Goal: Task Accomplishment & Management: Use online tool/utility

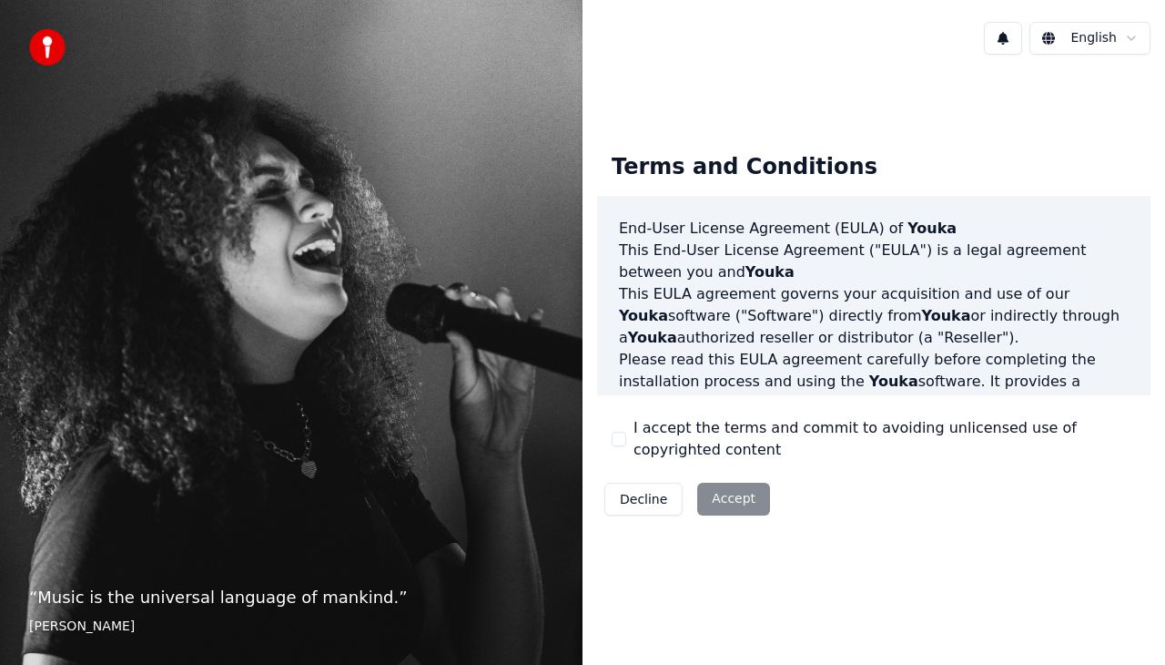
click at [618, 438] on button "I accept the terms and commit to avoiding unlicensed use of copyrighted content" at bounding box center [619, 439] width 15 height 15
click at [726, 493] on button "Accept" at bounding box center [733, 499] width 73 height 33
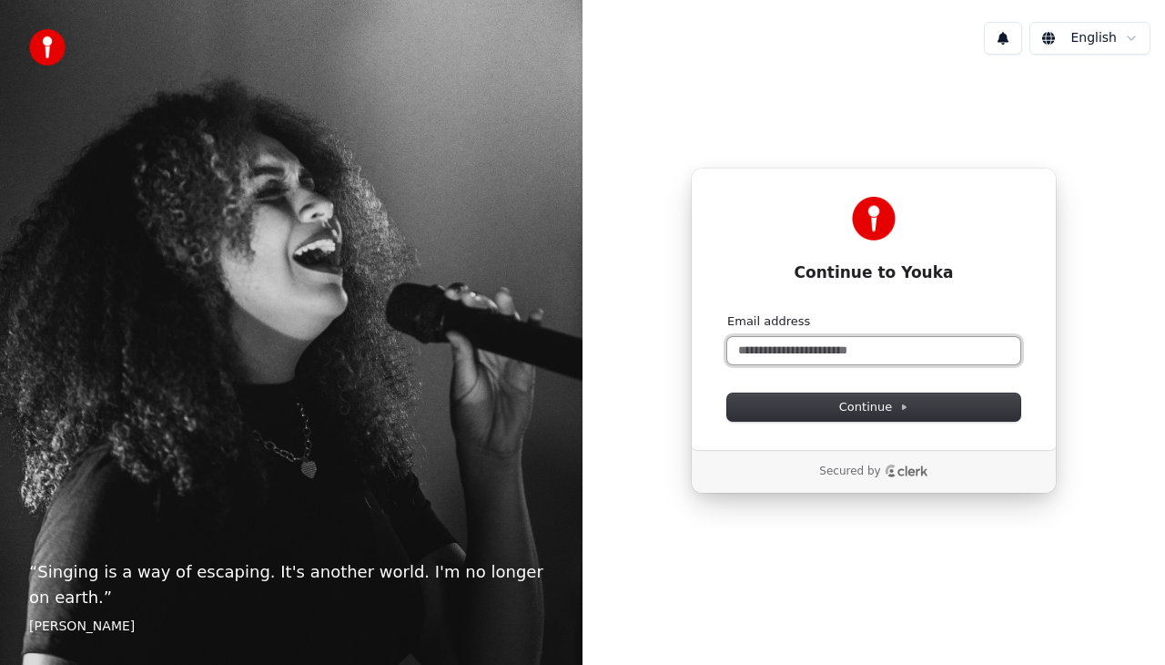
click at [751, 355] on input "Email address" at bounding box center [873, 350] width 293 height 27
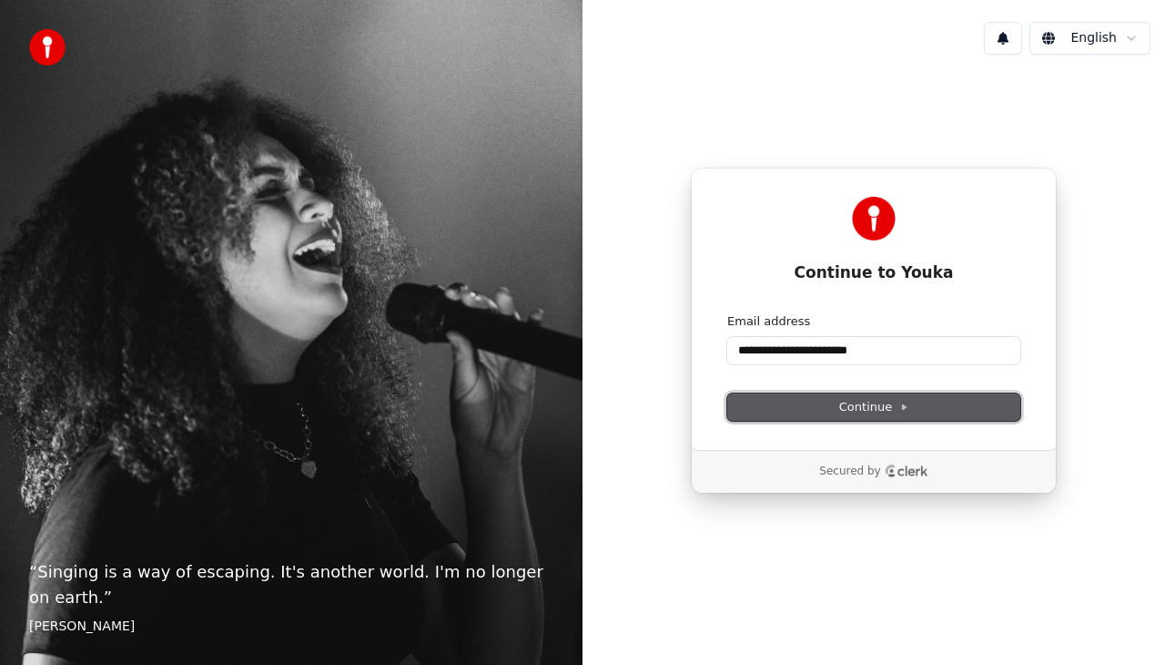
click at [760, 404] on button "Continue" at bounding box center [873, 406] width 293 height 27
type input "**********"
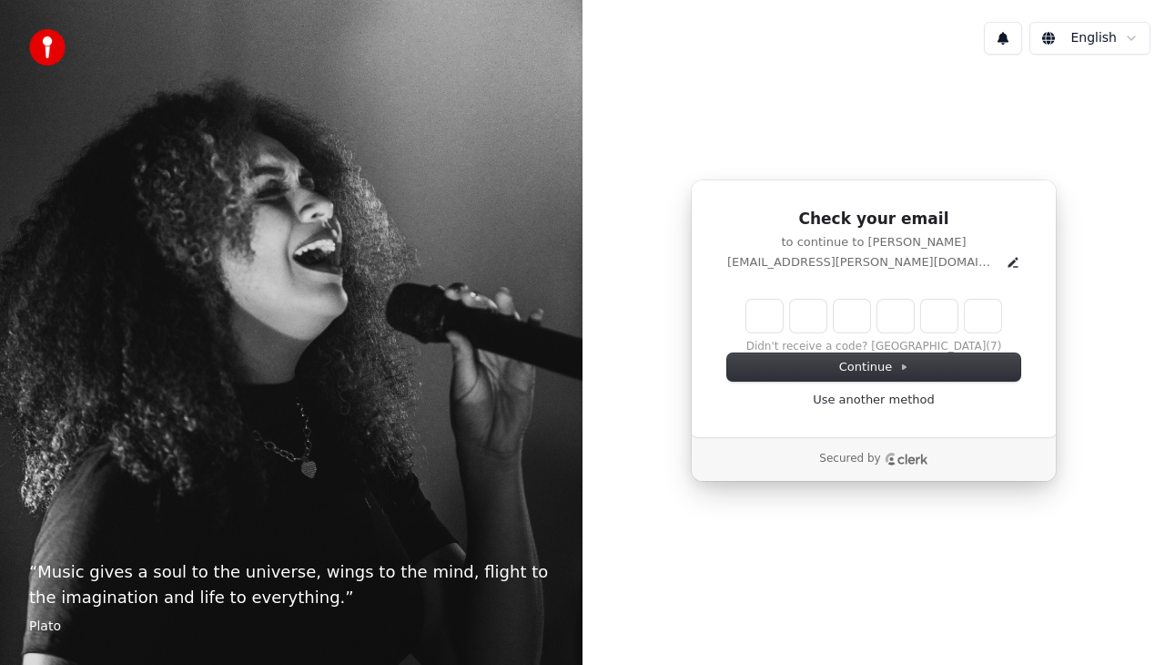
click at [759, 322] on input "Enter verification code" at bounding box center [874, 316] width 255 height 33
paste input "******"
type input "******"
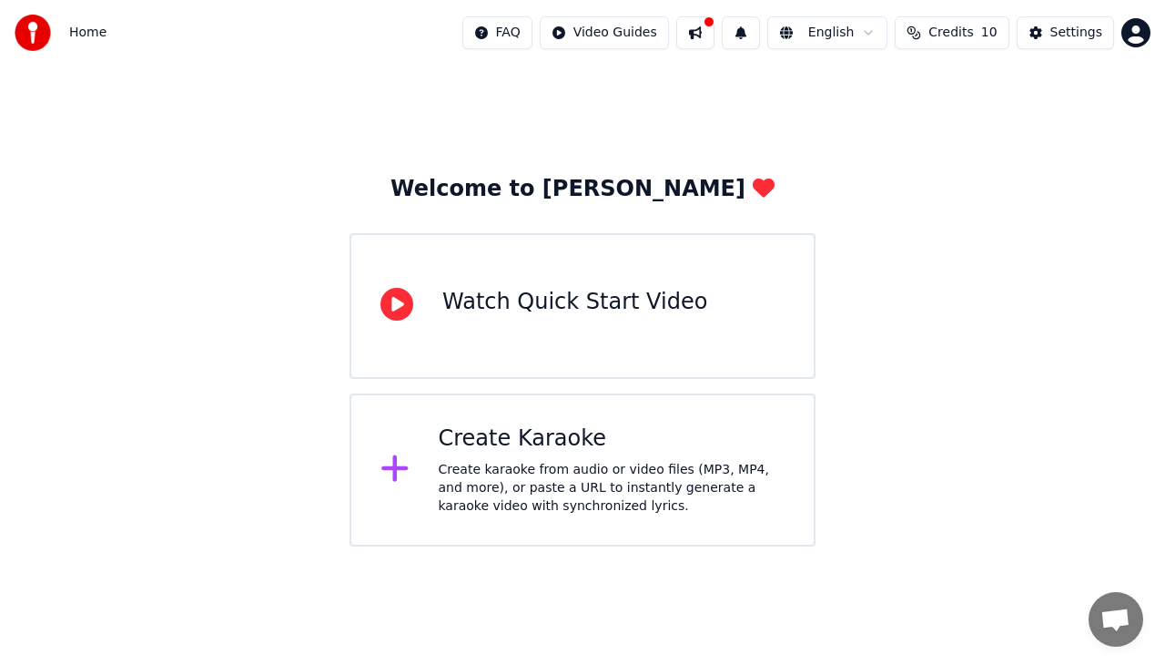
click at [518, 450] on div "Create Karaoke" at bounding box center [612, 438] width 347 height 29
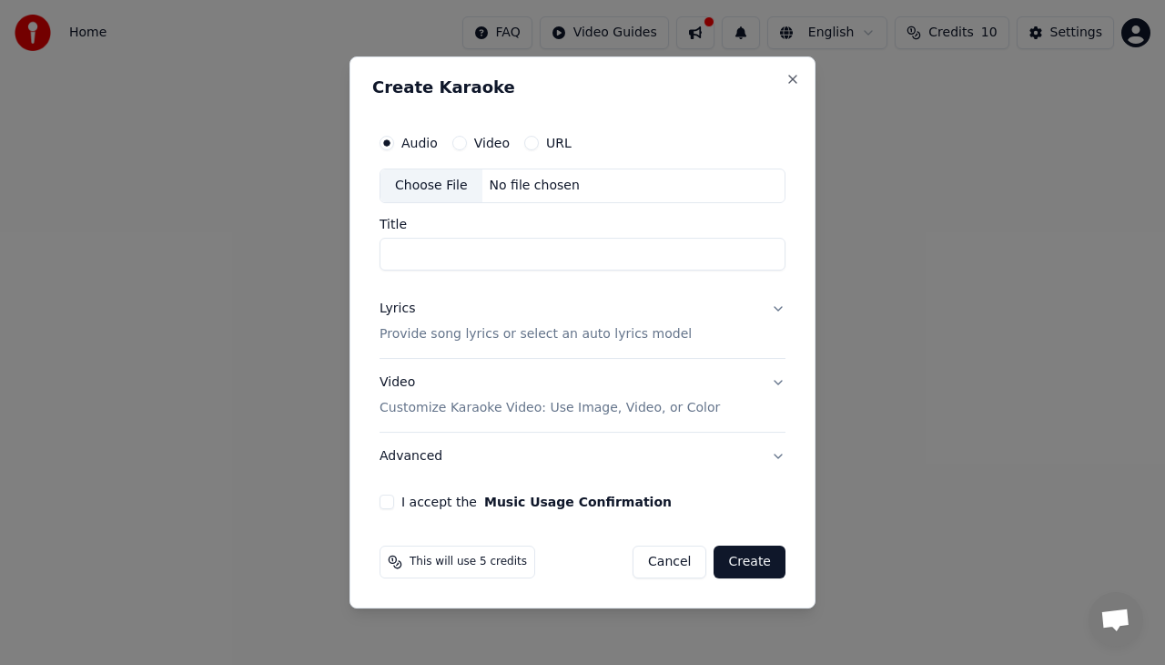
click at [531, 140] on button "URL" at bounding box center [531, 143] width 15 height 15
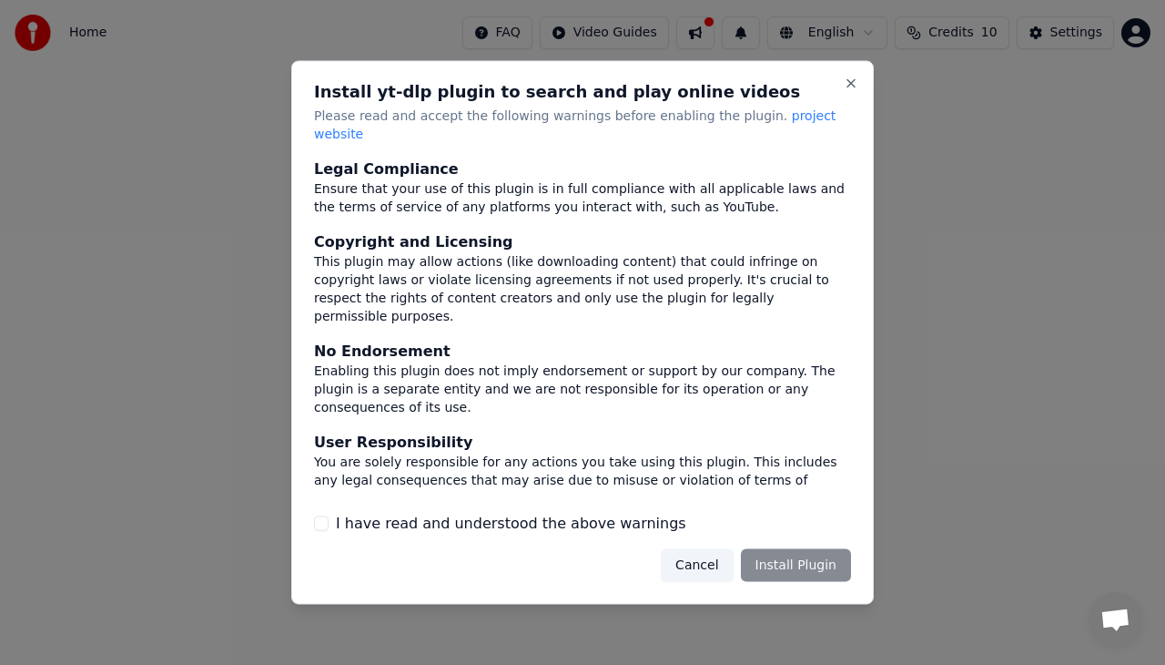
click at [320, 516] on button "I have read and understood the above warnings" at bounding box center [321, 522] width 15 height 15
click at [808, 562] on button "Install Plugin" at bounding box center [796, 564] width 110 height 33
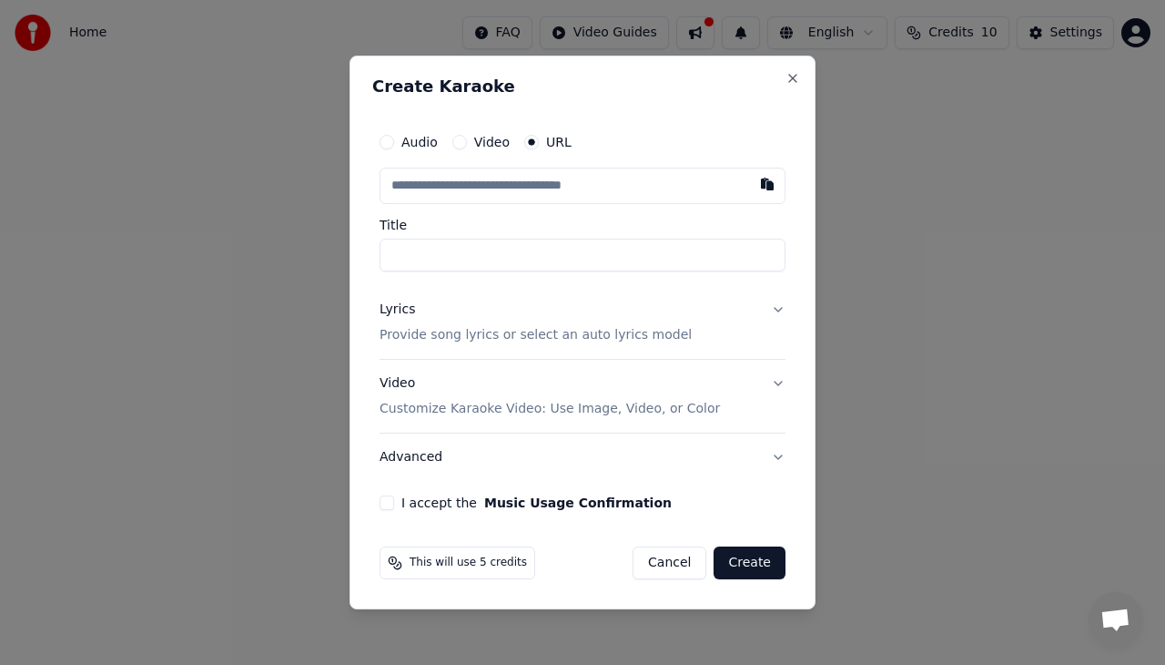
click at [462, 140] on button "Video" at bounding box center [459, 142] width 15 height 15
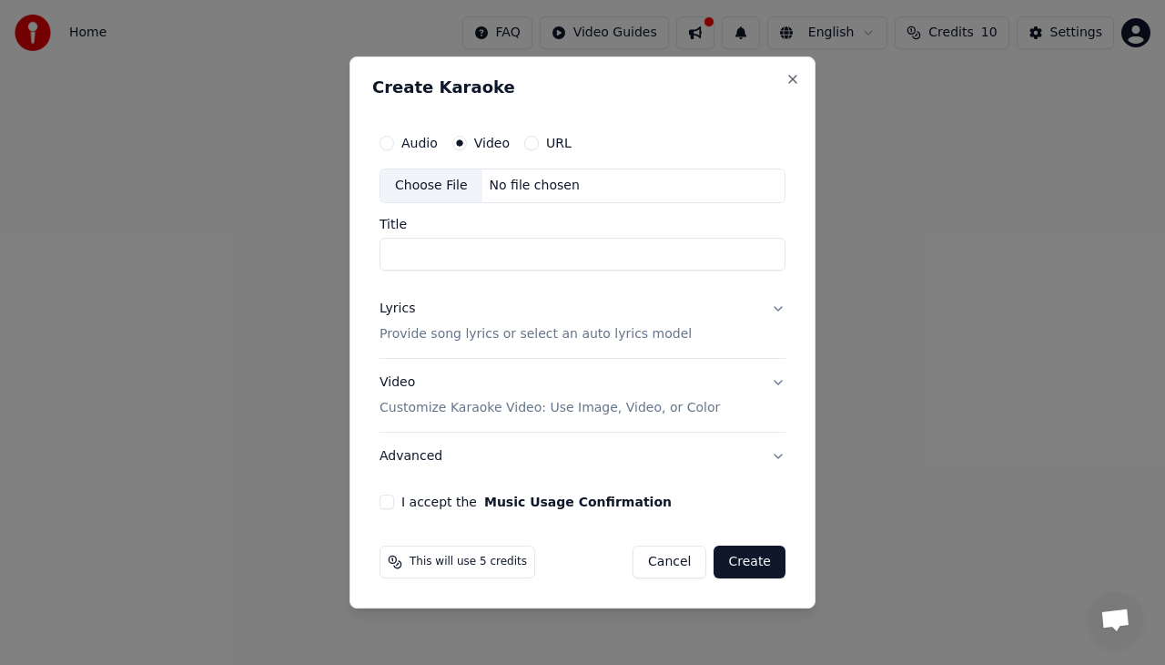
click at [492, 248] on input "Title" at bounding box center [583, 254] width 406 height 33
click at [525, 146] on button "URL" at bounding box center [531, 143] width 15 height 15
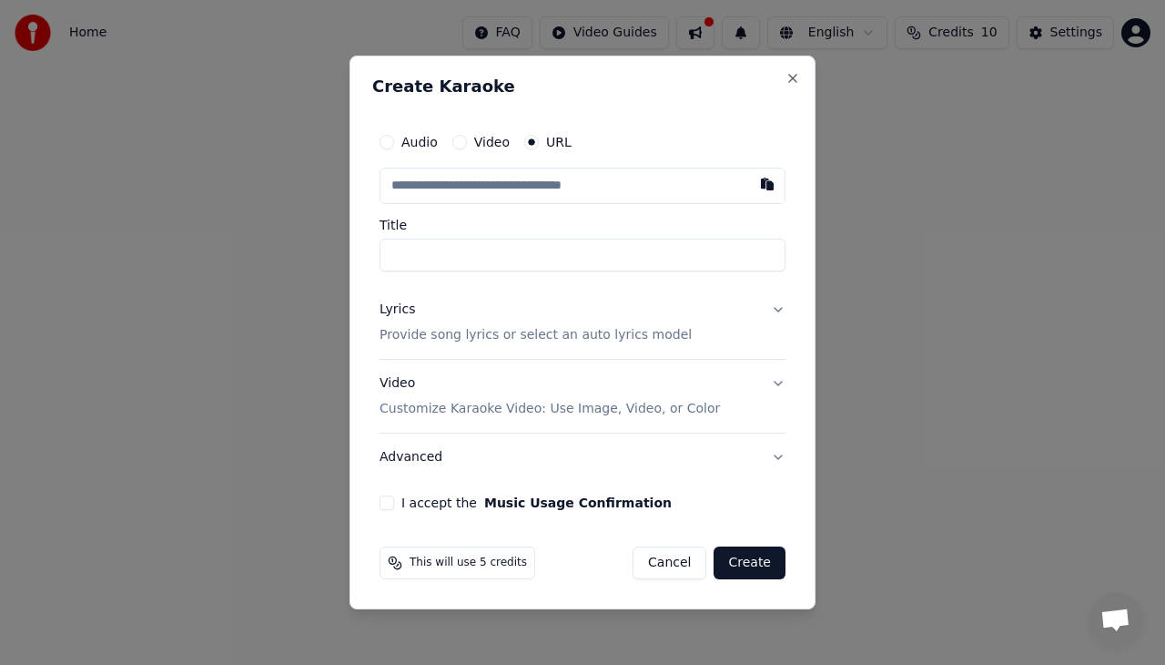
click at [512, 190] on input "text" at bounding box center [583, 186] width 406 height 36
paste input "**********"
type input "**********"
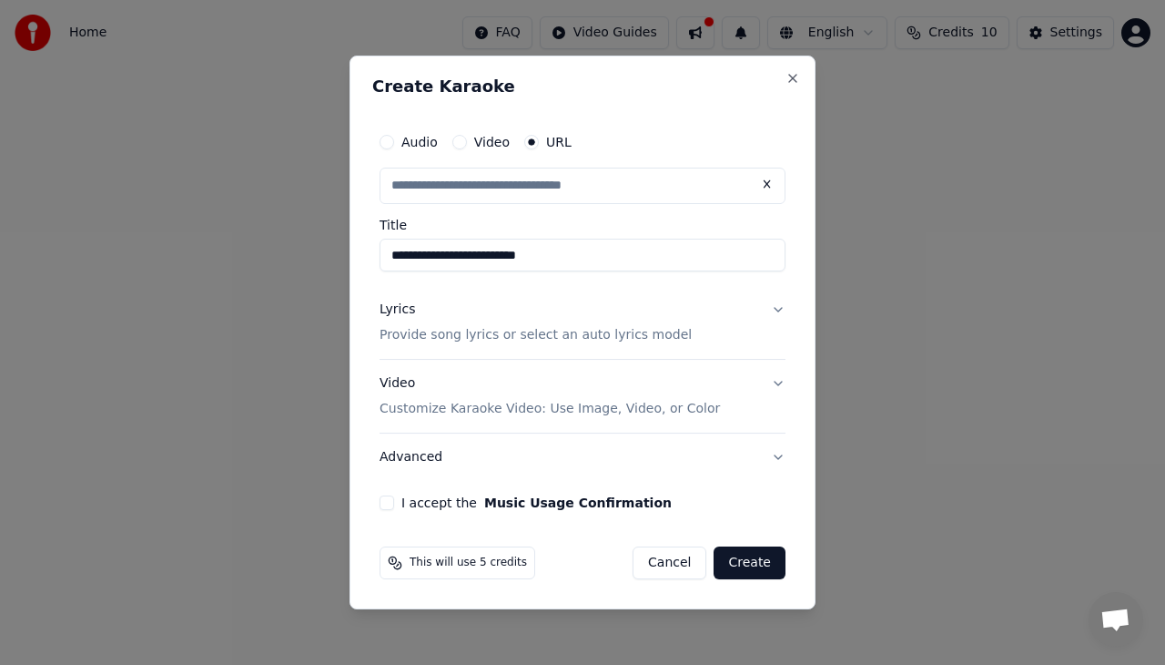
click at [475, 257] on input "**********" at bounding box center [583, 255] width 406 height 33
click at [776, 307] on button "Lyrics Provide song lyrics or select an auto lyrics model" at bounding box center [583, 322] width 406 height 73
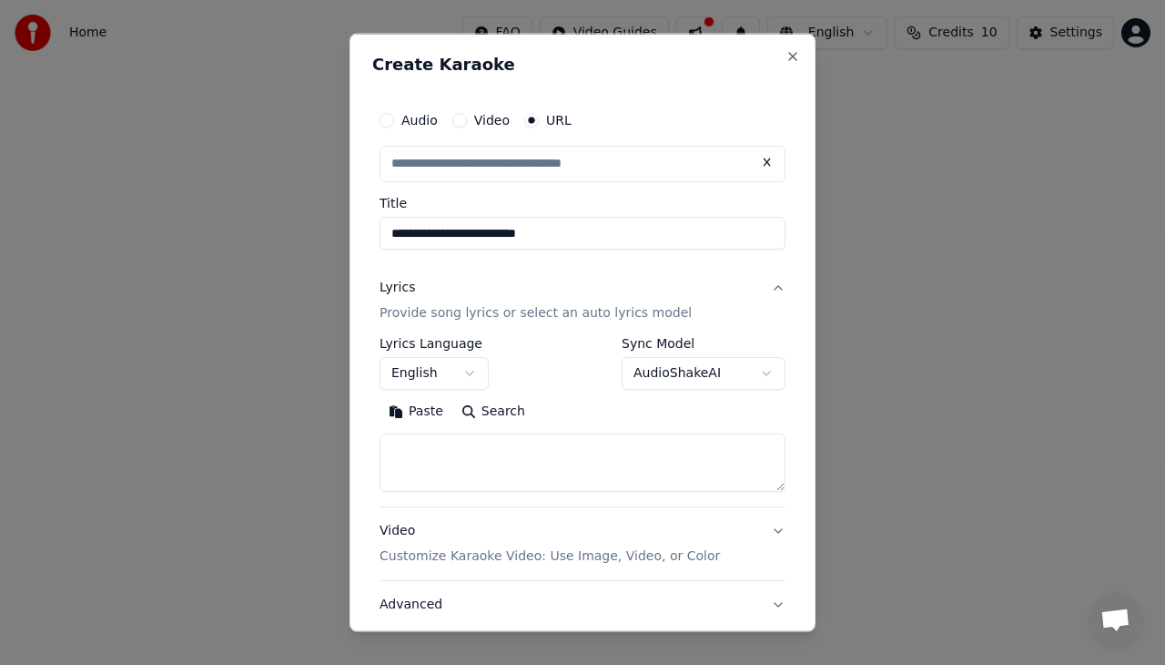
type input "**********"
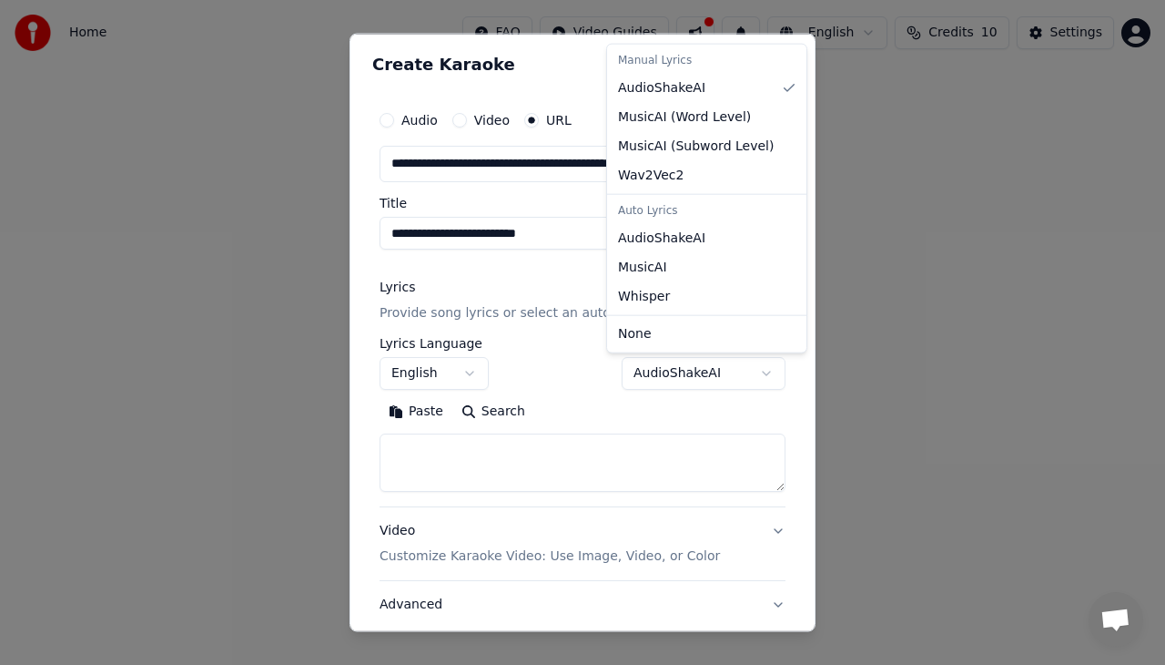
click at [696, 369] on body "**********" at bounding box center [582, 273] width 1165 height 546
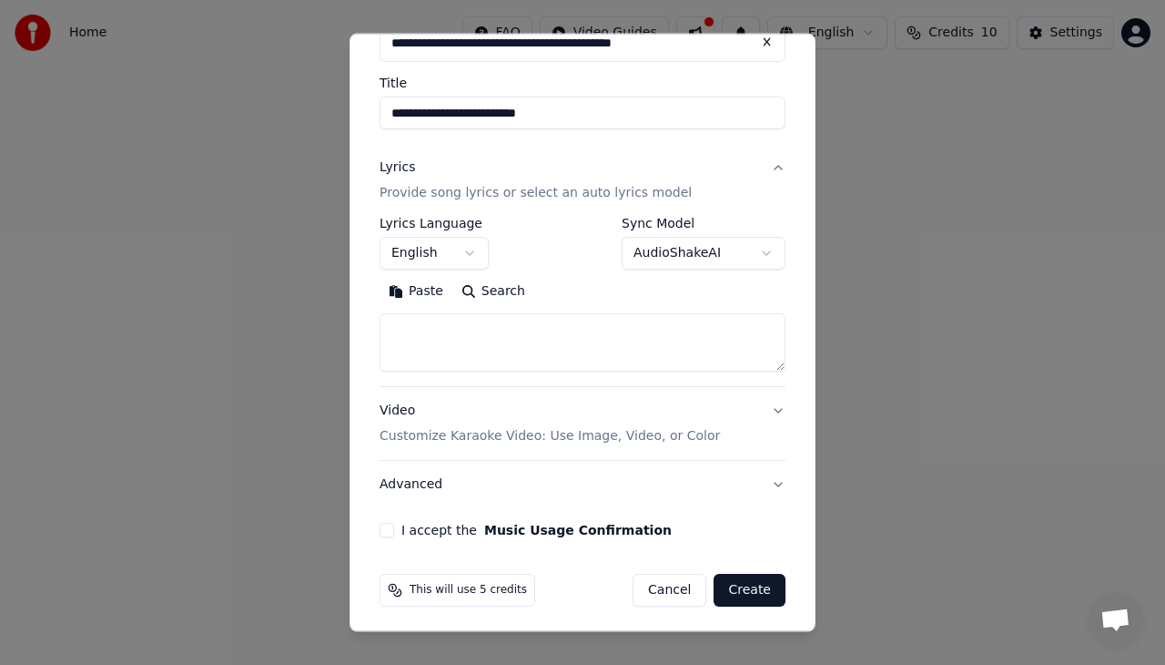
scroll to position [123, 0]
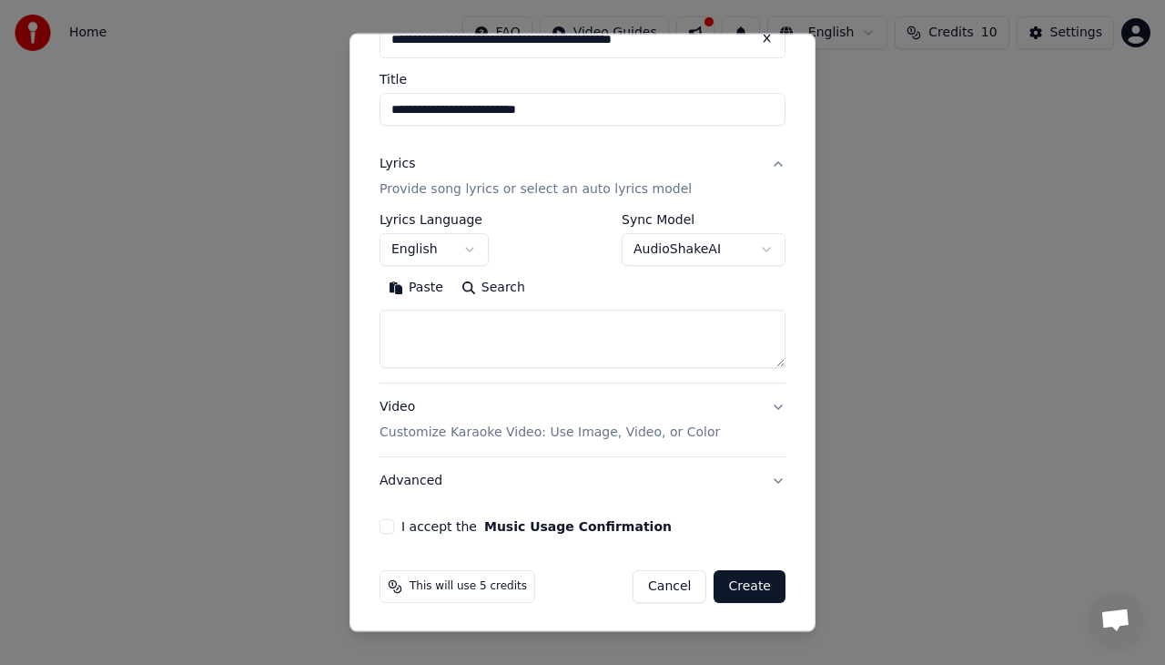
drag, startPoint x: 807, startPoint y: 447, endPoint x: 801, endPoint y: 543, distance: 95.7
click at [801, 543] on body "**********" at bounding box center [582, 273] width 1165 height 546
click at [766, 481] on button "Advanced" at bounding box center [583, 480] width 406 height 47
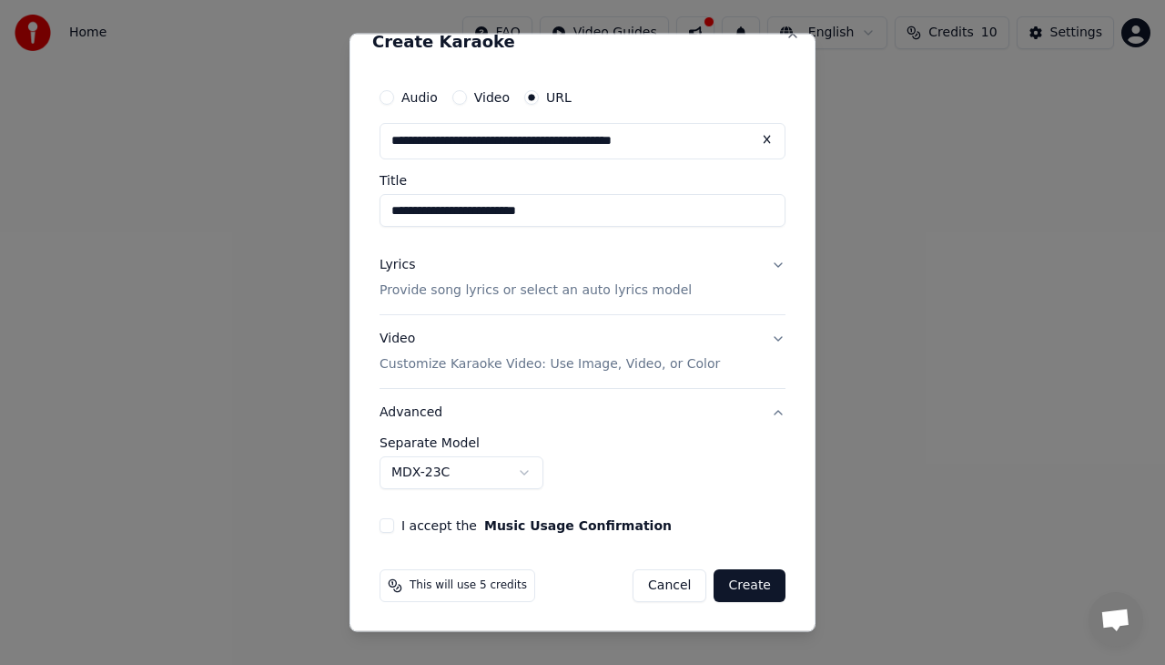
scroll to position [23, 0]
click at [390, 521] on button "I accept the Music Usage Confirmation" at bounding box center [387, 524] width 15 height 15
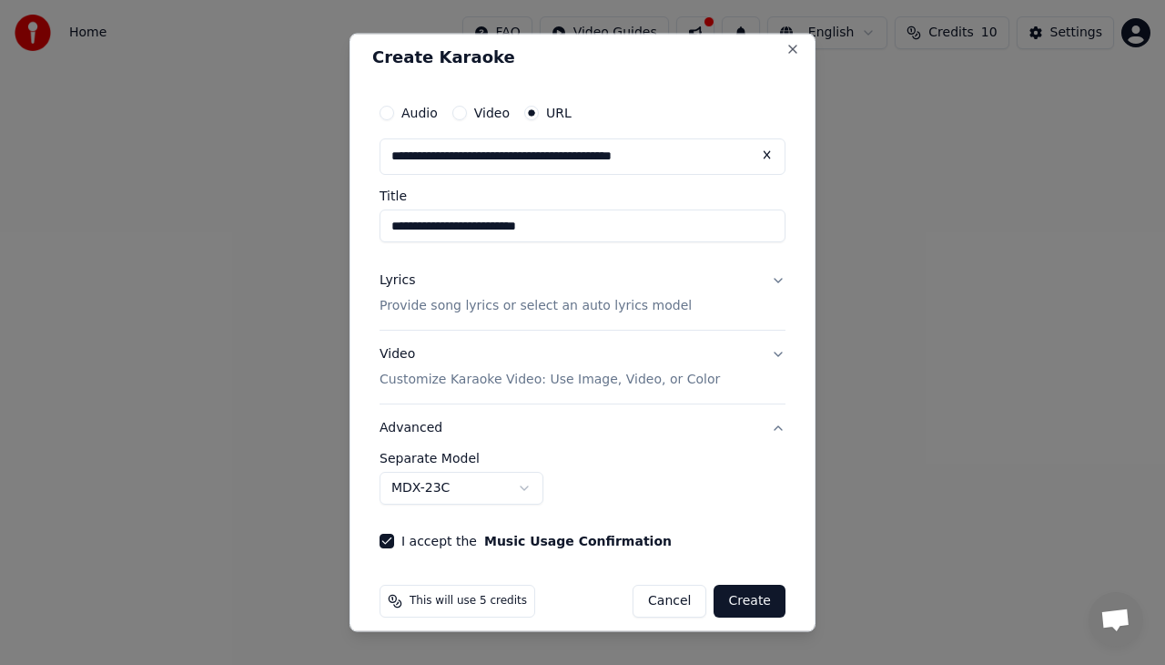
scroll to position [0, 0]
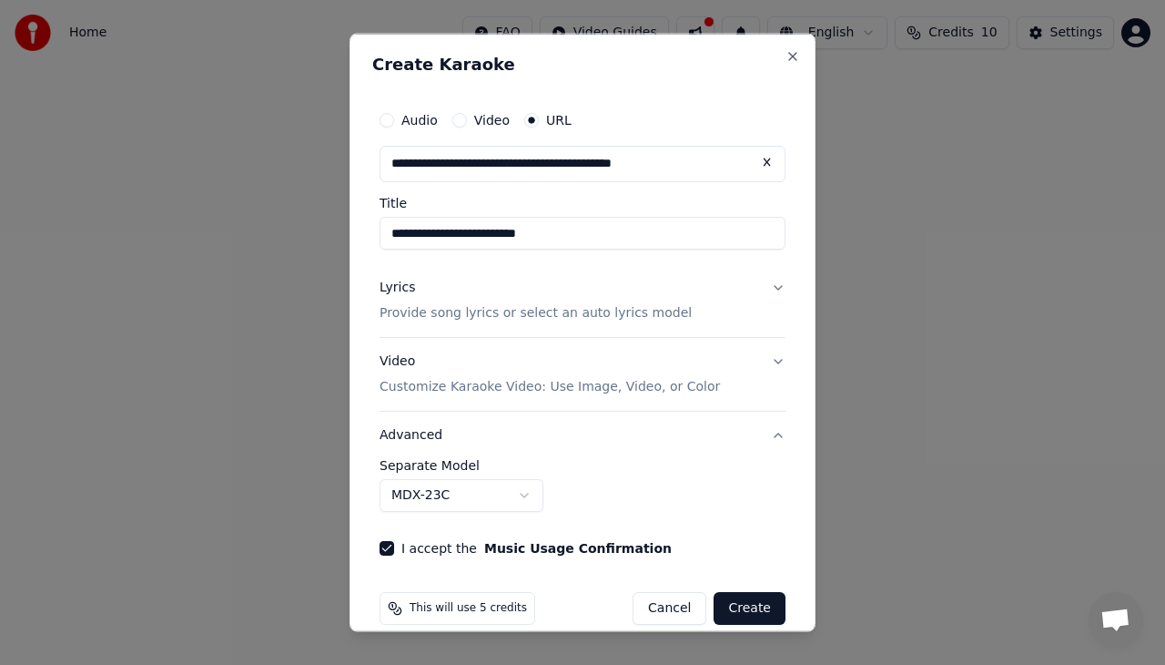
click at [753, 606] on button "Create" at bounding box center [750, 607] width 72 height 33
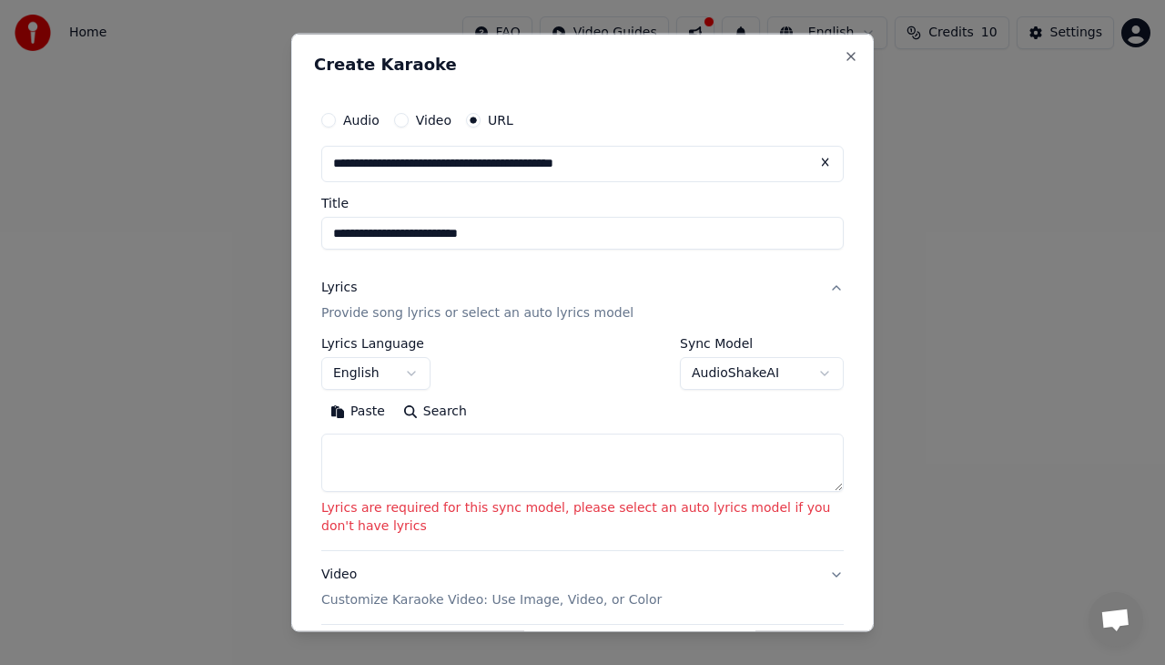
click at [546, 320] on p "Provide song lyrics or select an auto lyrics model" at bounding box center [477, 312] width 312 height 18
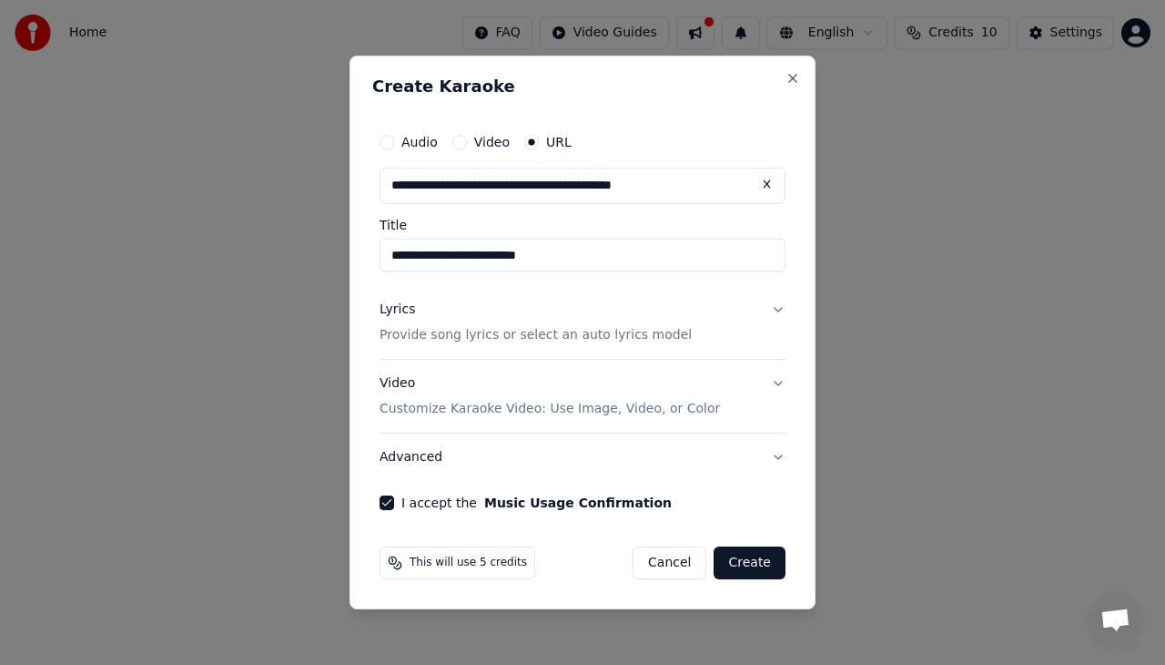
click at [777, 309] on button "Lyrics Provide song lyrics or select an auto lyrics model" at bounding box center [583, 322] width 406 height 73
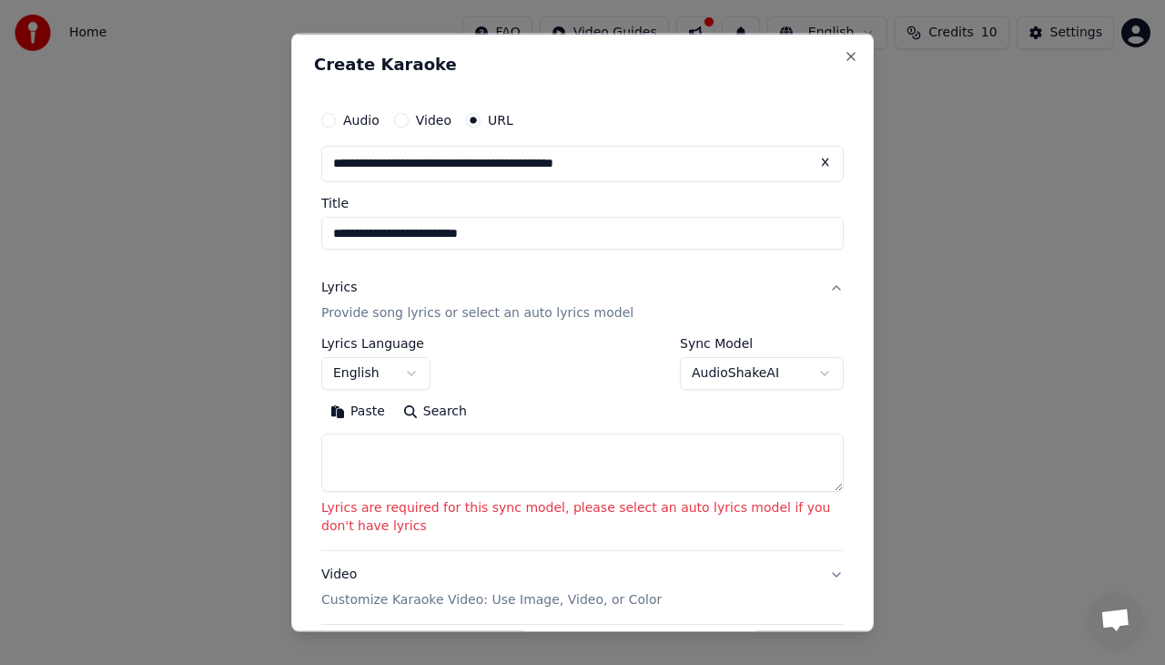
click at [411, 366] on body "**********" at bounding box center [582, 273] width 1165 height 546
click at [409, 461] on textarea at bounding box center [582, 461] width 523 height 58
paste textarea "**********"
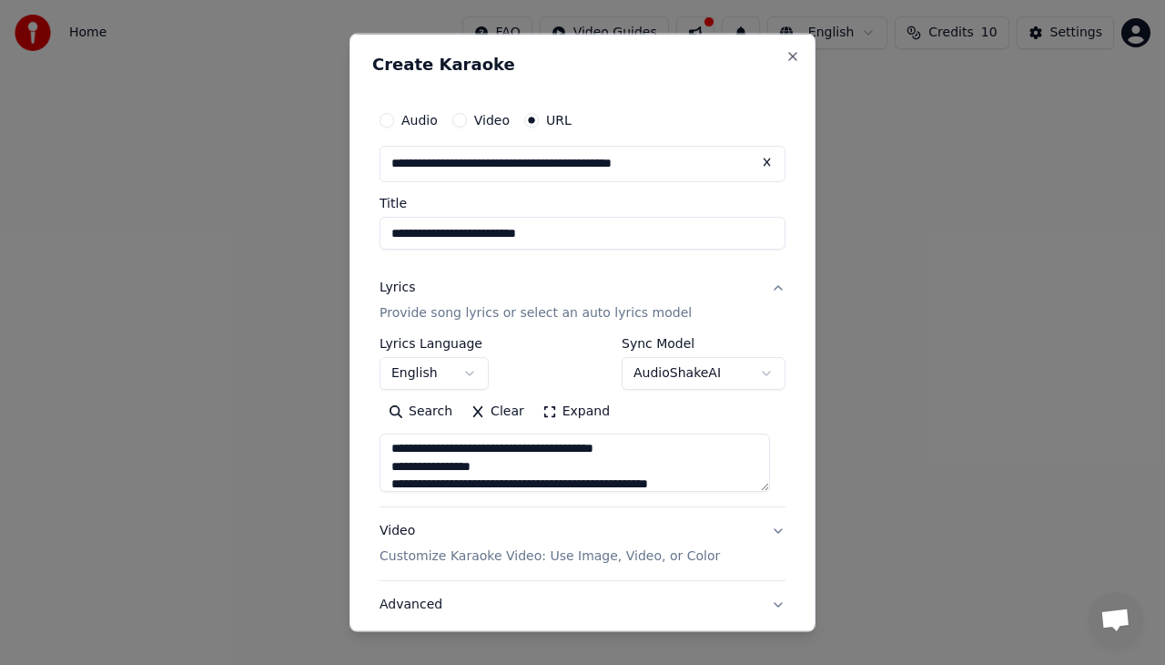
scroll to position [517, 0]
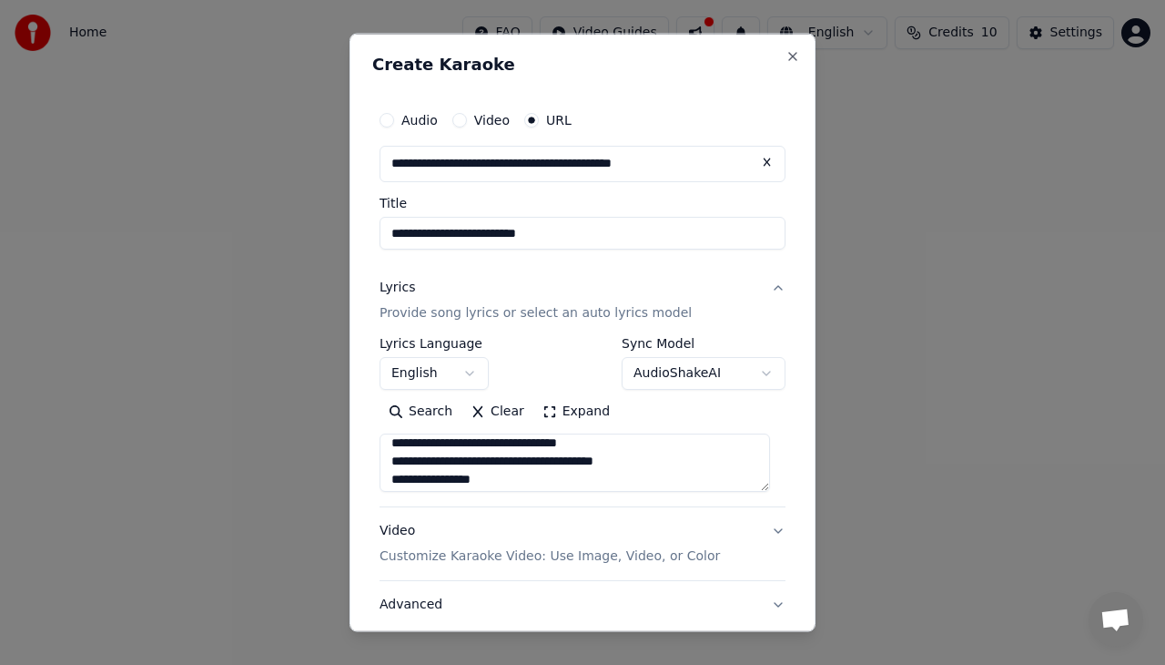
drag, startPoint x: 450, startPoint y: 483, endPoint x: 411, endPoint y: 437, distance: 60.7
click at [396, 437] on textarea at bounding box center [575, 461] width 391 height 58
click at [493, 480] on textarea at bounding box center [575, 461] width 391 height 58
paste textarea "**********"
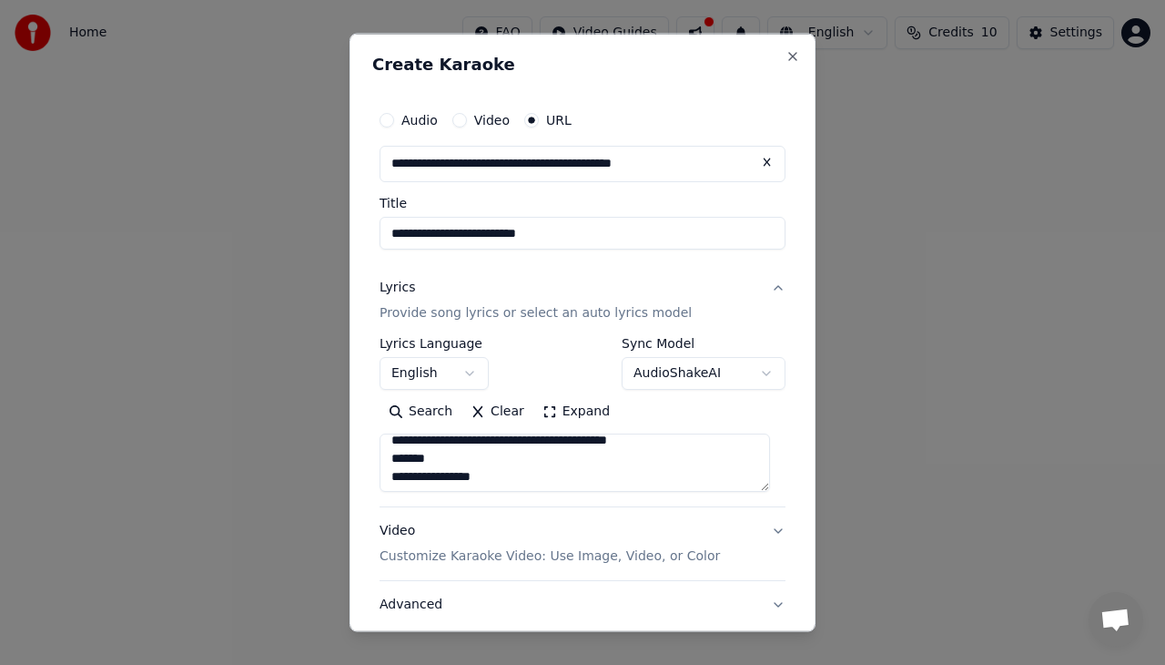
drag, startPoint x: 384, startPoint y: 459, endPoint x: 651, endPoint y: 443, distance: 267.2
click at [651, 444] on textarea at bounding box center [575, 461] width 391 height 58
click at [657, 442] on textarea at bounding box center [575, 461] width 391 height 58
paste textarea "**********"
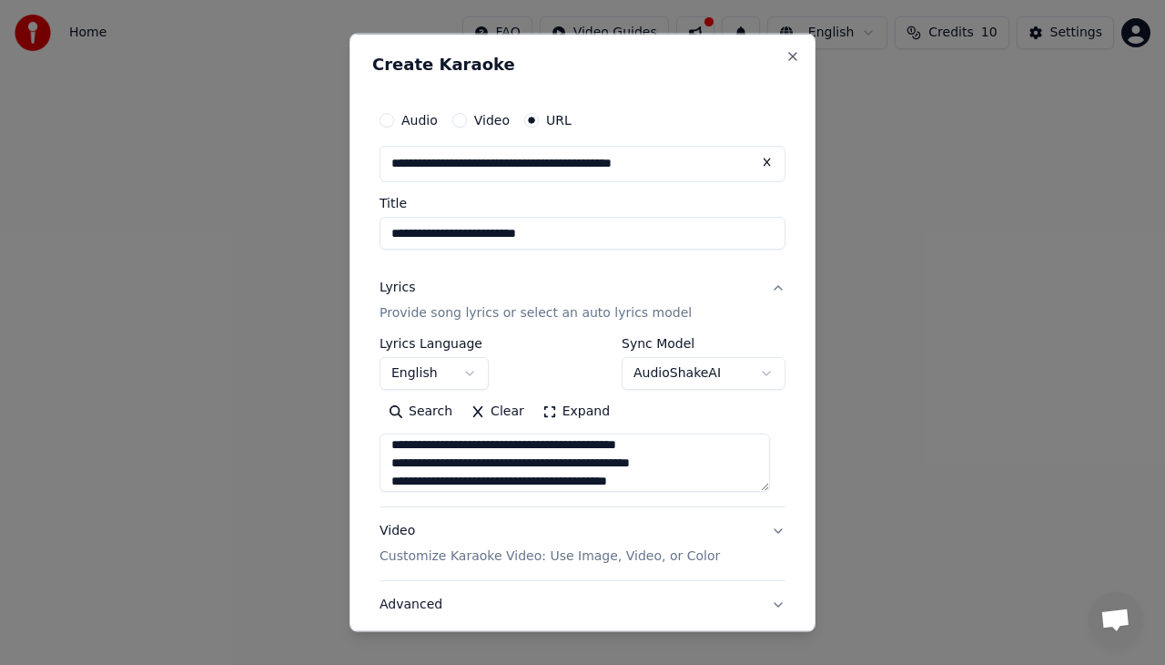
scroll to position [1243, 0]
drag, startPoint x: 449, startPoint y: 465, endPoint x: 364, endPoint y: 464, distance: 84.7
click at [366, 468] on div "**********" at bounding box center [583, 333] width 466 height 598
click at [666, 473] on textarea at bounding box center [575, 461] width 391 height 58
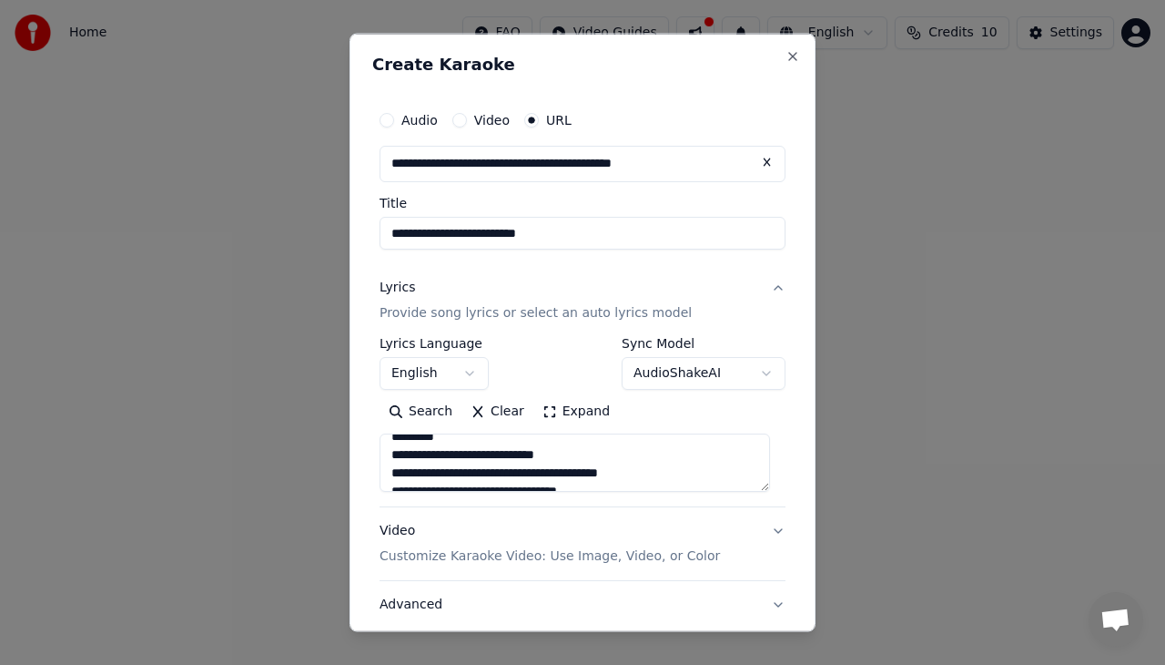
scroll to position [978, 0]
drag, startPoint x: 483, startPoint y: 470, endPoint x: 400, endPoint y: 472, distance: 82.9
click at [382, 472] on textarea at bounding box center [575, 461] width 391 height 58
click at [552, 482] on textarea at bounding box center [575, 461] width 391 height 58
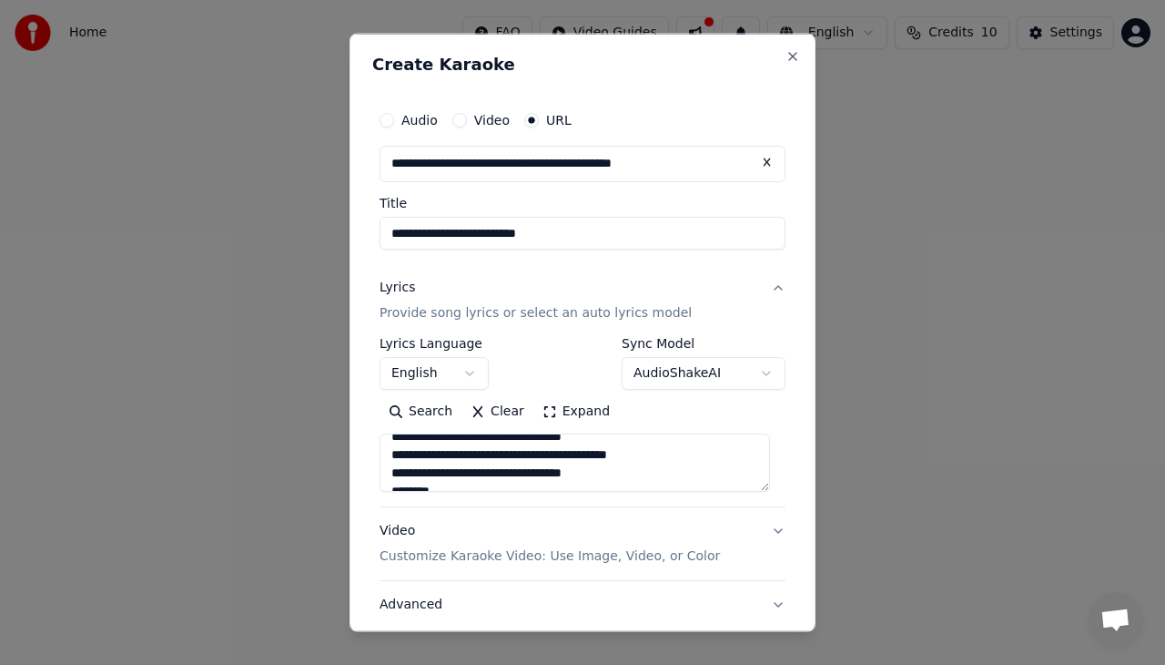
scroll to position [960, 0]
click at [508, 448] on textarea at bounding box center [575, 461] width 391 height 58
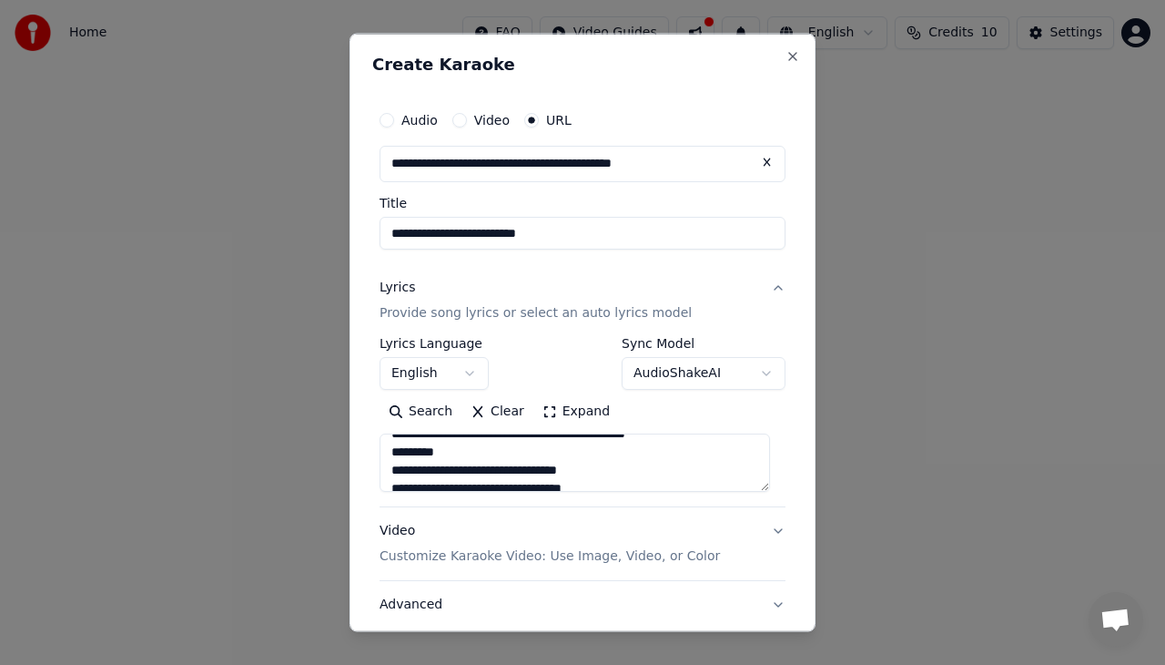
scroll to position [808, 0]
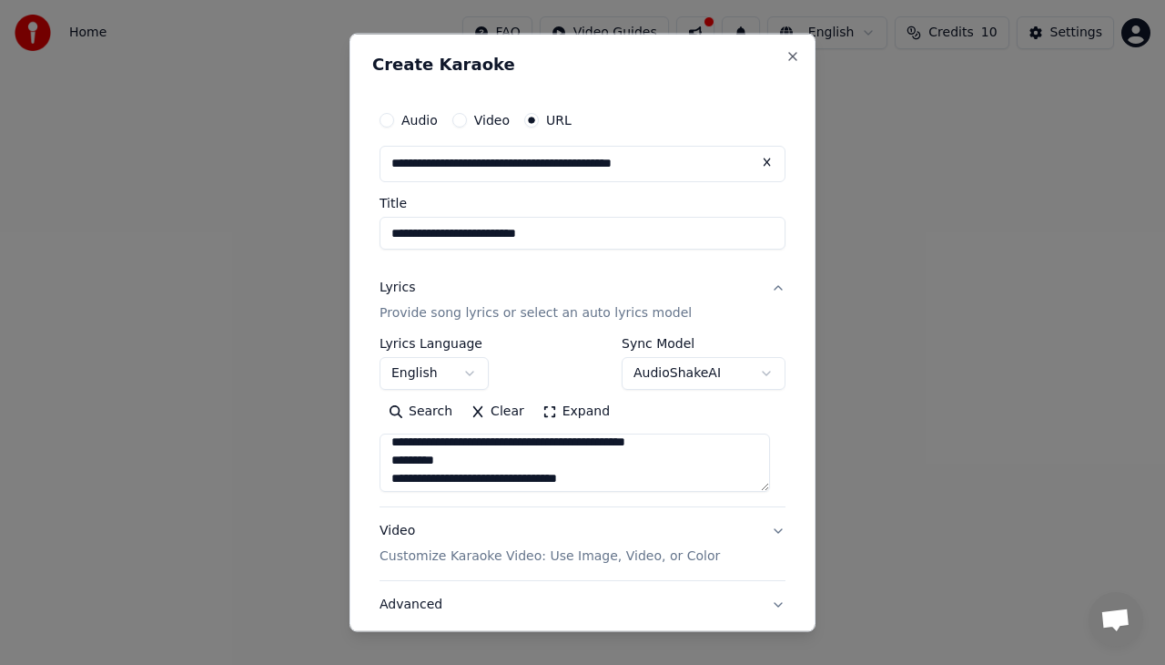
click at [507, 462] on textarea at bounding box center [575, 461] width 391 height 58
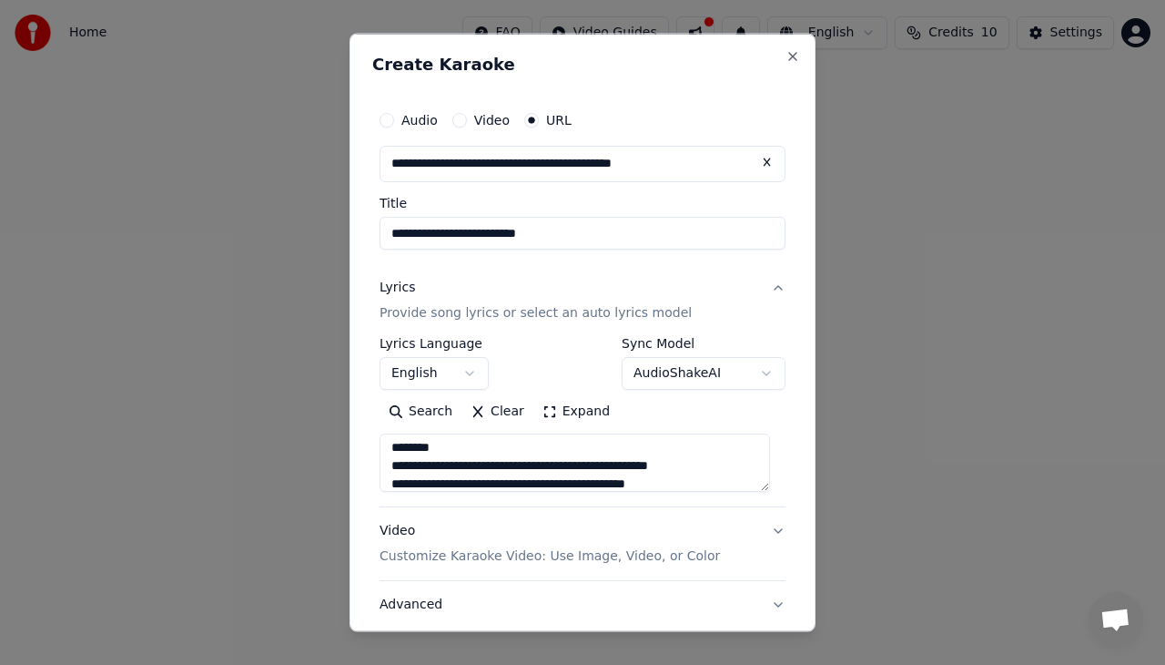
scroll to position [717, 0]
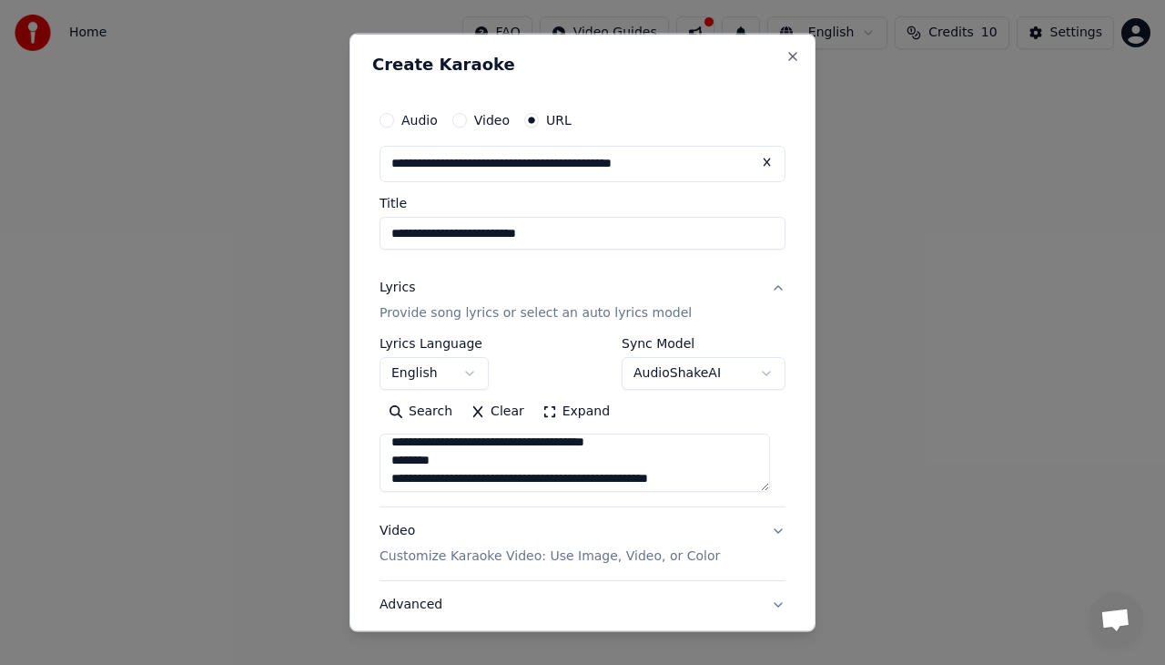
click at [444, 461] on textarea at bounding box center [575, 461] width 391 height 58
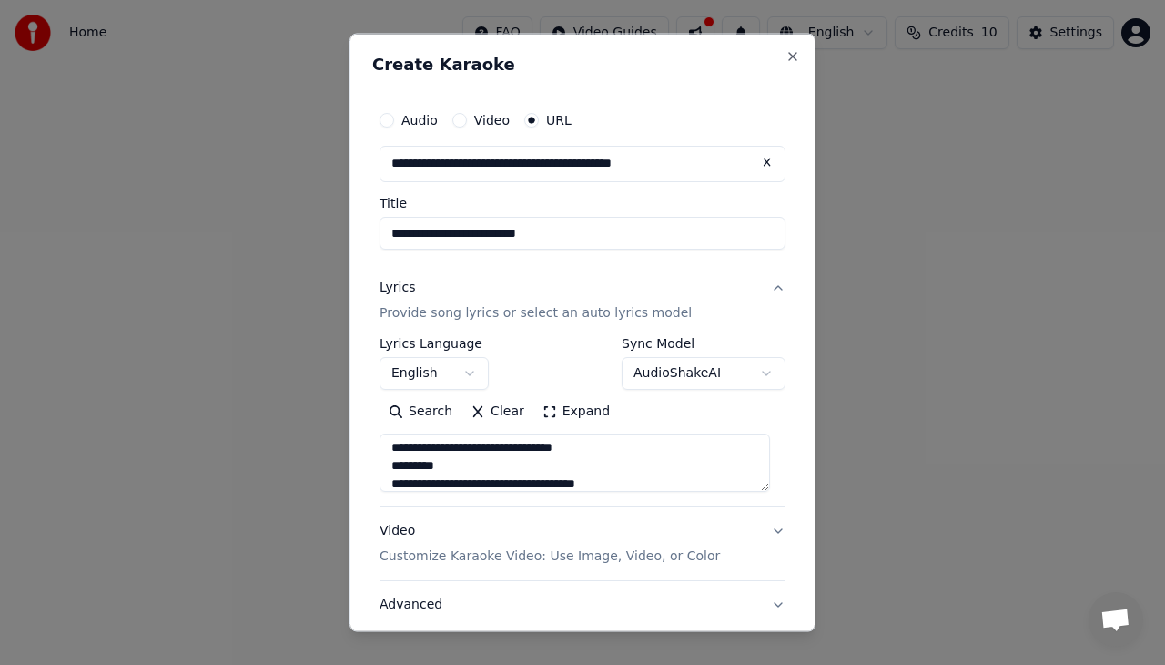
scroll to position [608, 0]
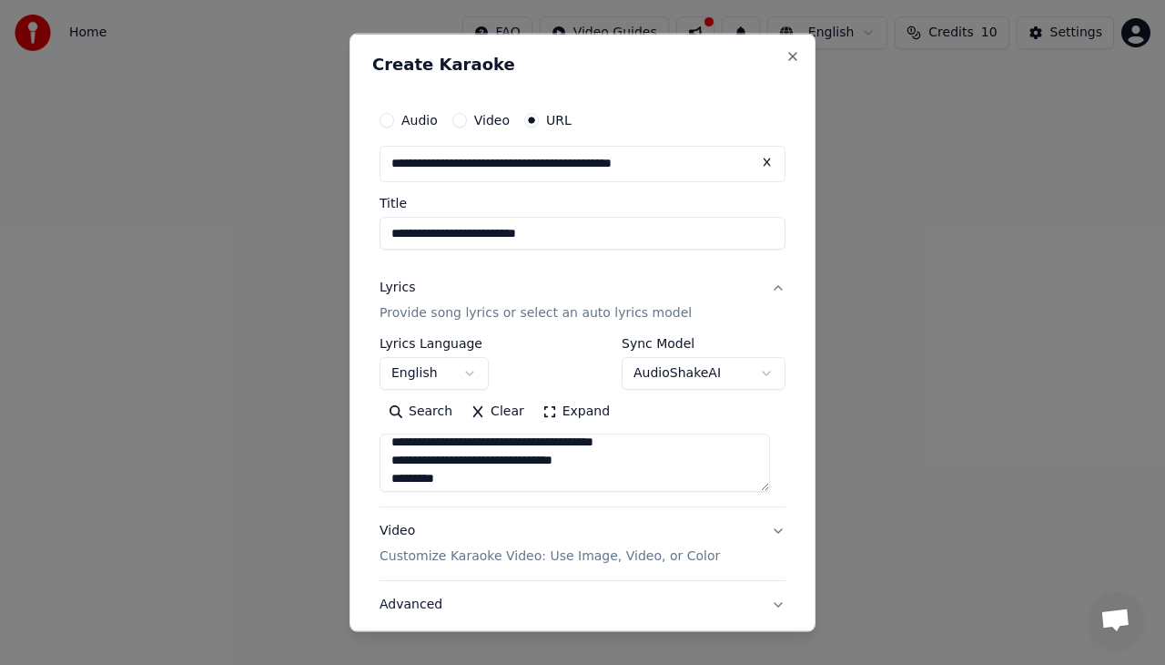
click at [458, 479] on textarea at bounding box center [575, 461] width 391 height 58
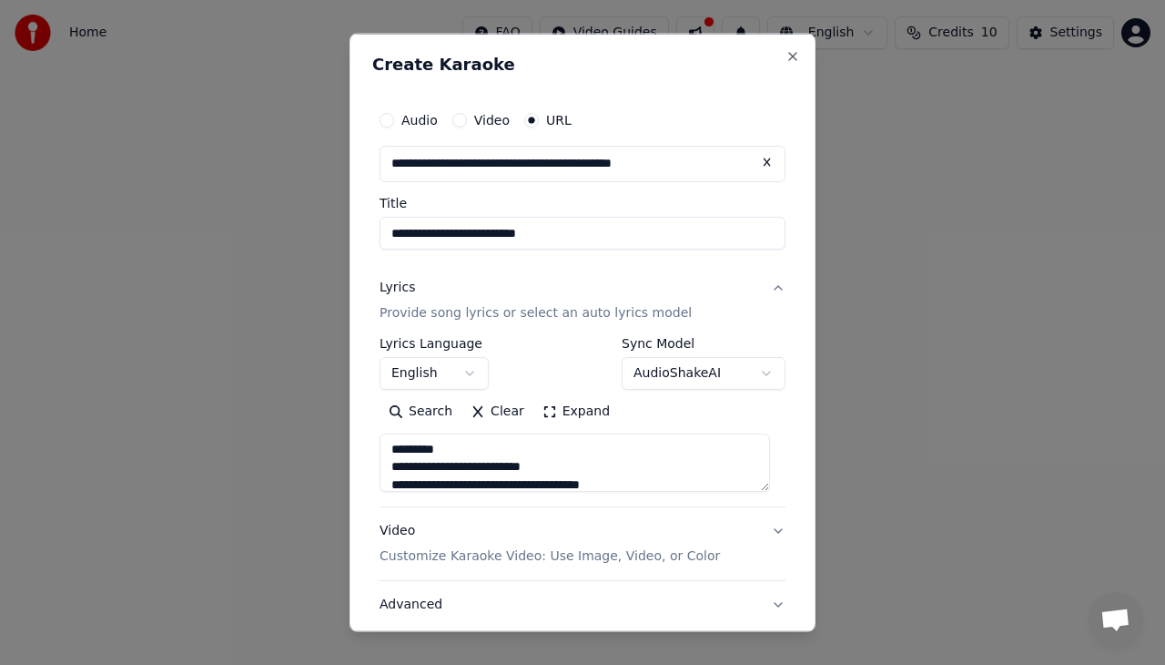
scroll to position [535, 0]
click at [445, 465] on textarea at bounding box center [575, 461] width 391 height 58
drag, startPoint x: 365, startPoint y: 450, endPoint x: 459, endPoint y: 457, distance: 94.1
click at [459, 457] on div "**********" at bounding box center [583, 333] width 466 height 598
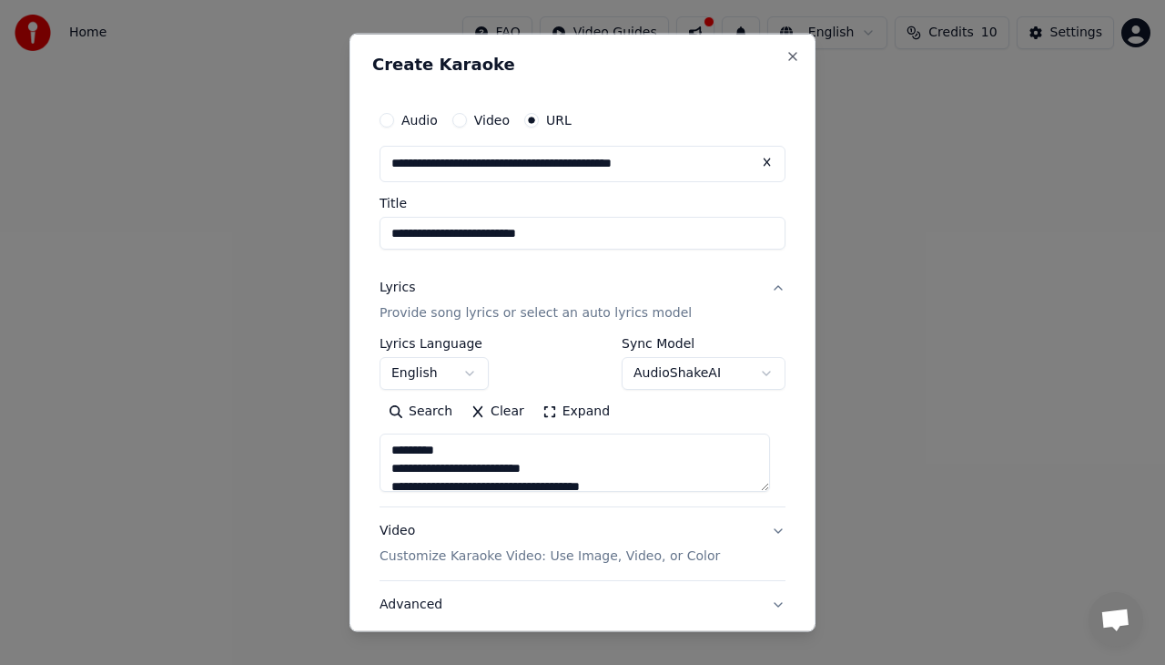
click at [436, 450] on textarea at bounding box center [575, 461] width 391 height 58
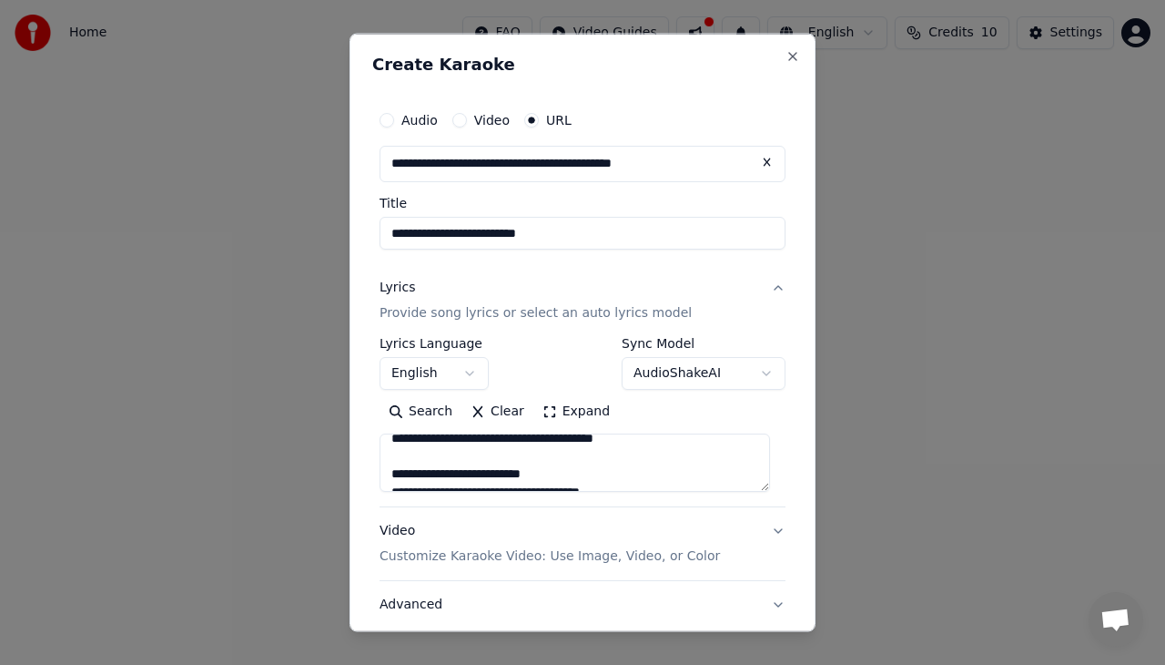
scroll to position [532, 0]
drag, startPoint x: 389, startPoint y: 447, endPoint x: 642, endPoint y: 447, distance: 253.1
click at [642, 447] on textarea at bounding box center [575, 461] width 391 height 58
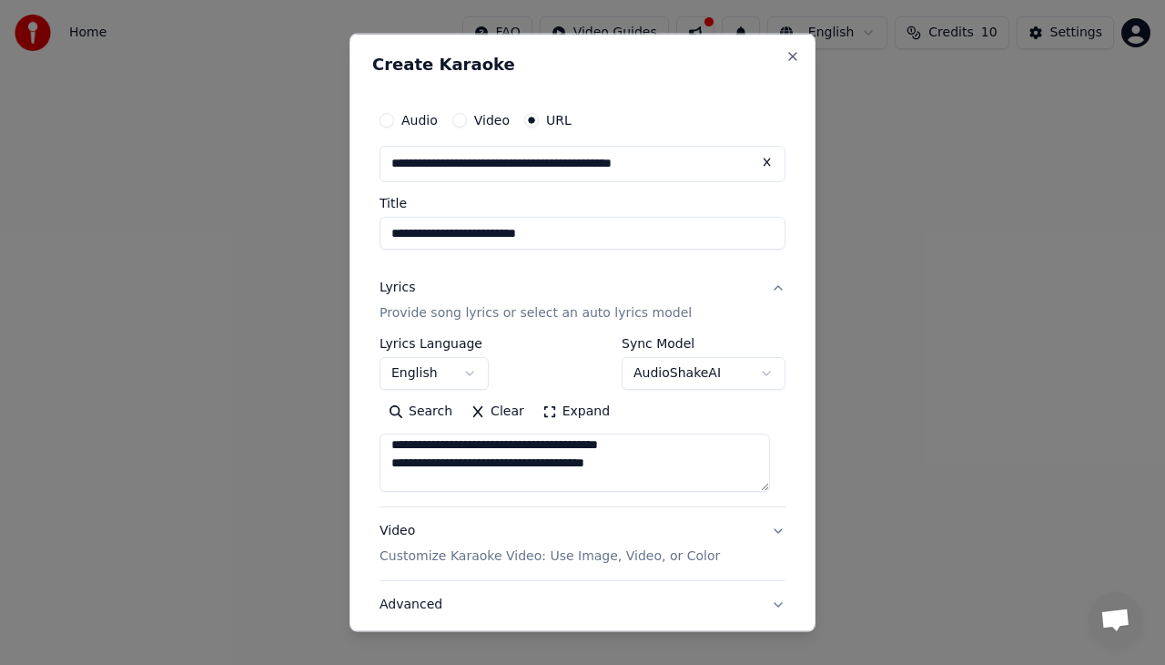
scroll to position [182, 0]
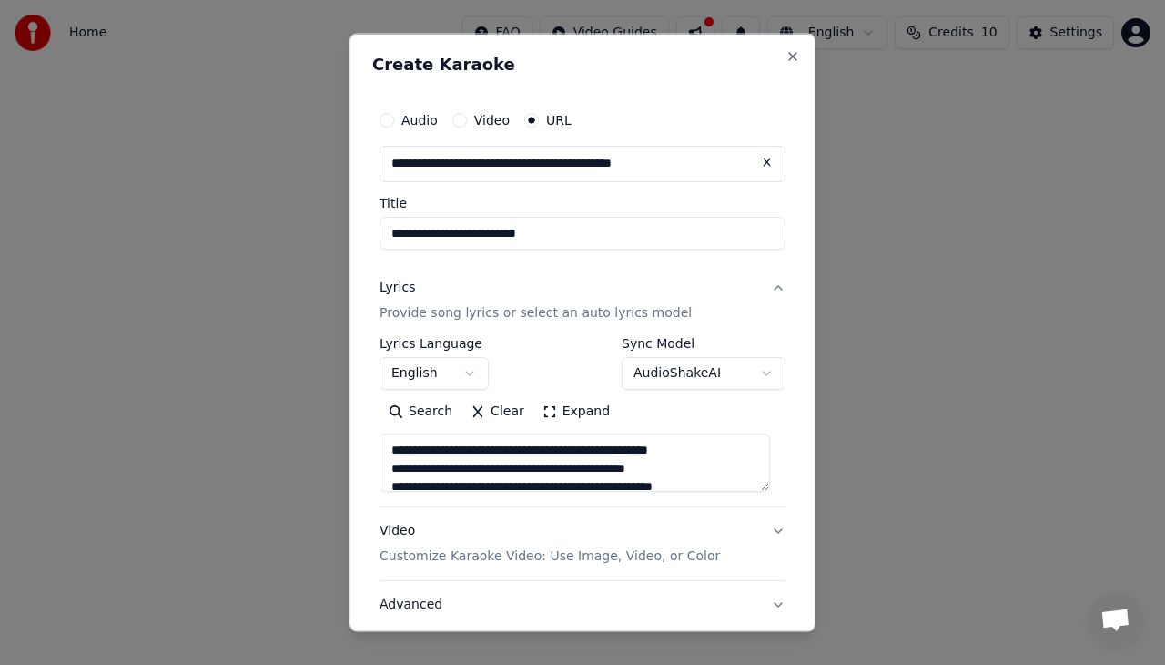
type textarea "**********"
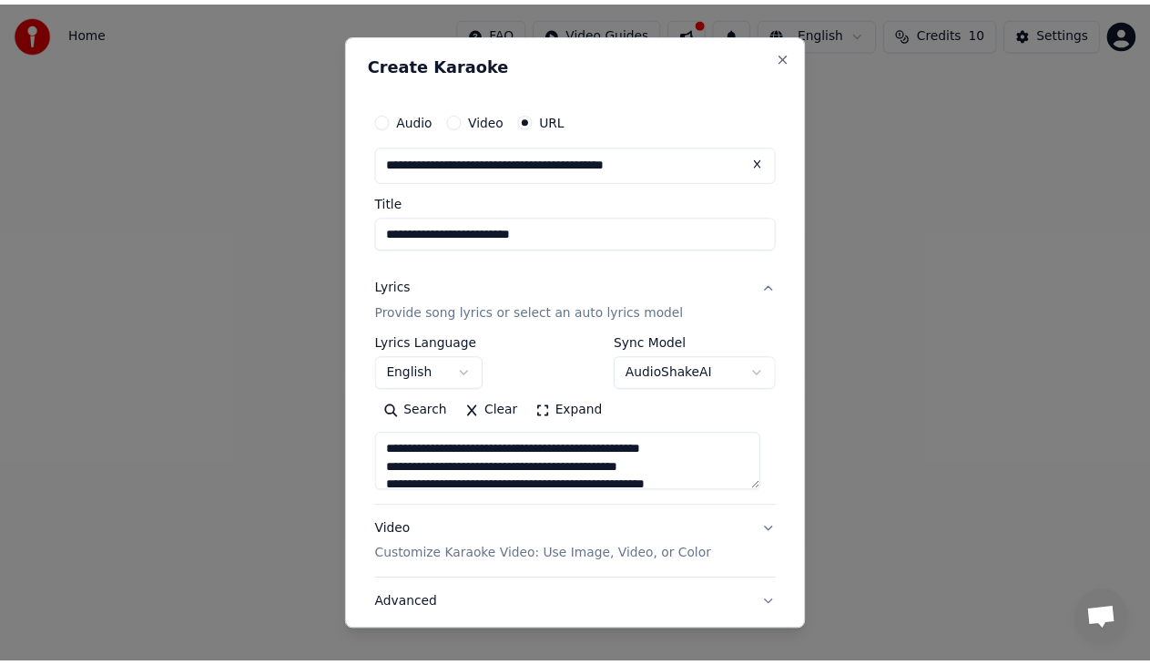
scroll to position [125, 0]
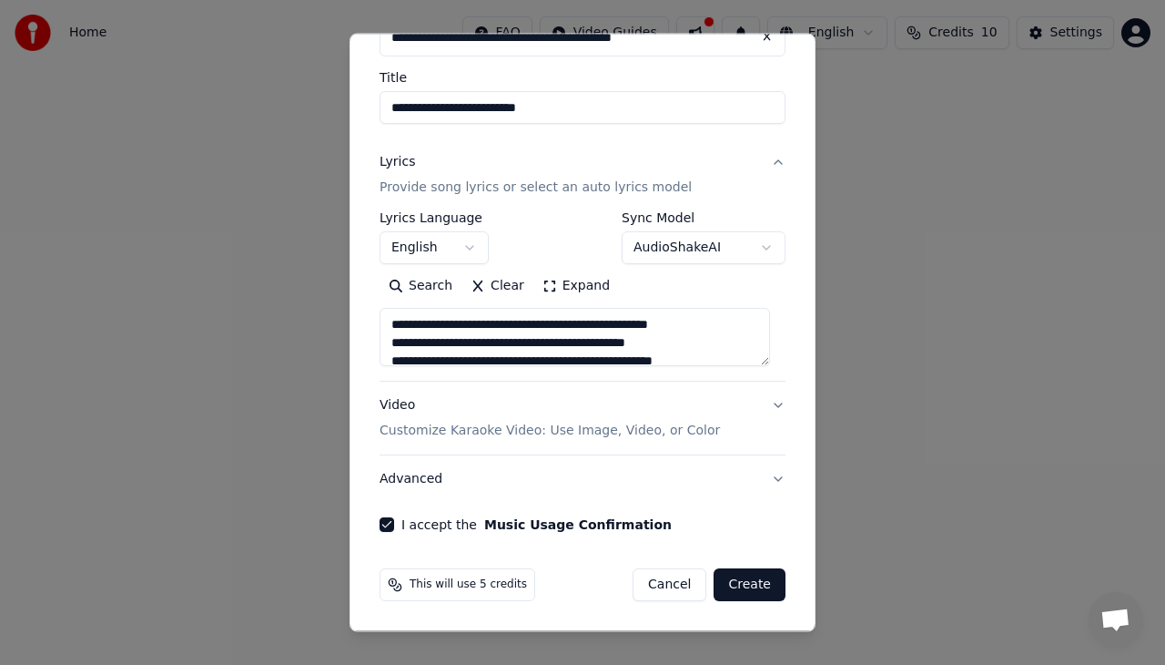
click at [733, 584] on button "Create" at bounding box center [750, 584] width 72 height 33
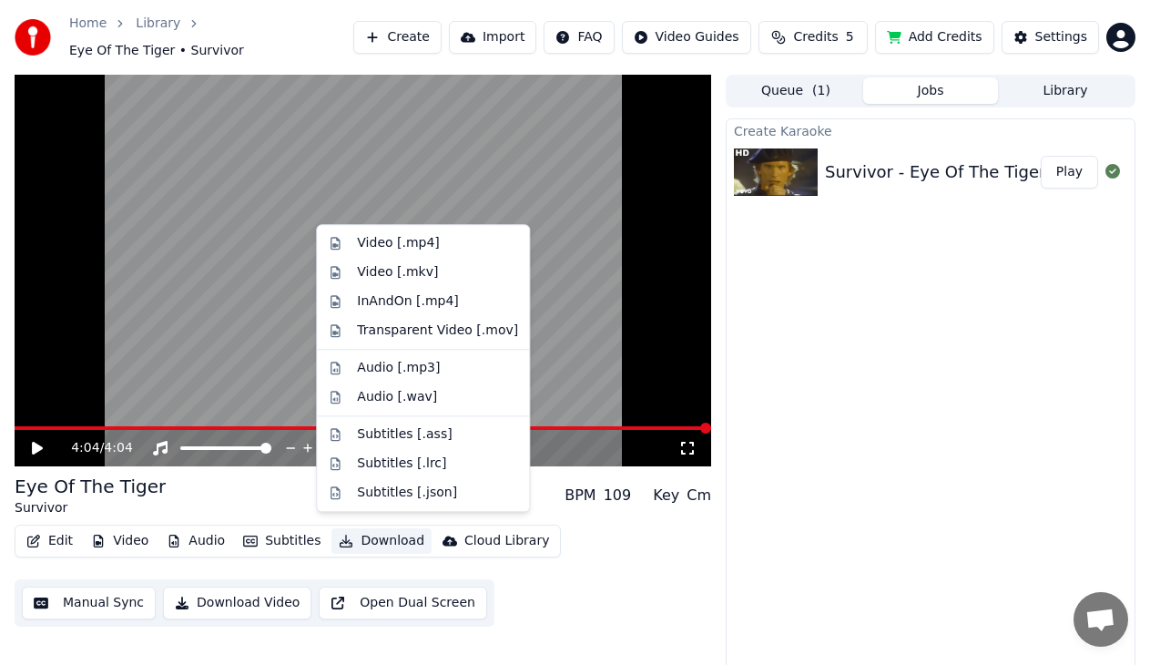
click at [387, 533] on button "Download" at bounding box center [381, 540] width 100 height 25
click at [816, 346] on div "Create Karaoke Survivor - Eye Of The Tiger Play" at bounding box center [931, 400] width 410 height 565
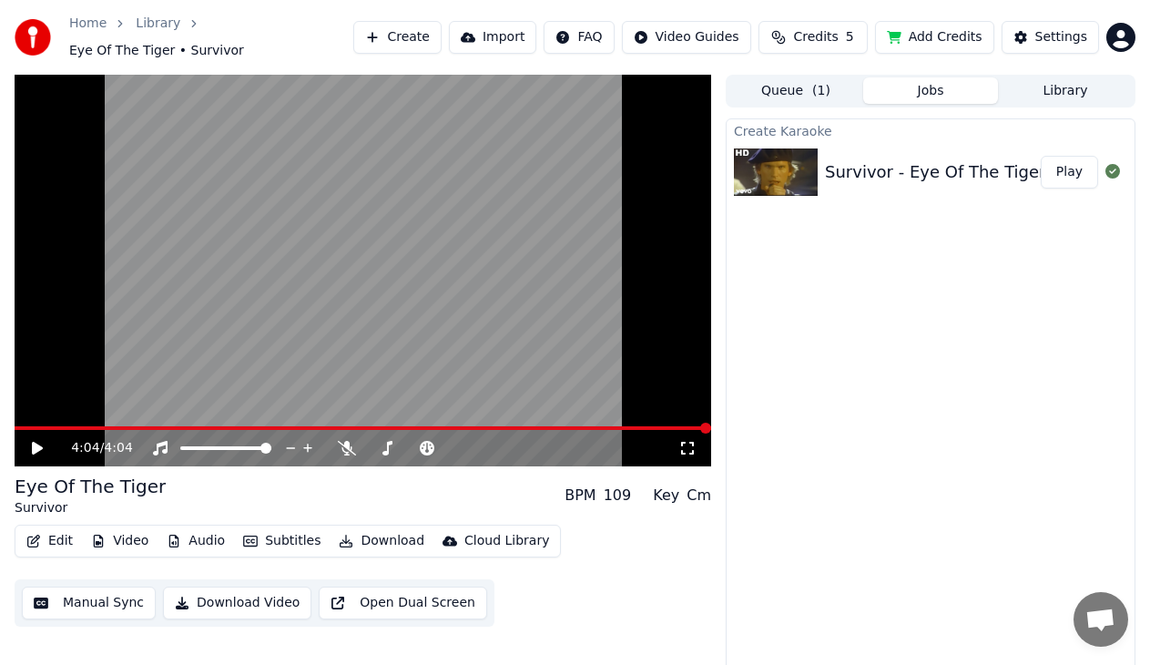
click at [351, 589] on button "Open Dual Screen" at bounding box center [403, 602] width 168 height 33
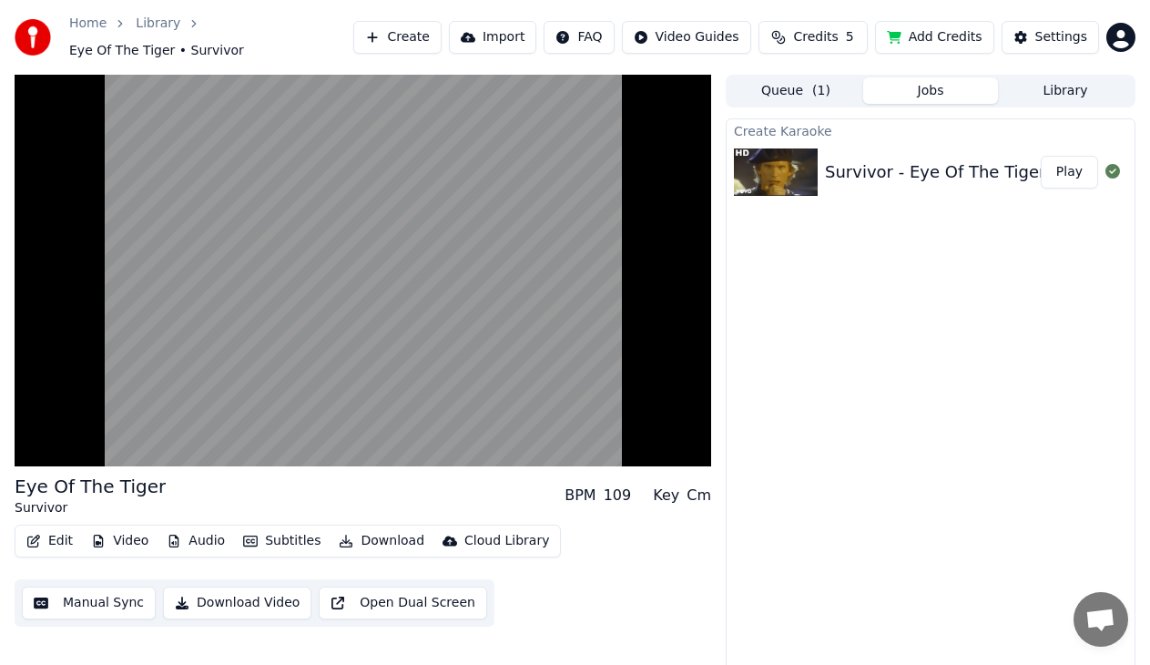
click at [1011, 354] on div "Create Karaoke Survivor - Eye Of The Tiger Play" at bounding box center [931, 400] width 410 height 565
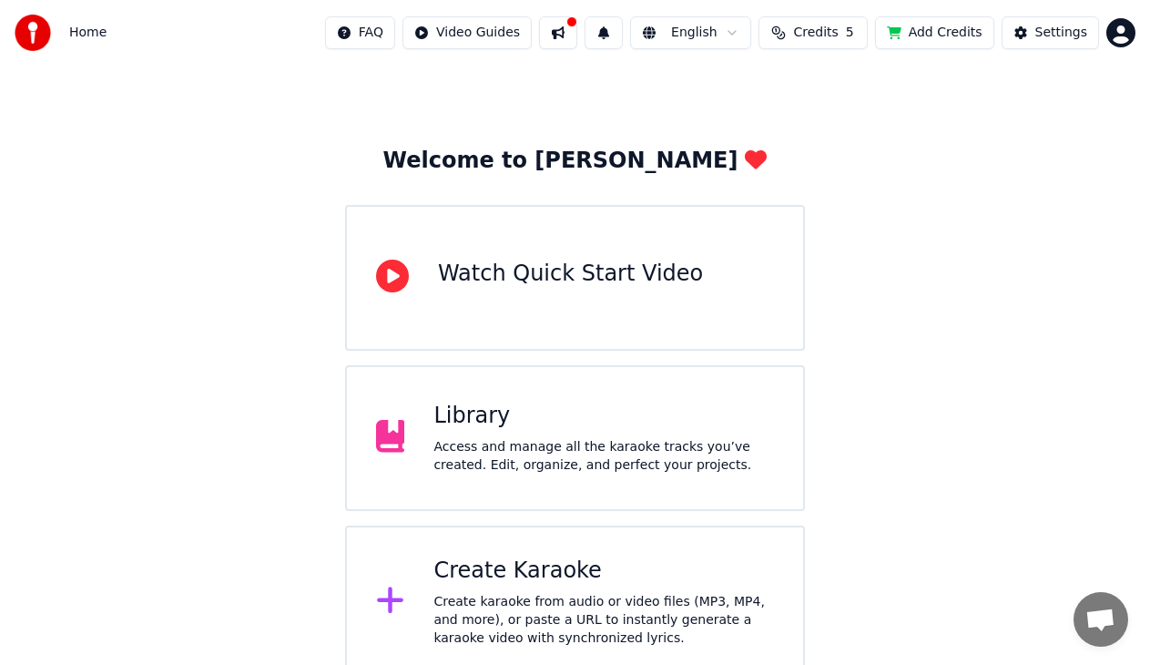
scroll to position [42, 0]
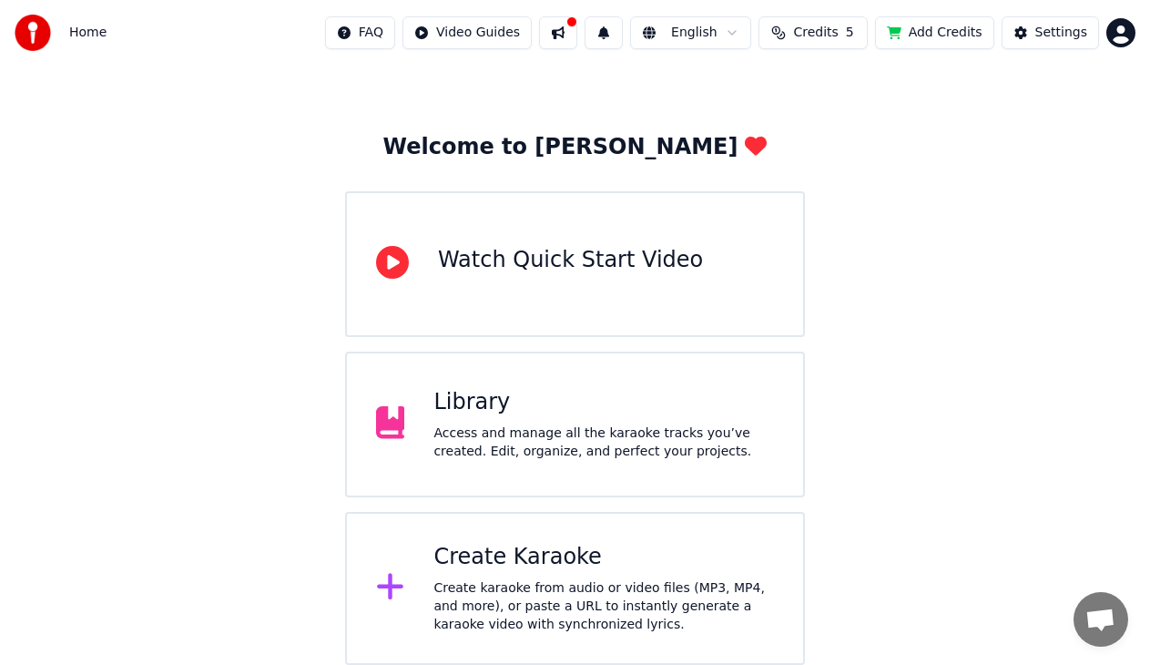
click at [567, 435] on div "Access and manage all the karaoke tracks you’ve created. Edit, organize, and pe…" at bounding box center [603, 442] width 340 height 36
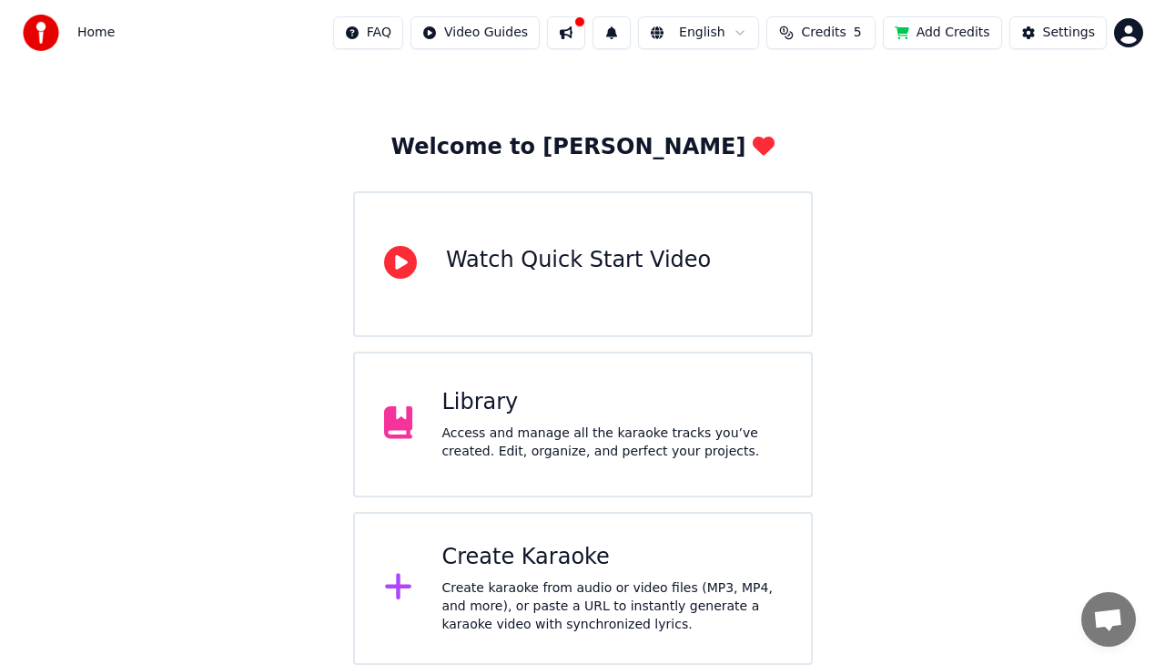
scroll to position [23, 0]
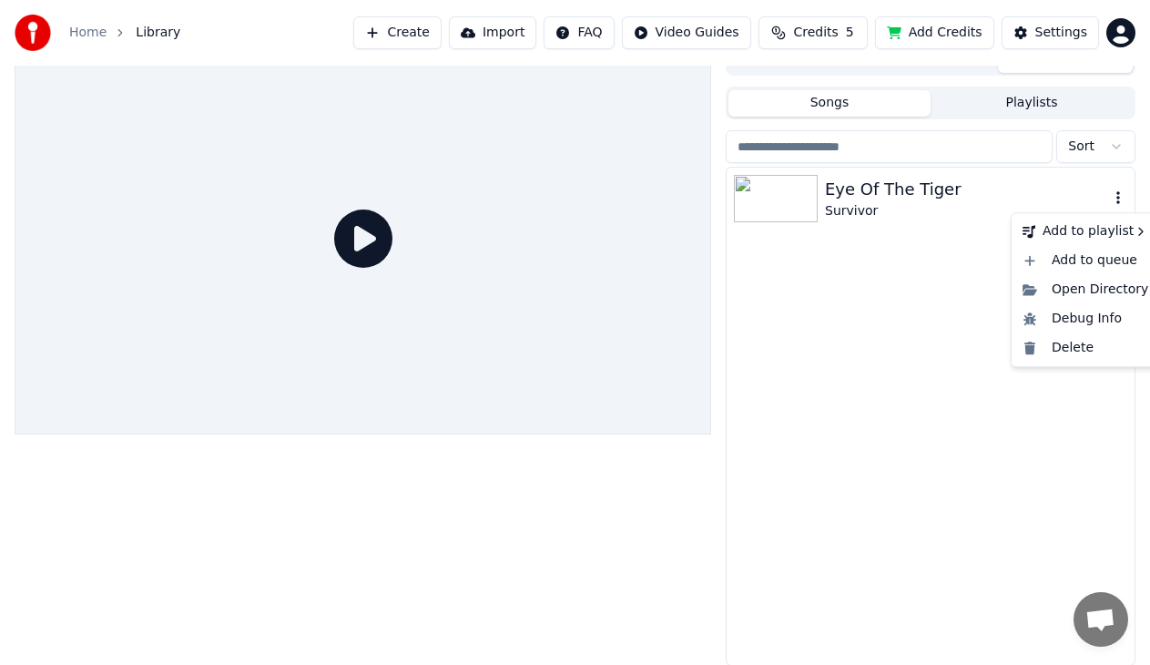
click at [1114, 195] on icon "button" at bounding box center [1118, 197] width 18 height 15
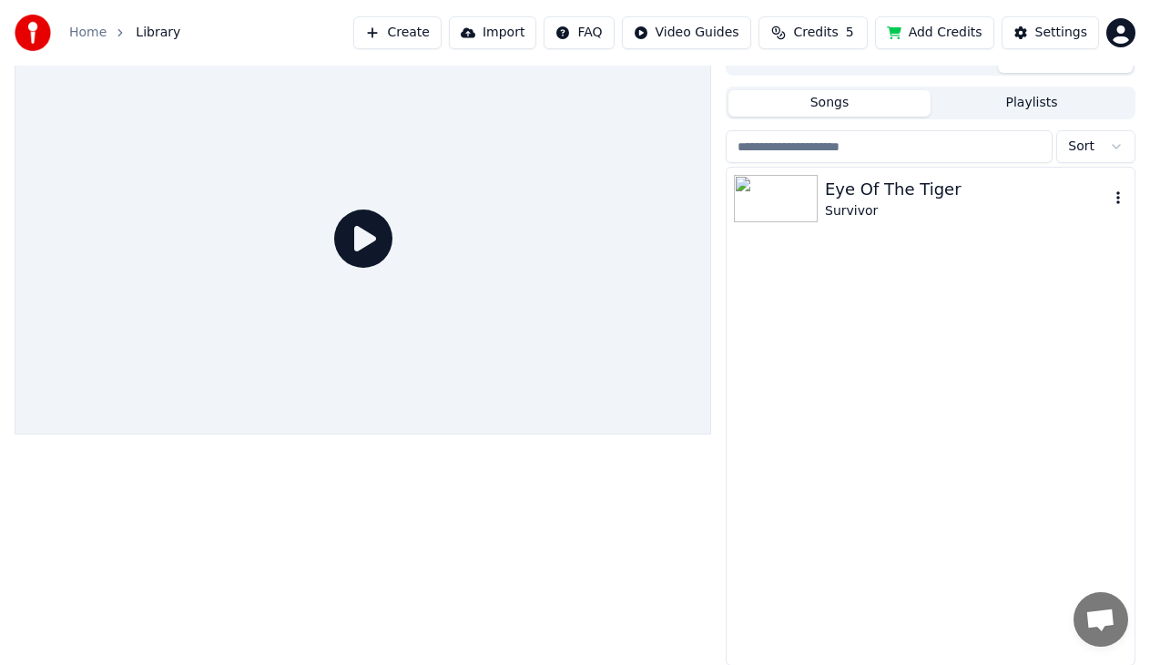
click at [888, 197] on div "Eye Of The Tiger" at bounding box center [967, 189] width 284 height 25
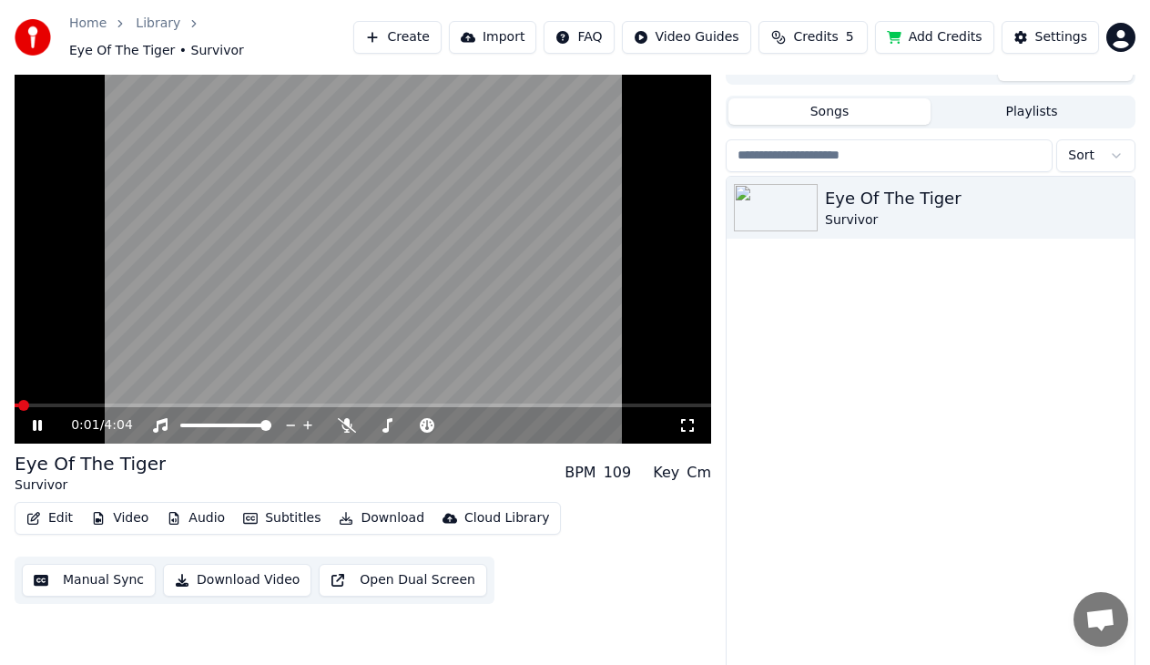
click at [292, 508] on button "Subtitles" at bounding box center [282, 517] width 92 height 25
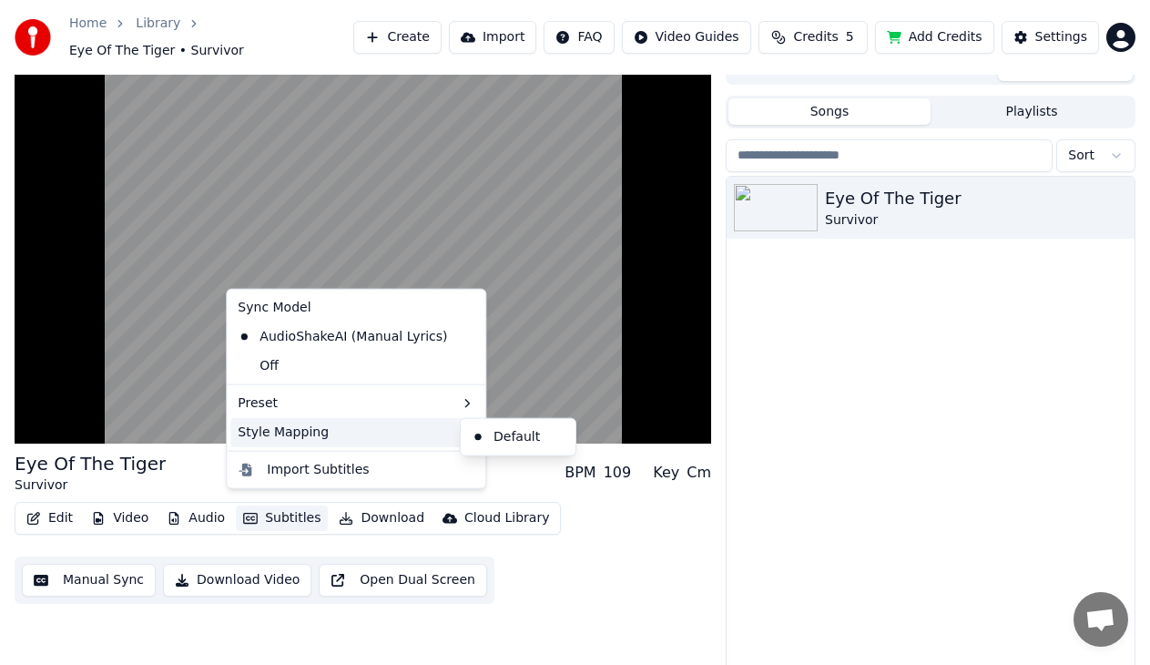
click at [826, 536] on div "Eye Of The Tiger Survivor" at bounding box center [930, 425] width 408 height 497
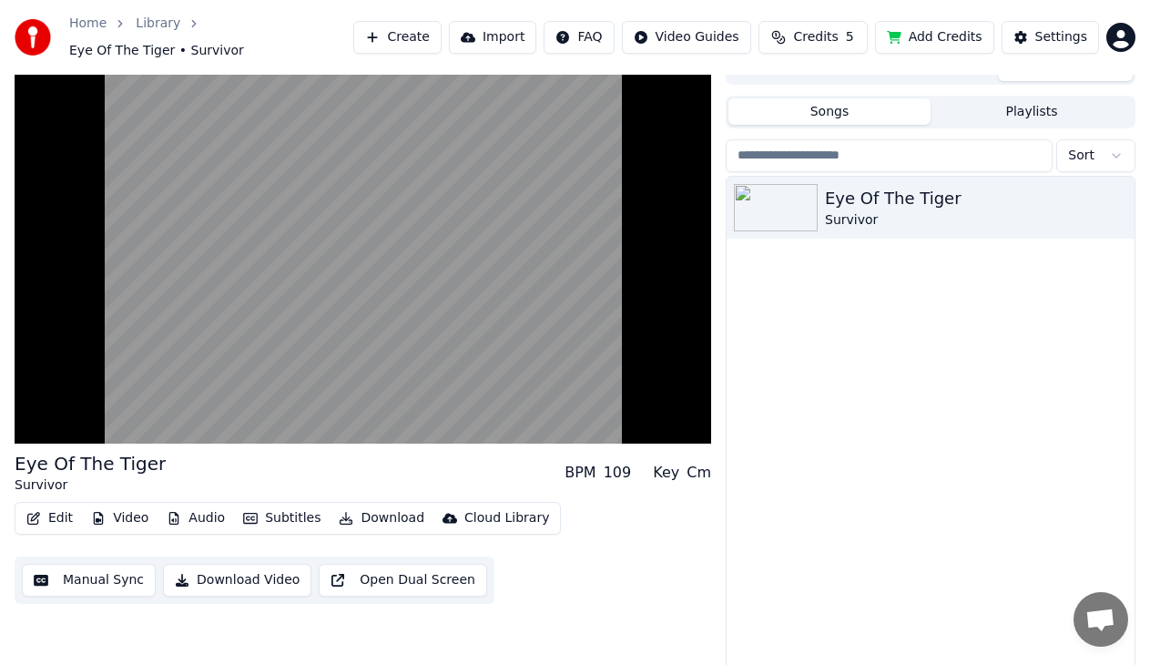
click at [389, 505] on button "Download" at bounding box center [381, 517] width 100 height 25
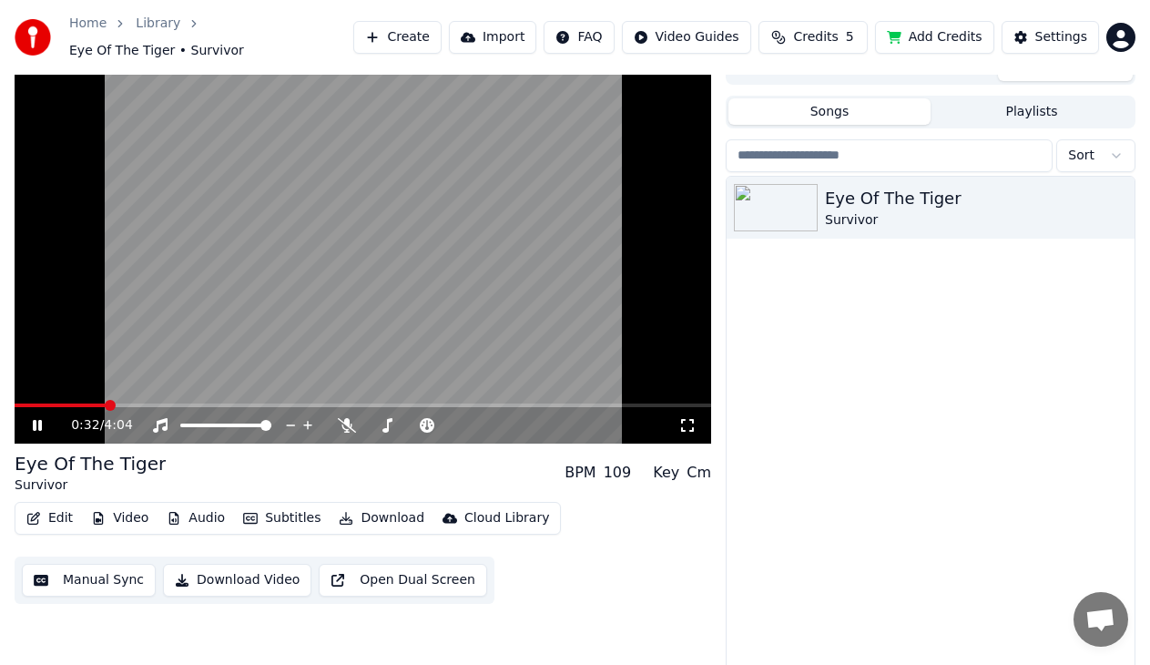
click at [777, 465] on div "Eye Of The Tiger Survivor" at bounding box center [930, 425] width 408 height 497
click at [44, 418] on icon at bounding box center [50, 425] width 42 height 15
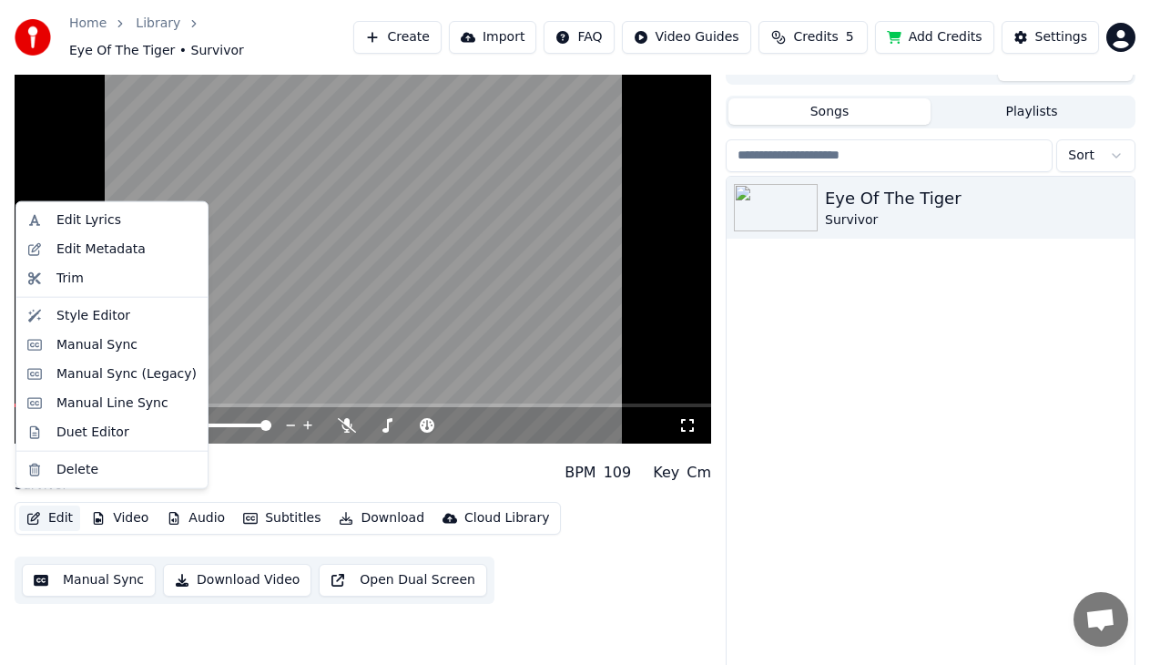
click at [66, 507] on button "Edit" at bounding box center [49, 517] width 61 height 25
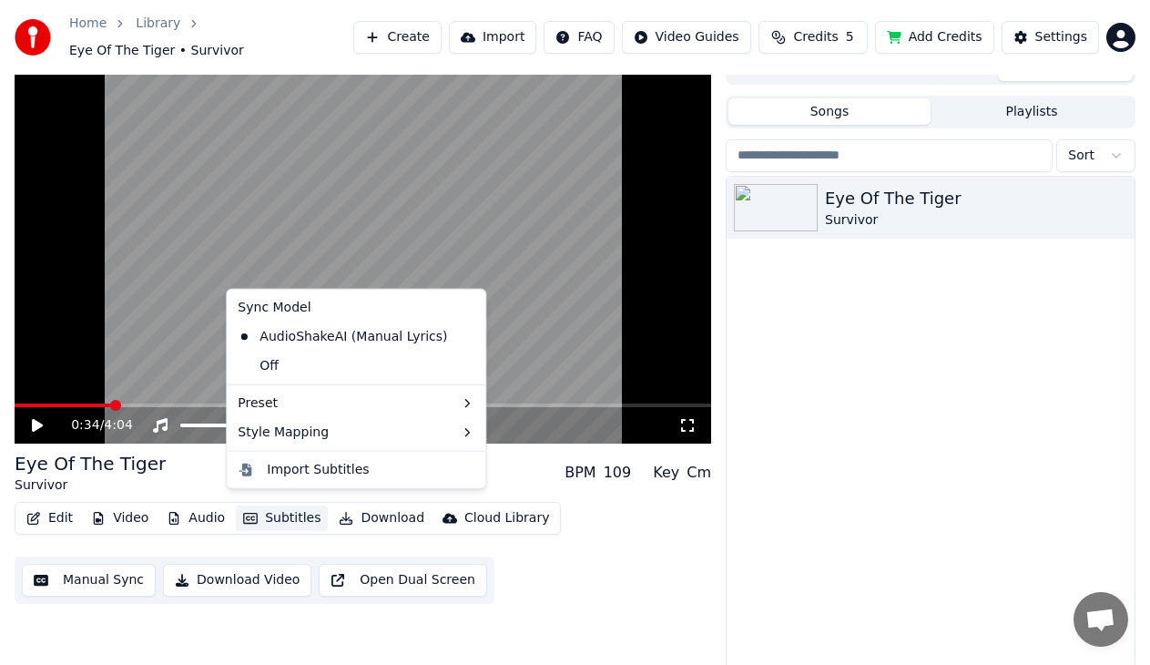
click at [293, 508] on button "Subtitles" at bounding box center [282, 517] width 92 height 25
click at [292, 508] on button "Subtitles" at bounding box center [282, 517] width 92 height 25
click at [292, 472] on div "Import Subtitles" at bounding box center [318, 470] width 102 height 18
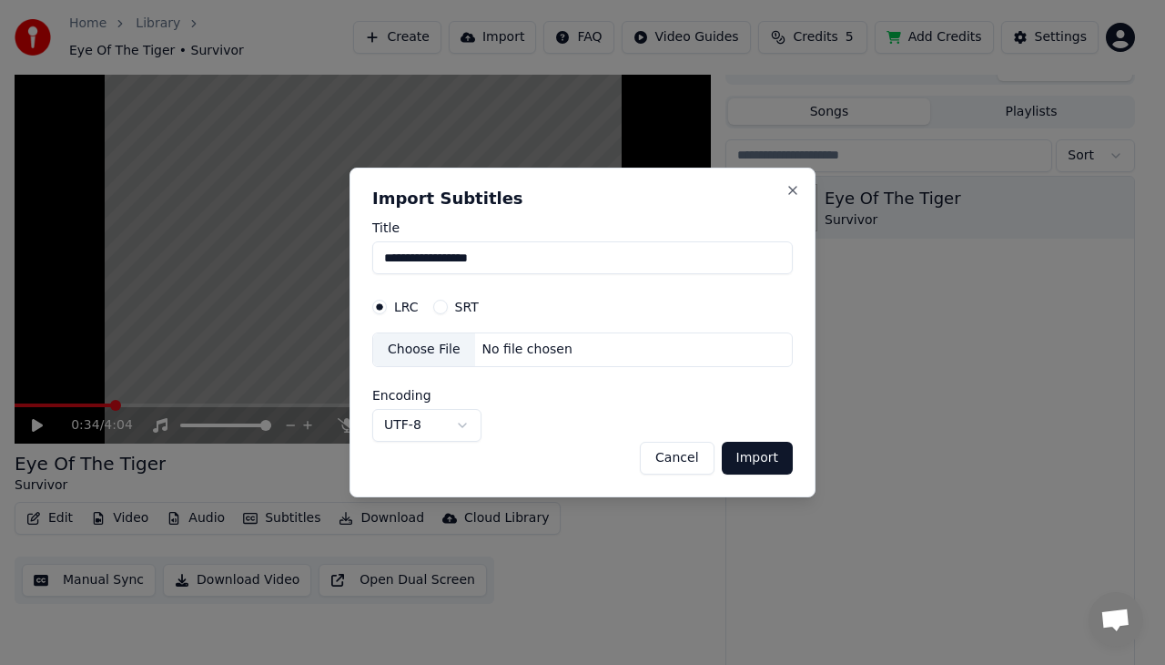
click at [435, 351] on div "Choose File" at bounding box center [424, 349] width 102 height 33
click at [750, 458] on button "Import" at bounding box center [757, 458] width 71 height 33
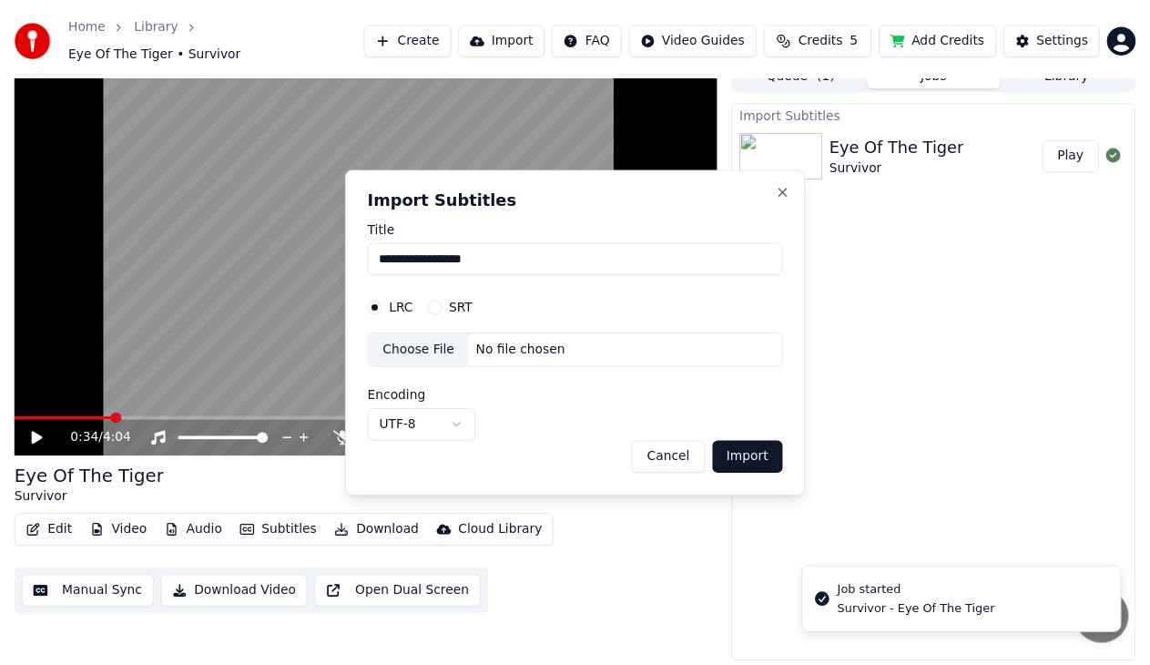
scroll to position [9, 0]
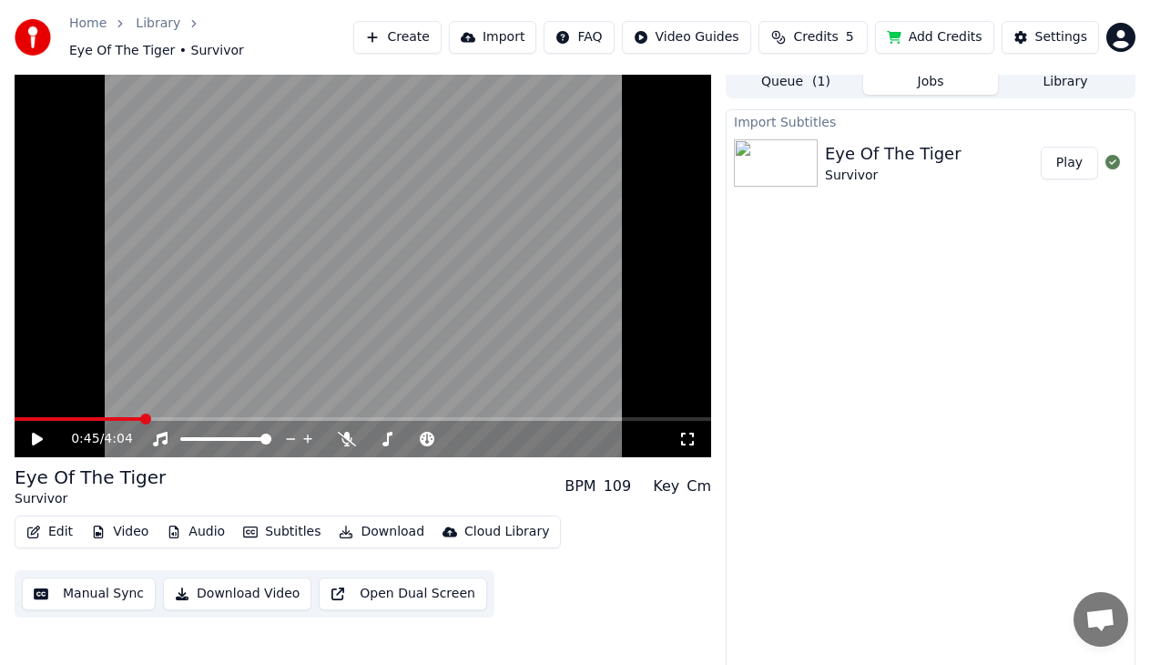
click at [142, 413] on span at bounding box center [145, 418] width 11 height 11
click at [34, 432] on icon at bounding box center [37, 438] width 11 height 13
click at [38, 433] on icon at bounding box center [37, 438] width 9 height 11
click at [385, 524] on button "Download" at bounding box center [381, 531] width 100 height 25
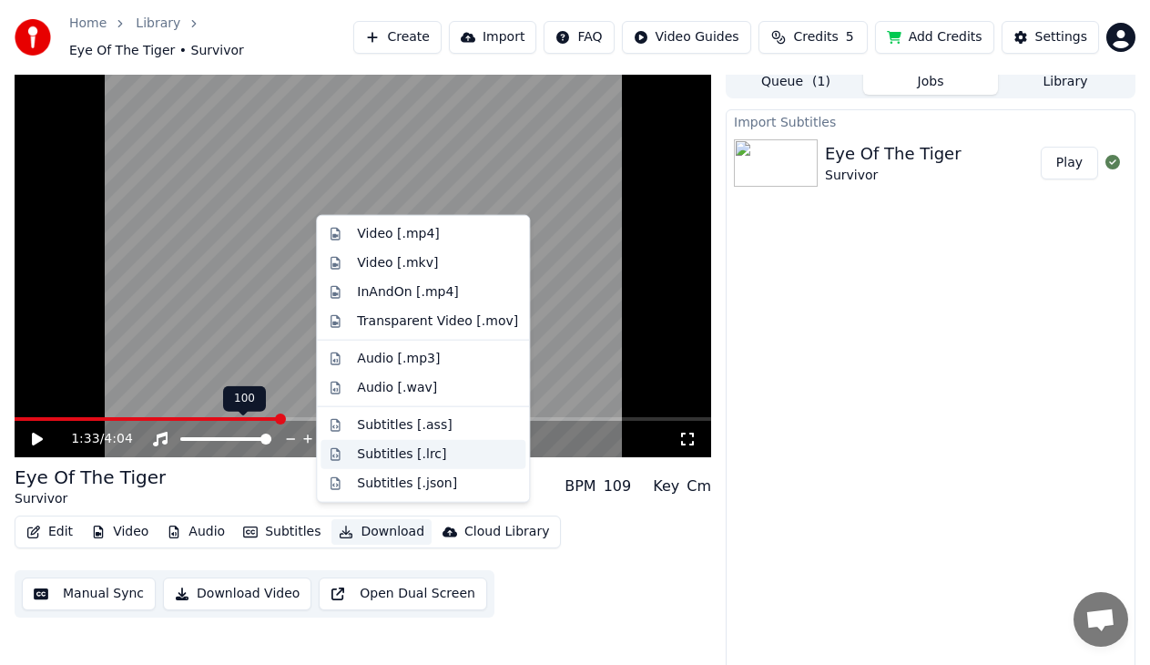
click at [432, 454] on div "Subtitles [.lrc]" at bounding box center [401, 454] width 89 height 18
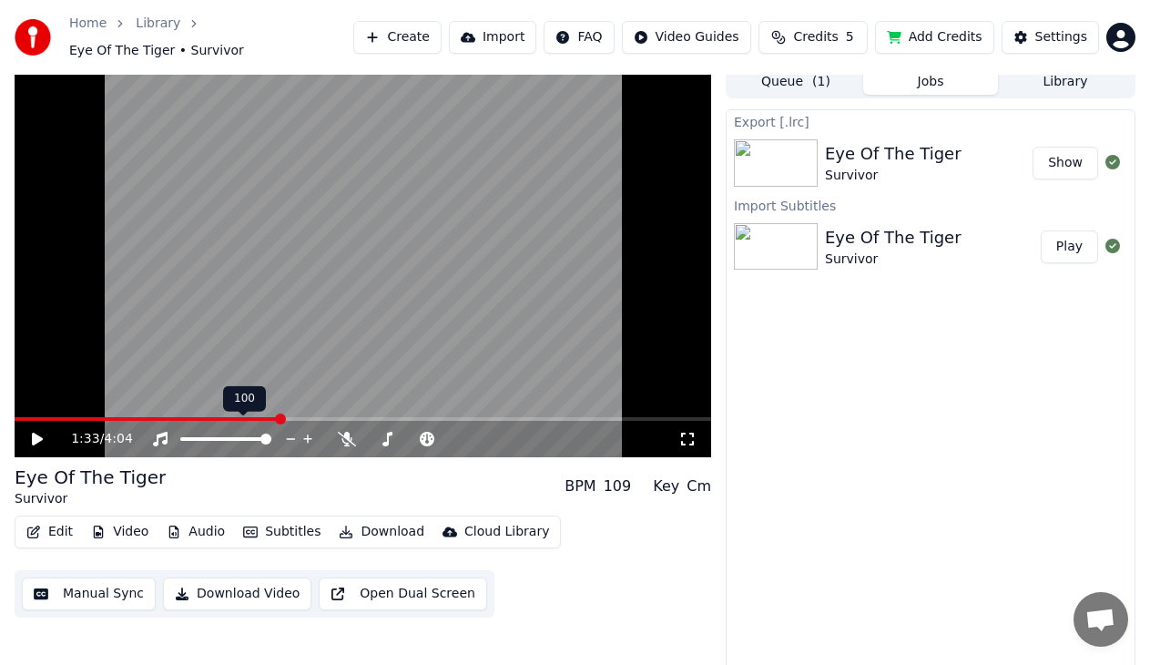
click at [373, 520] on button "Download" at bounding box center [381, 531] width 100 height 25
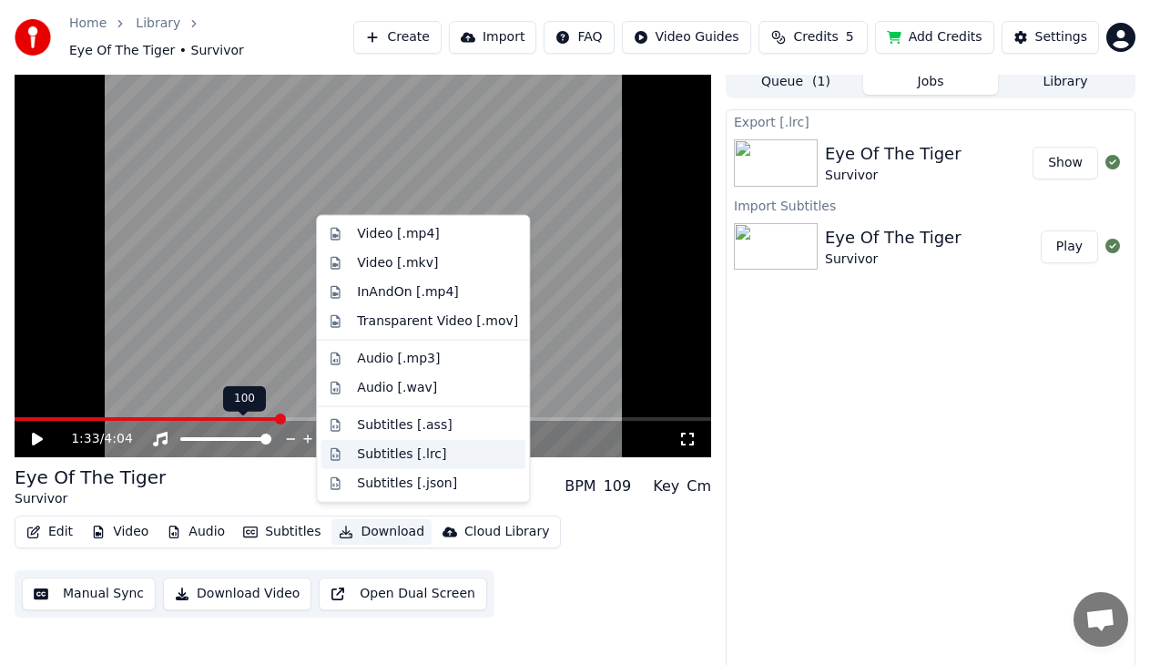
click at [378, 445] on div "Subtitles [.lrc]" at bounding box center [401, 454] width 89 height 18
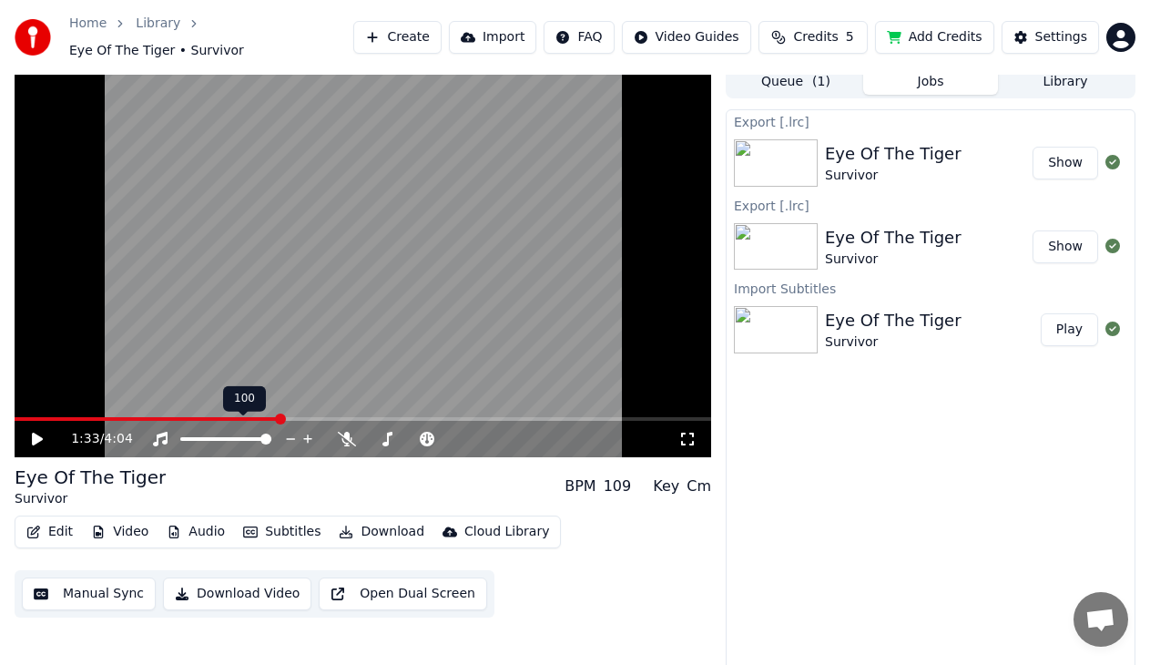
click at [295, 527] on button "Subtitles" at bounding box center [282, 531] width 92 height 25
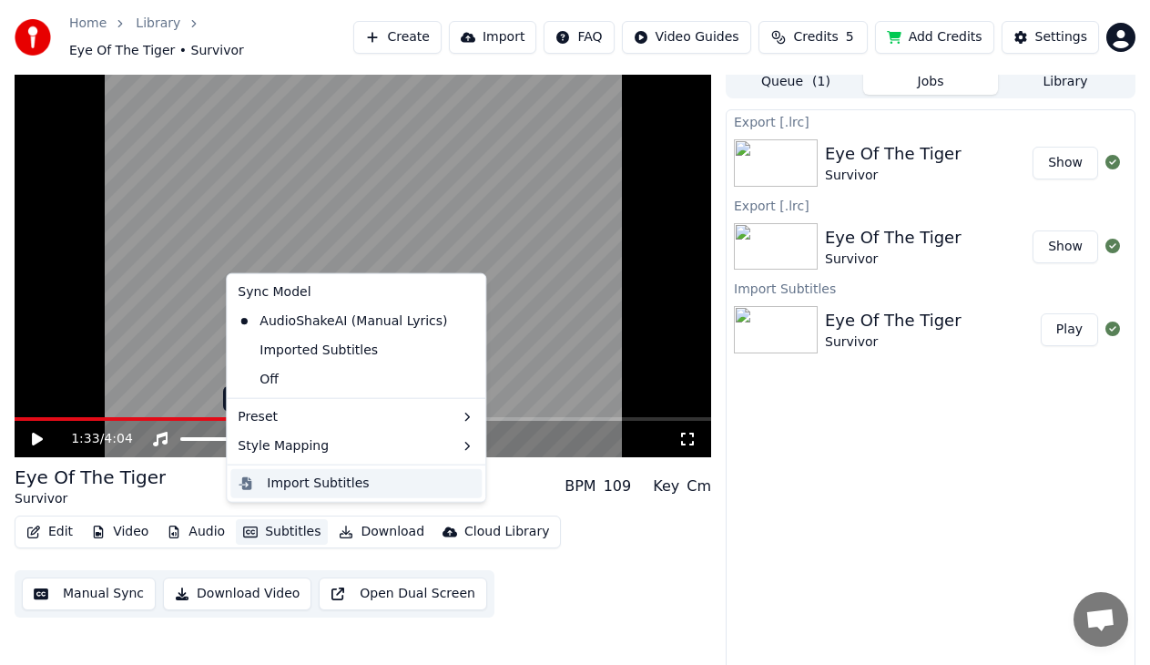
click at [321, 477] on div "Import Subtitles" at bounding box center [318, 483] width 102 height 18
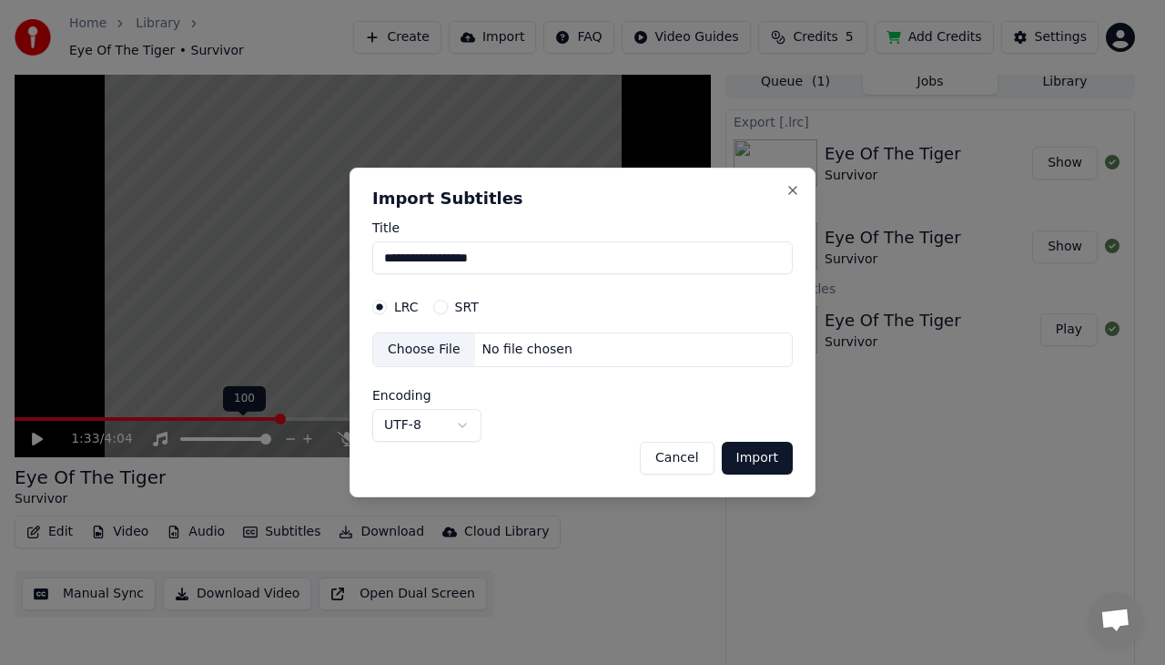
click at [439, 348] on div "Choose File" at bounding box center [424, 349] width 102 height 33
click at [764, 457] on button "Import" at bounding box center [757, 458] width 71 height 33
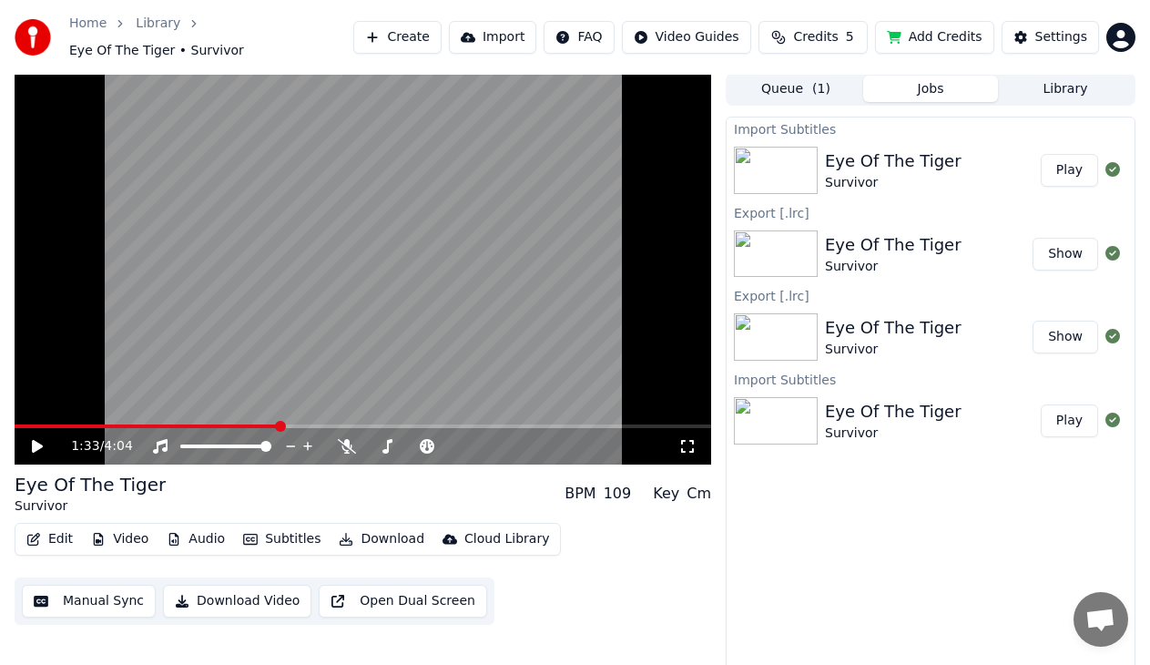
scroll to position [0, 0]
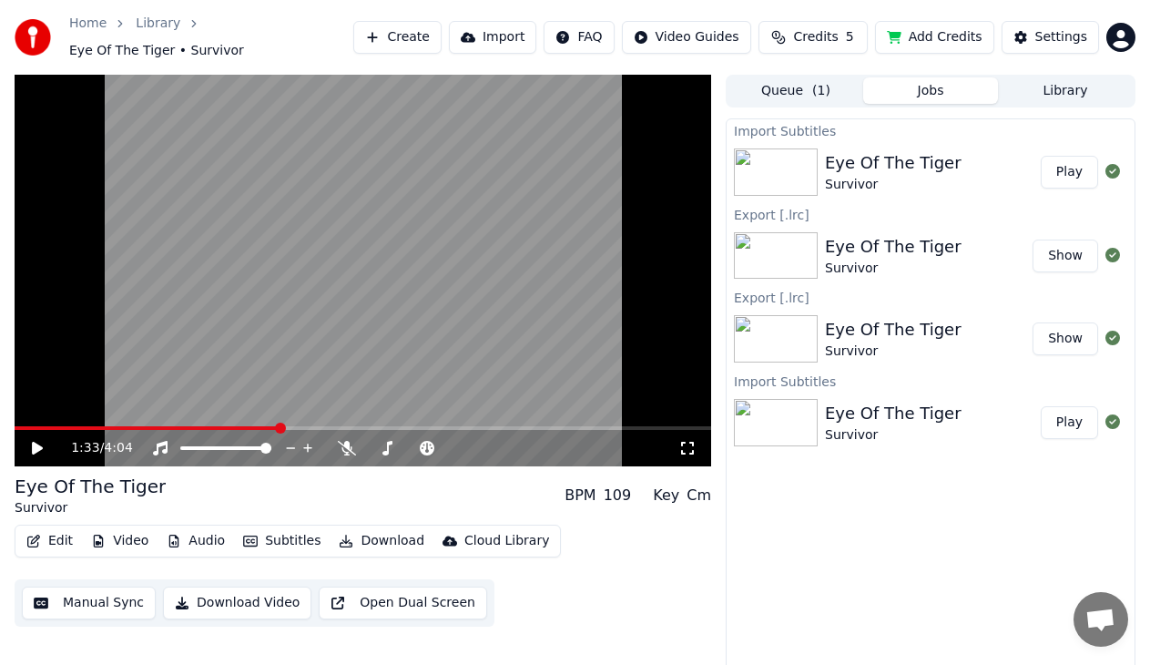
click at [894, 153] on div "Eye Of The Tiger" at bounding box center [893, 162] width 137 height 25
click at [1078, 167] on button "Play" at bounding box center [1069, 172] width 57 height 33
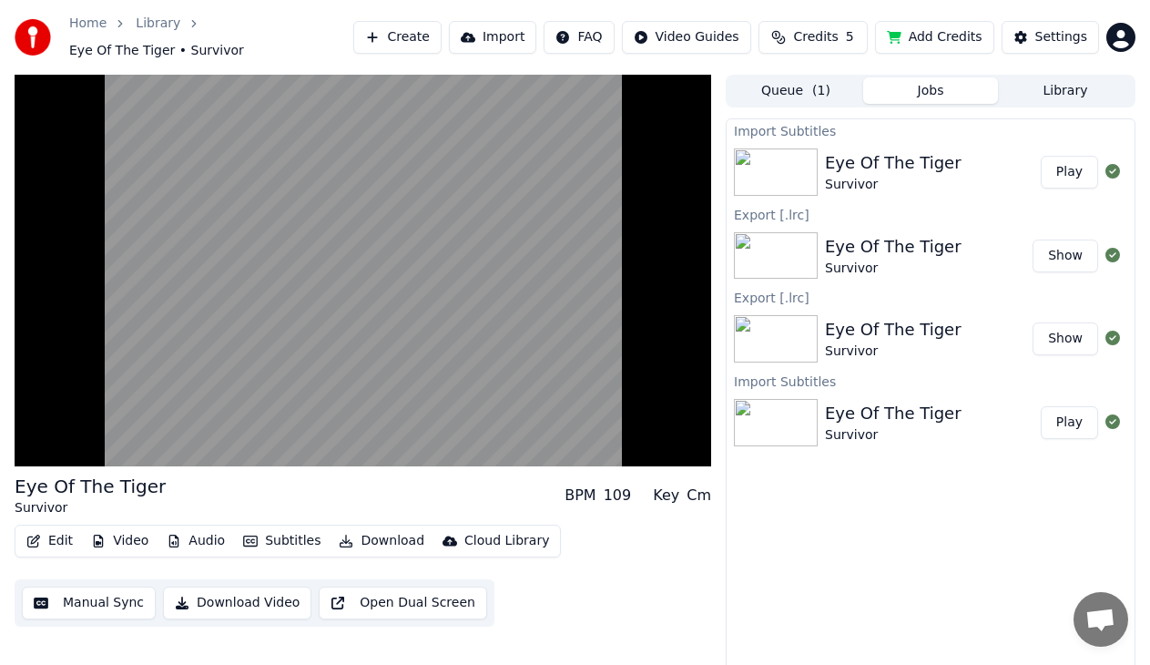
click at [885, 426] on div "Survivor" at bounding box center [893, 435] width 137 height 18
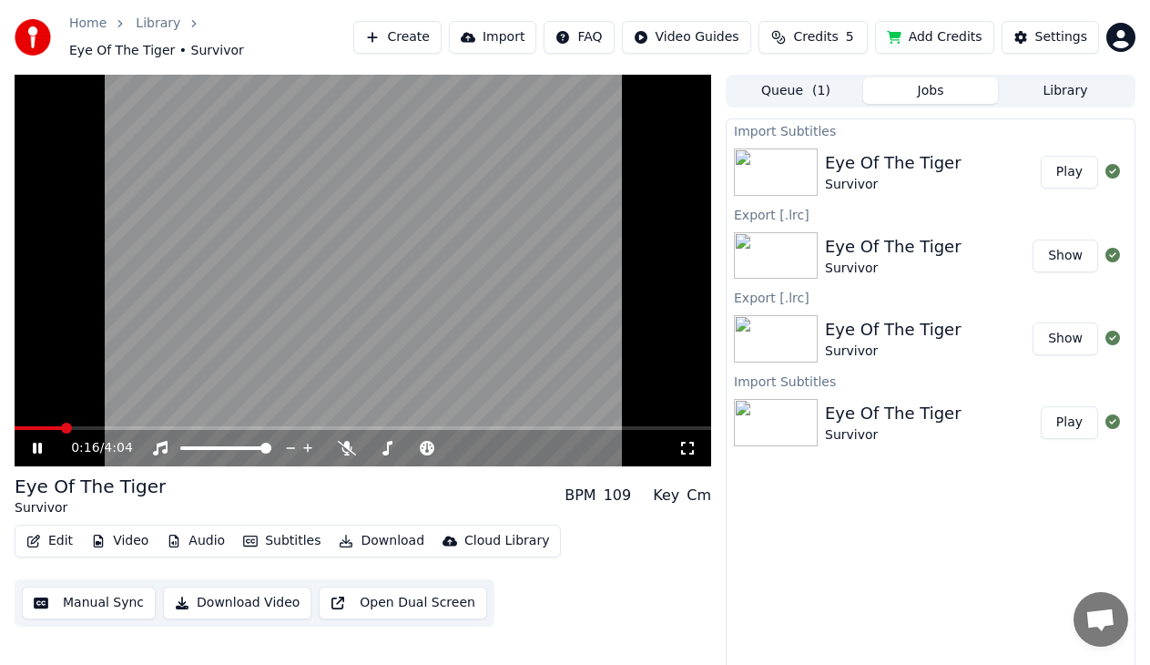
click at [38, 439] on div "0:16 / 4:04" at bounding box center [363, 448] width 682 height 18
click at [31, 441] on icon at bounding box center [50, 448] width 42 height 15
click at [868, 408] on div "Eye Of The Tiger" at bounding box center [893, 413] width 137 height 25
click at [1076, 409] on button "Play" at bounding box center [1069, 422] width 57 height 33
click at [110, 426] on span at bounding box center [363, 428] width 696 height 4
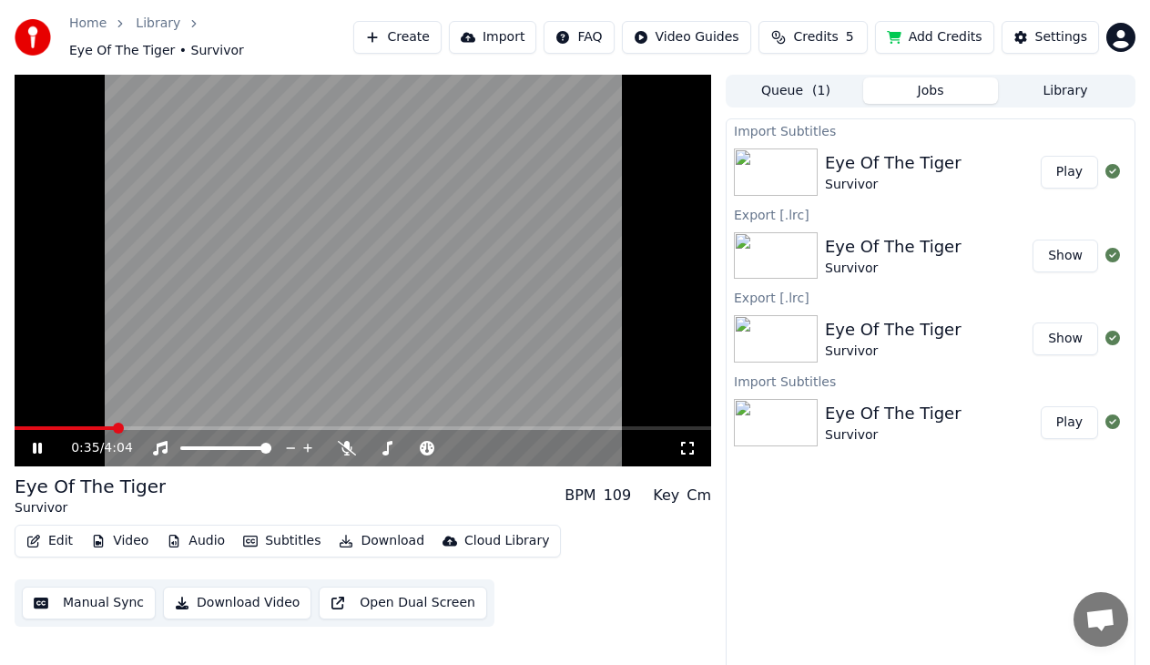
click at [139, 415] on video at bounding box center [363, 270] width 696 height 391
click at [146, 426] on span at bounding box center [363, 428] width 696 height 4
click at [166, 426] on span at bounding box center [363, 428] width 696 height 4
click at [152, 422] on span at bounding box center [154, 427] width 11 height 11
click at [46, 441] on icon at bounding box center [50, 448] width 42 height 15
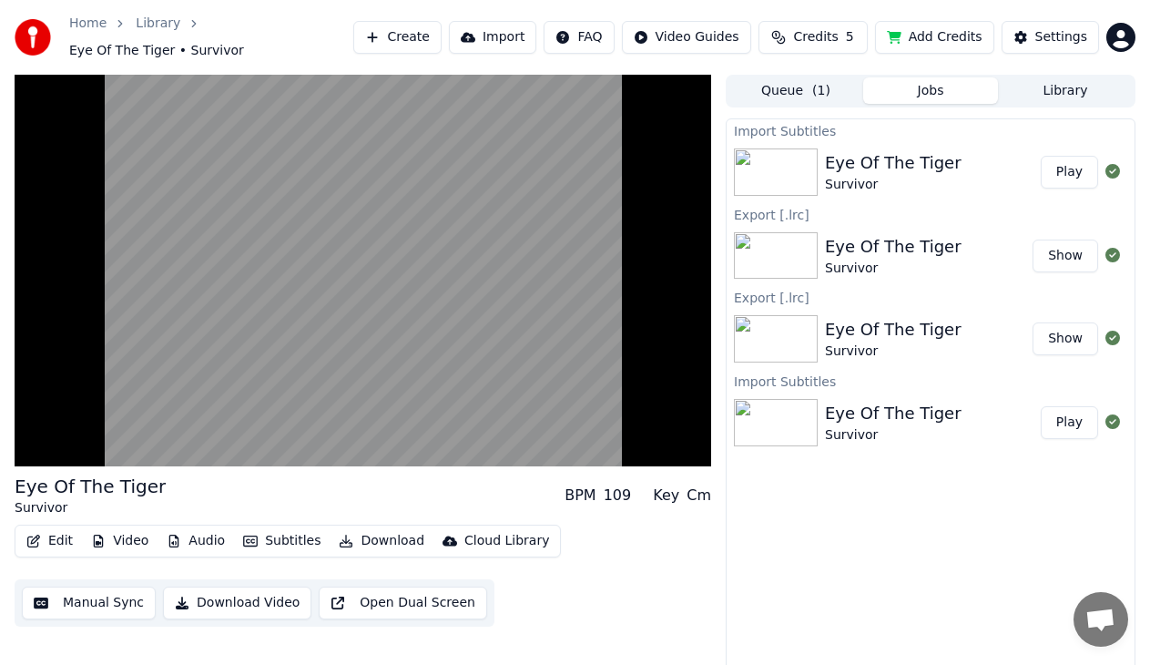
click at [1081, 244] on button "Show" at bounding box center [1065, 255] width 66 height 33
click at [1046, 325] on button "Show" at bounding box center [1065, 338] width 66 height 33
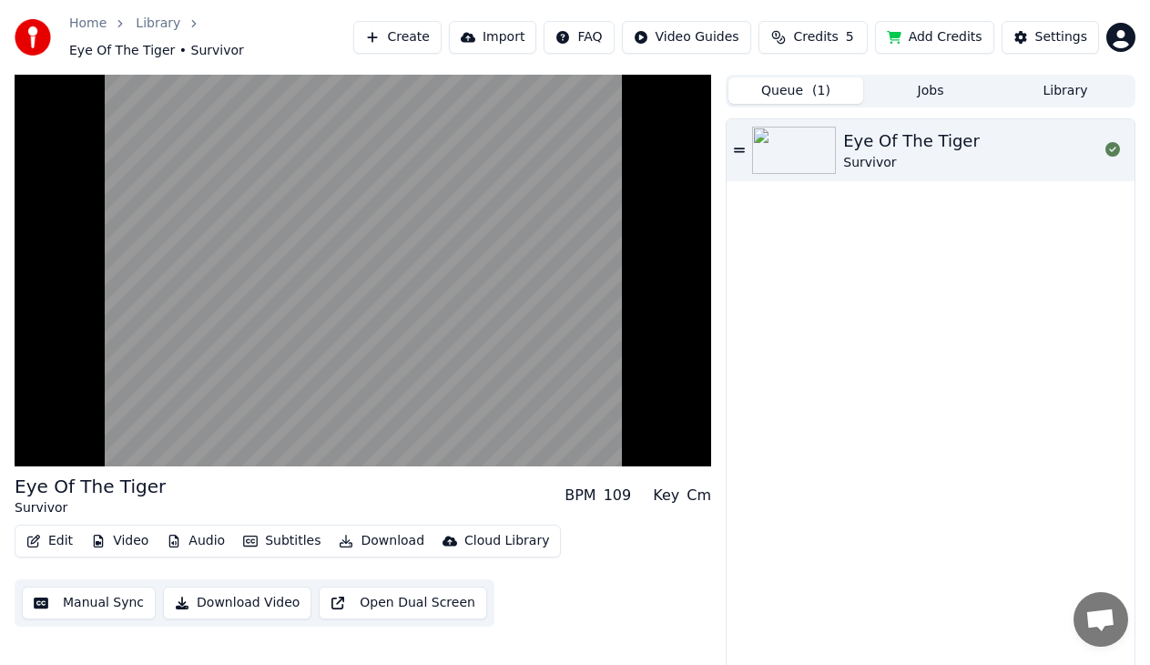
click at [799, 87] on button "Queue ( 1 )" at bounding box center [795, 90] width 135 height 26
click at [875, 154] on div "Survivor" at bounding box center [911, 163] width 137 height 18
click at [1108, 142] on icon at bounding box center [1112, 149] width 15 height 15
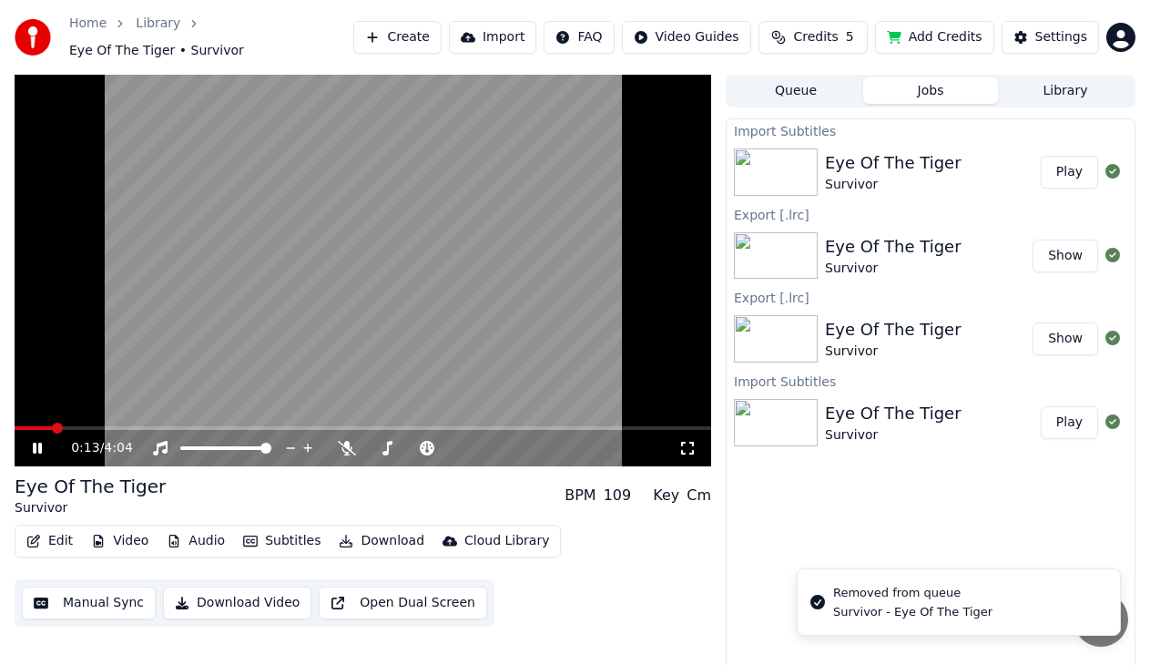
click at [918, 84] on button "Jobs" at bounding box center [930, 90] width 135 height 26
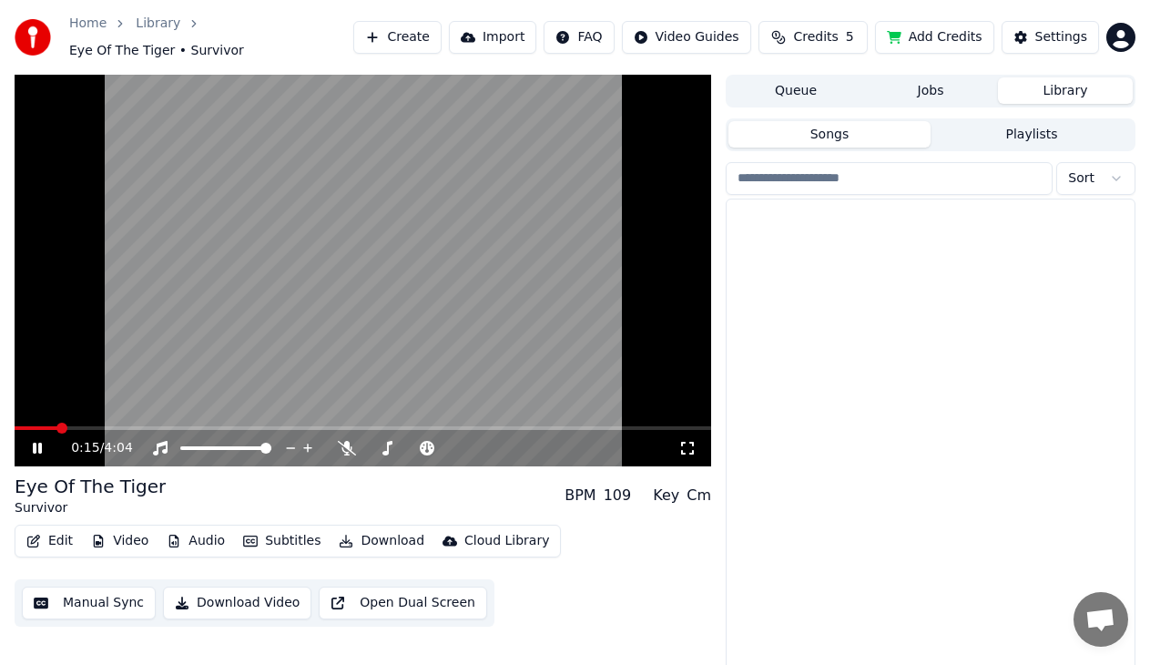
click at [1085, 82] on button "Library" at bounding box center [1065, 90] width 135 height 26
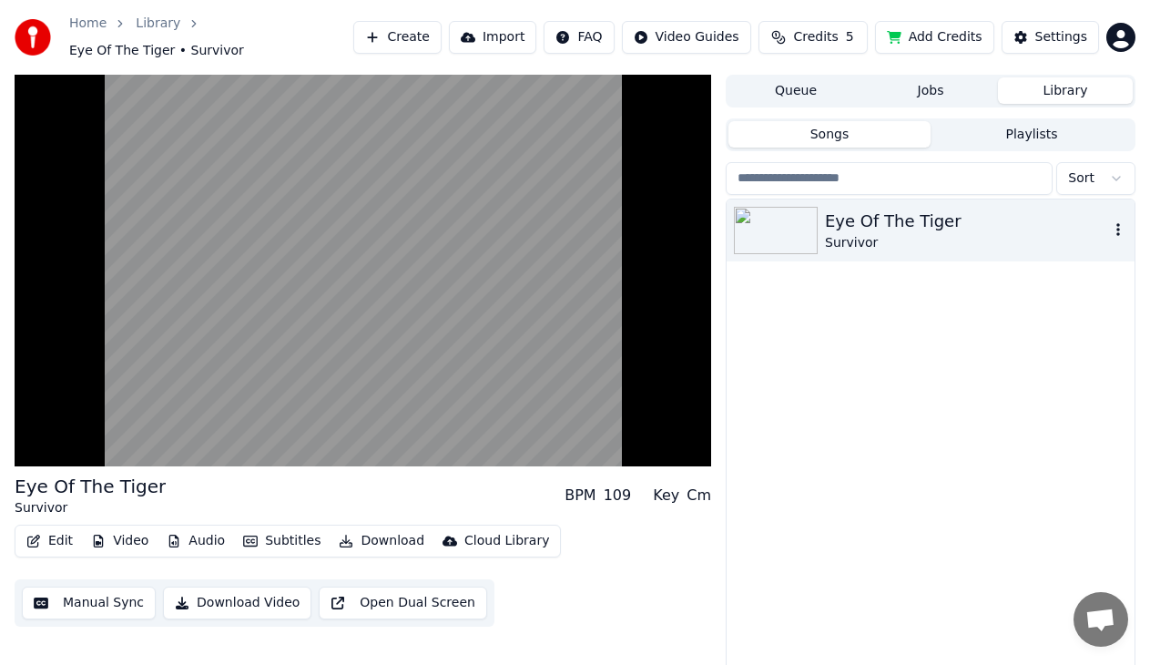
click at [920, 215] on div "Eye Of The Tiger" at bounding box center [967, 220] width 284 height 25
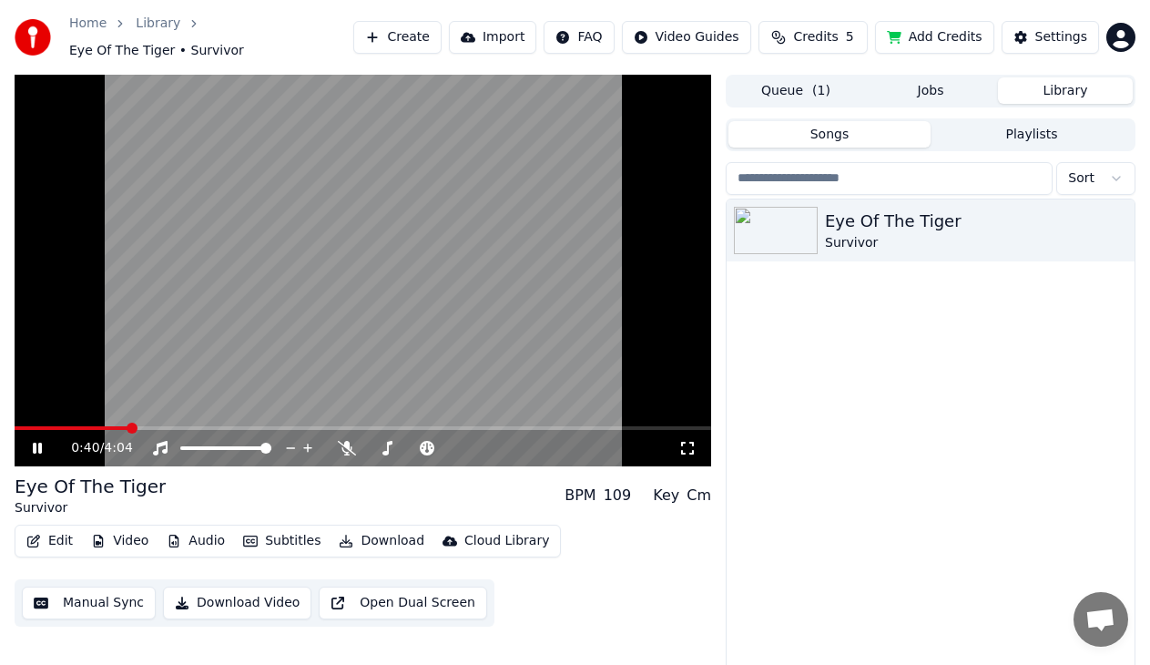
click at [127, 422] on span at bounding box center [132, 427] width 11 height 11
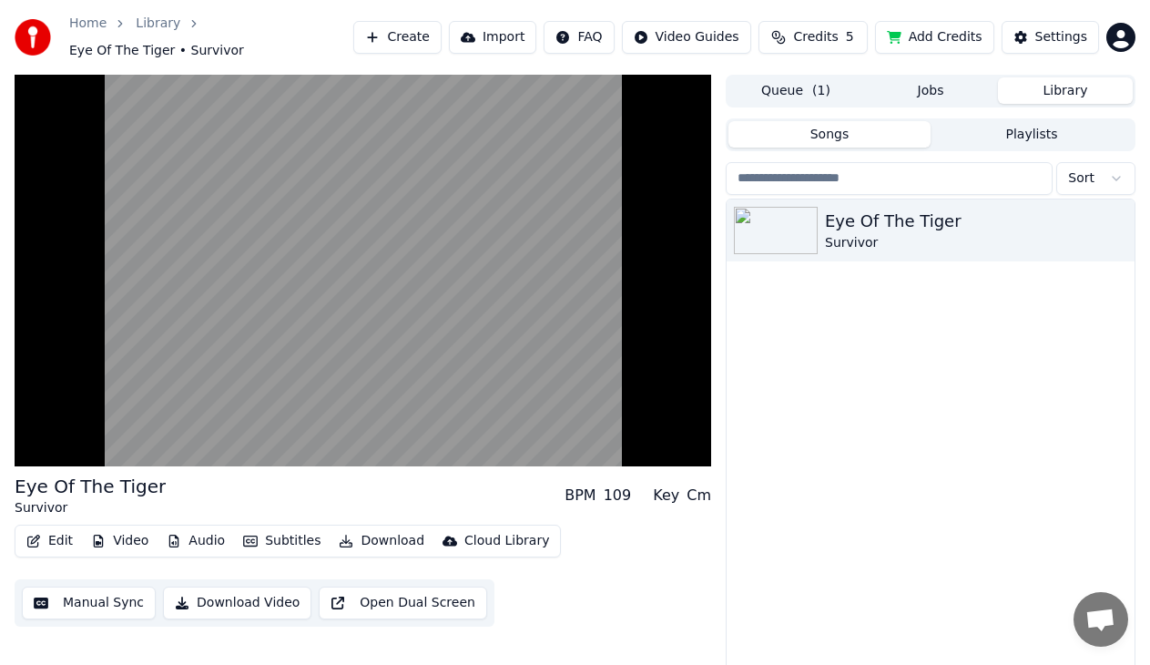
click at [939, 84] on button "Jobs" at bounding box center [930, 90] width 135 height 26
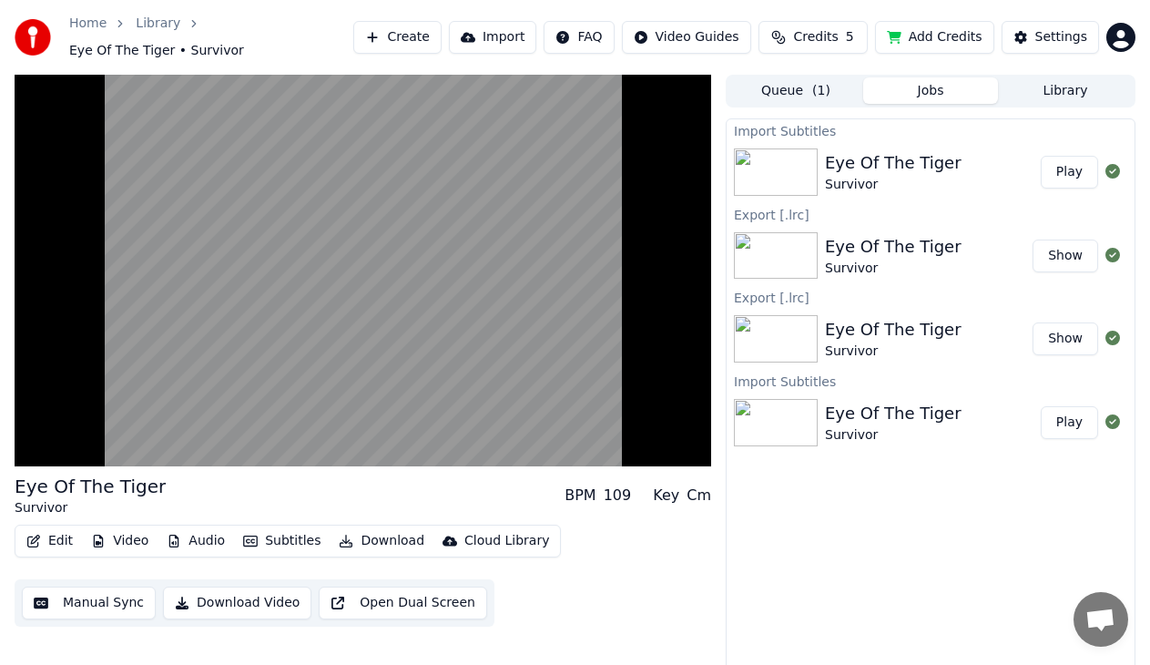
click at [813, 84] on span "( 1 )" at bounding box center [821, 91] width 18 height 18
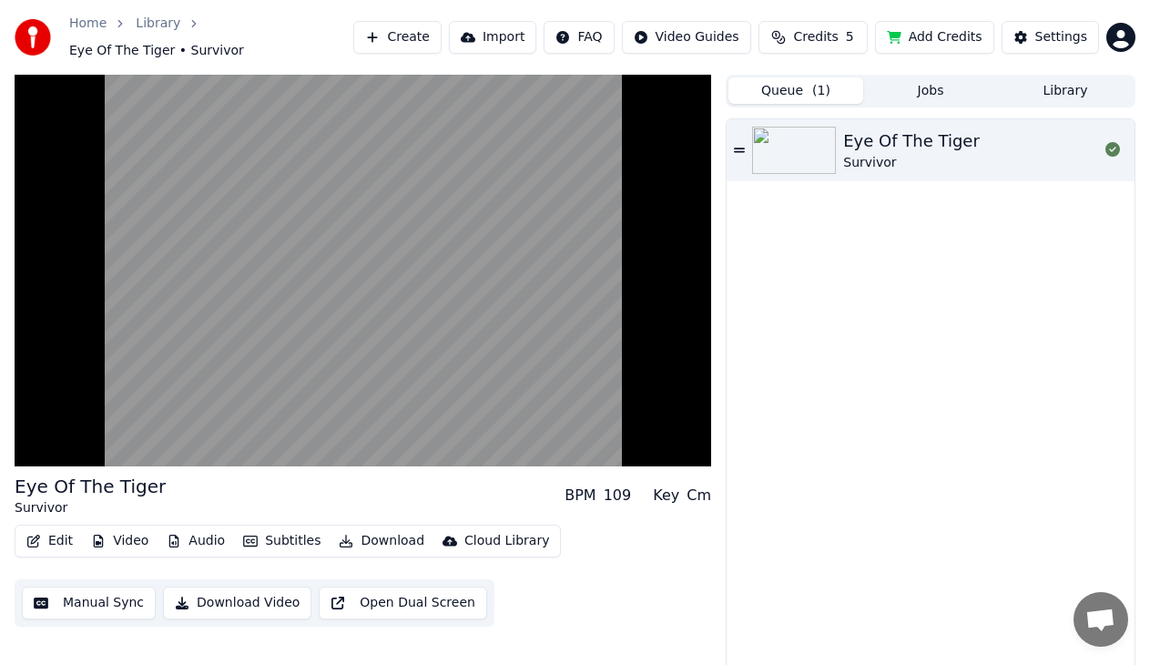
click at [953, 77] on button "Jobs" at bounding box center [930, 90] width 135 height 26
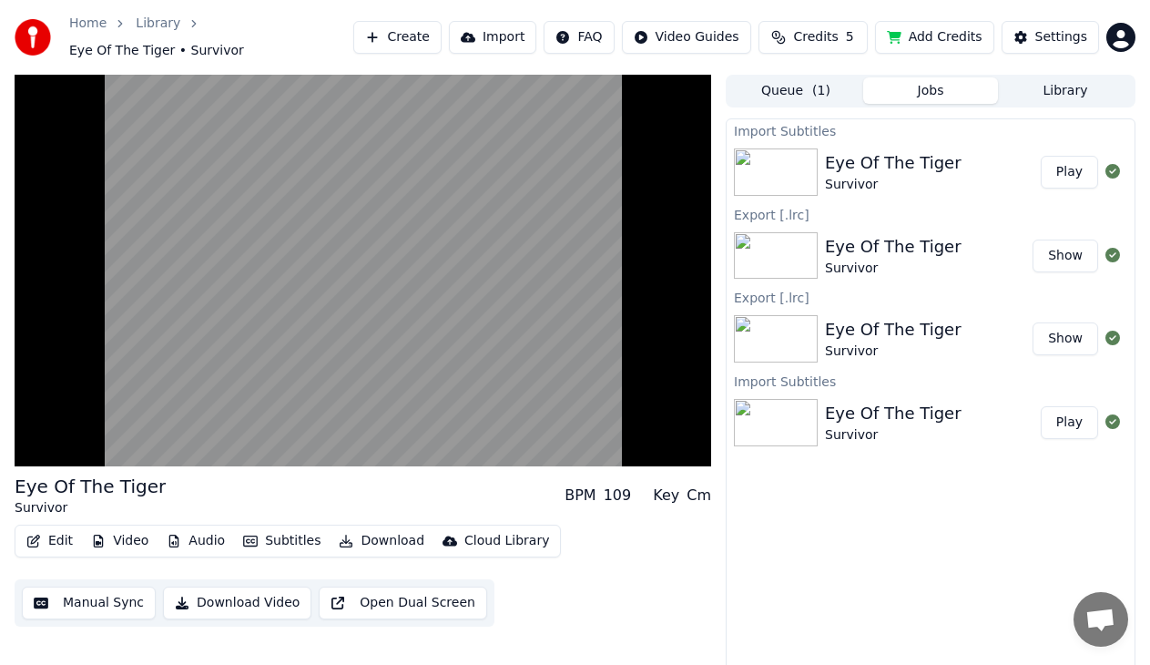
click at [1085, 417] on button "Play" at bounding box center [1069, 422] width 57 height 33
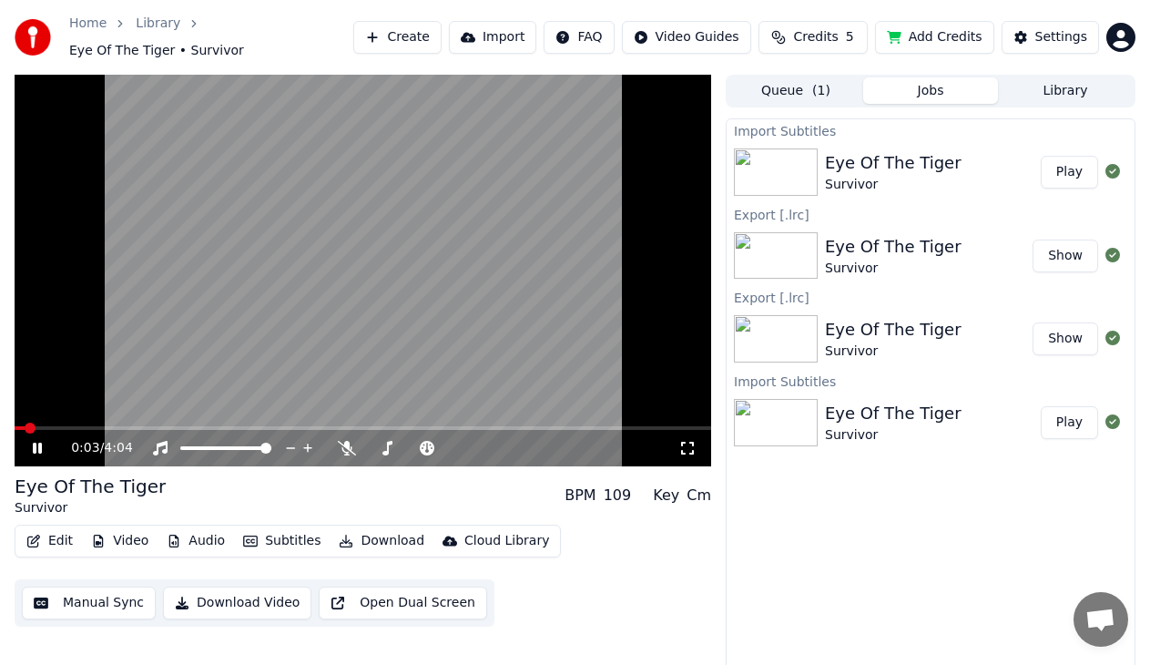
click at [132, 416] on video at bounding box center [363, 270] width 696 height 391
click at [133, 426] on span at bounding box center [363, 428] width 696 height 4
click at [1059, 165] on button "Play" at bounding box center [1069, 172] width 57 height 33
click at [1049, 408] on button "Play" at bounding box center [1069, 422] width 57 height 33
click at [814, 86] on span "( 1 )" at bounding box center [821, 91] width 18 height 18
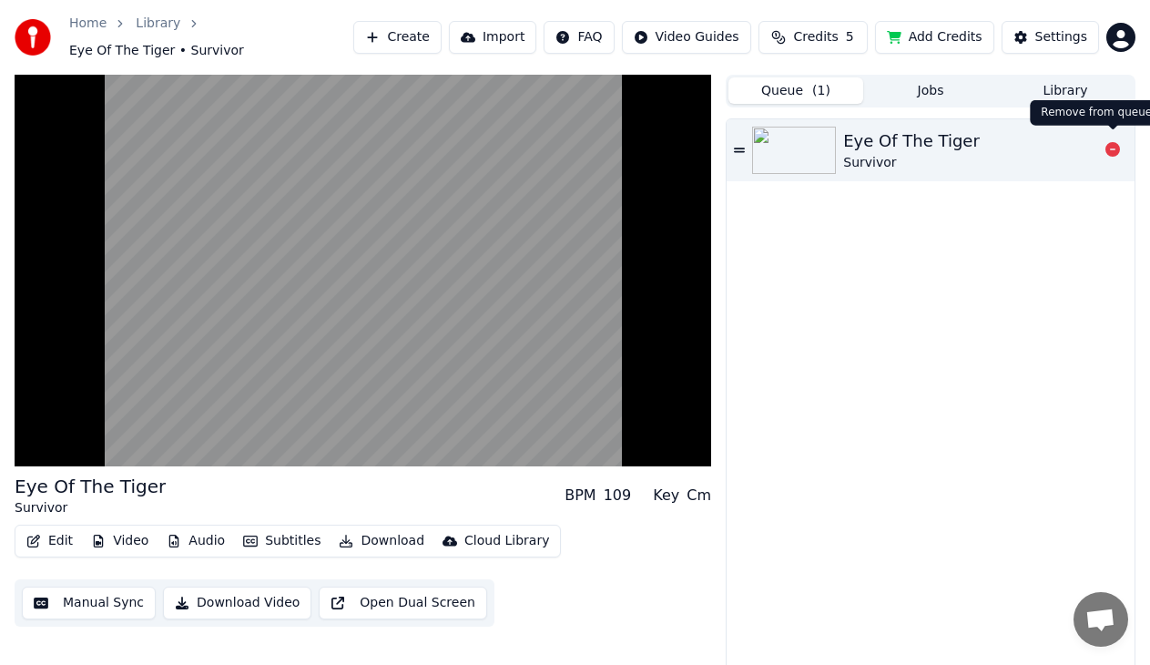
click at [1116, 142] on icon at bounding box center [1112, 149] width 15 height 15
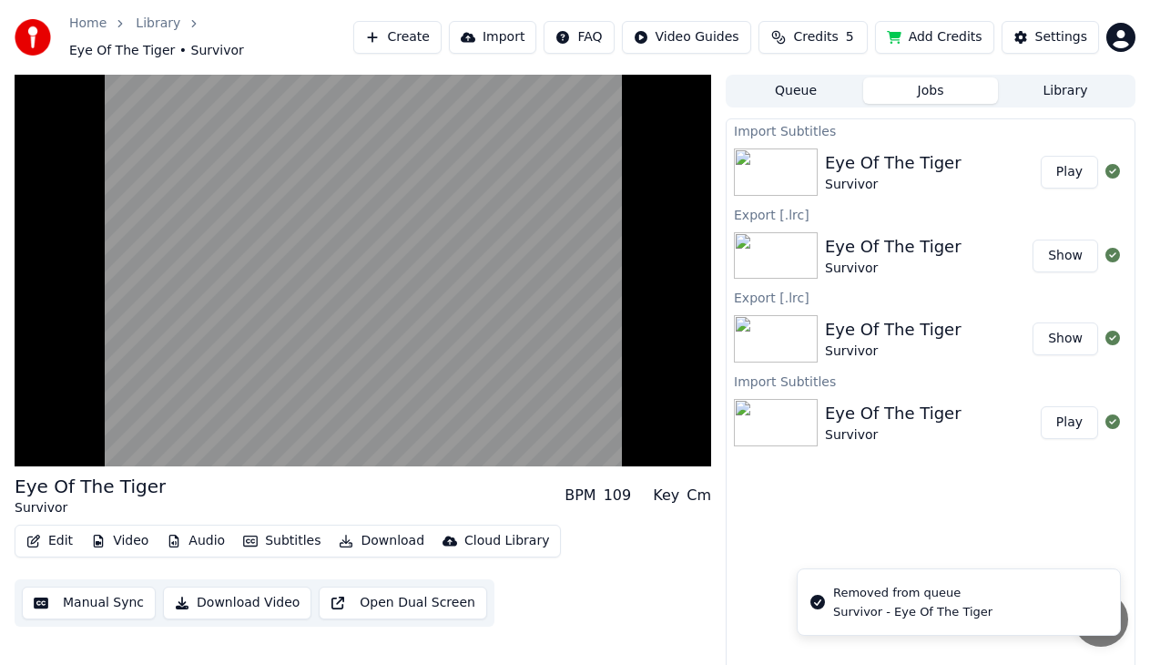
click at [924, 82] on button "Jobs" at bounding box center [930, 90] width 135 height 26
click at [795, 89] on button "Queue" at bounding box center [795, 90] width 135 height 26
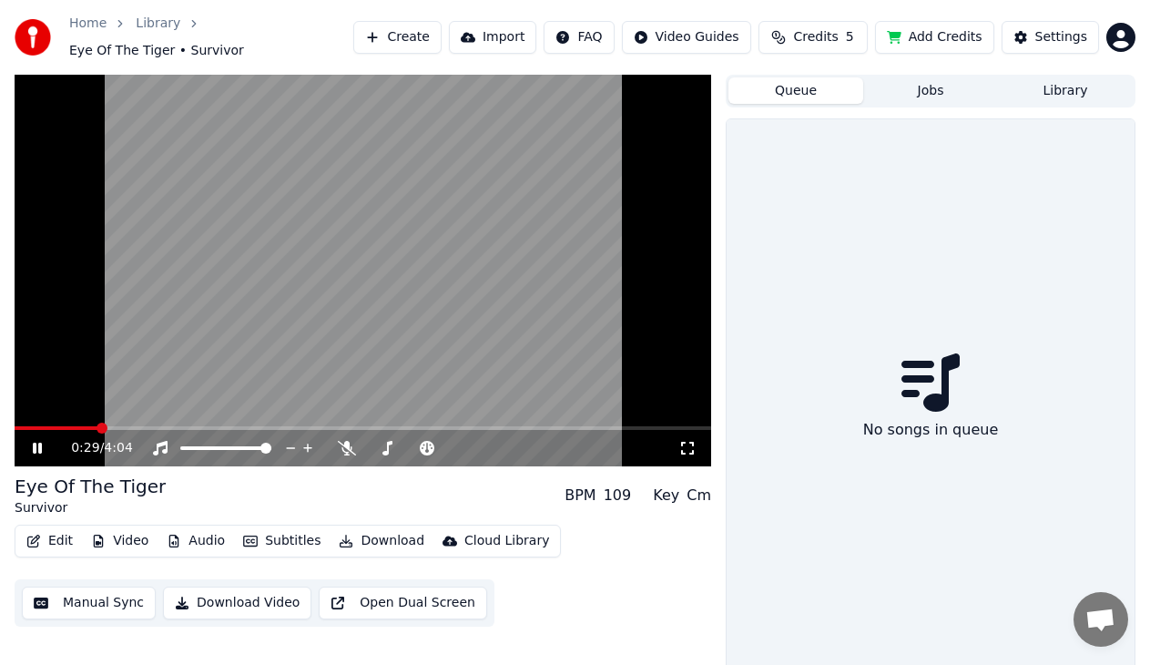
click at [889, 189] on div "No songs in queue" at bounding box center [930, 401] width 408 height 564
click at [292, 529] on button "Subtitles" at bounding box center [282, 540] width 92 height 25
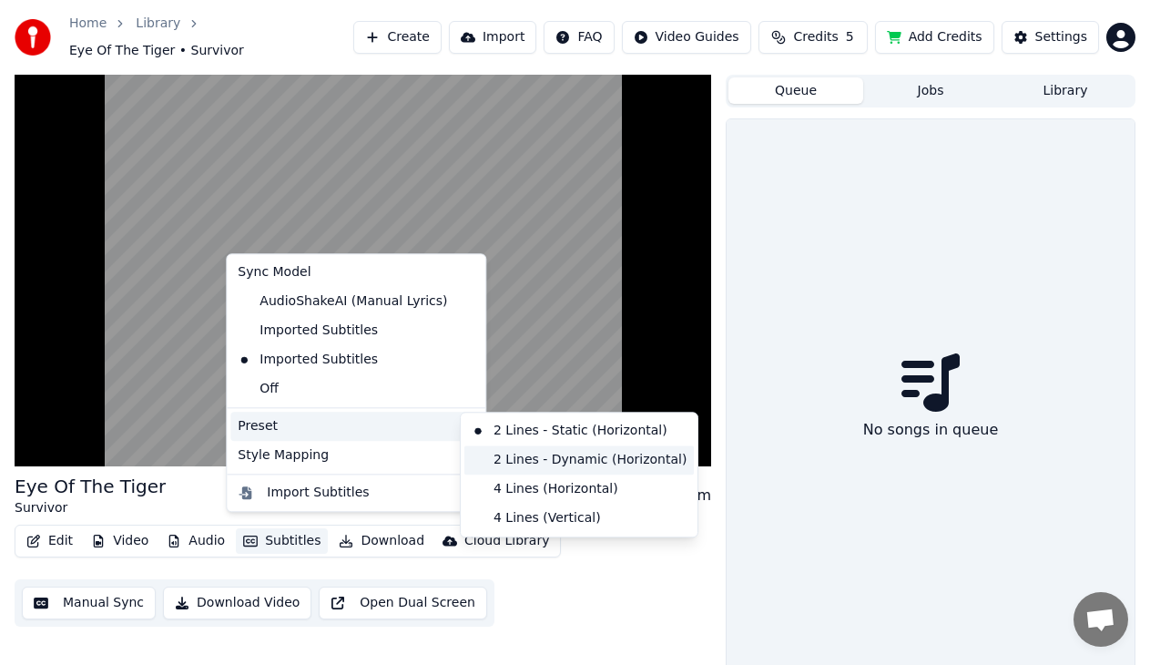
click at [587, 466] on div "2 Lines - Dynamic (Horizontal)" at bounding box center [578, 459] width 229 height 29
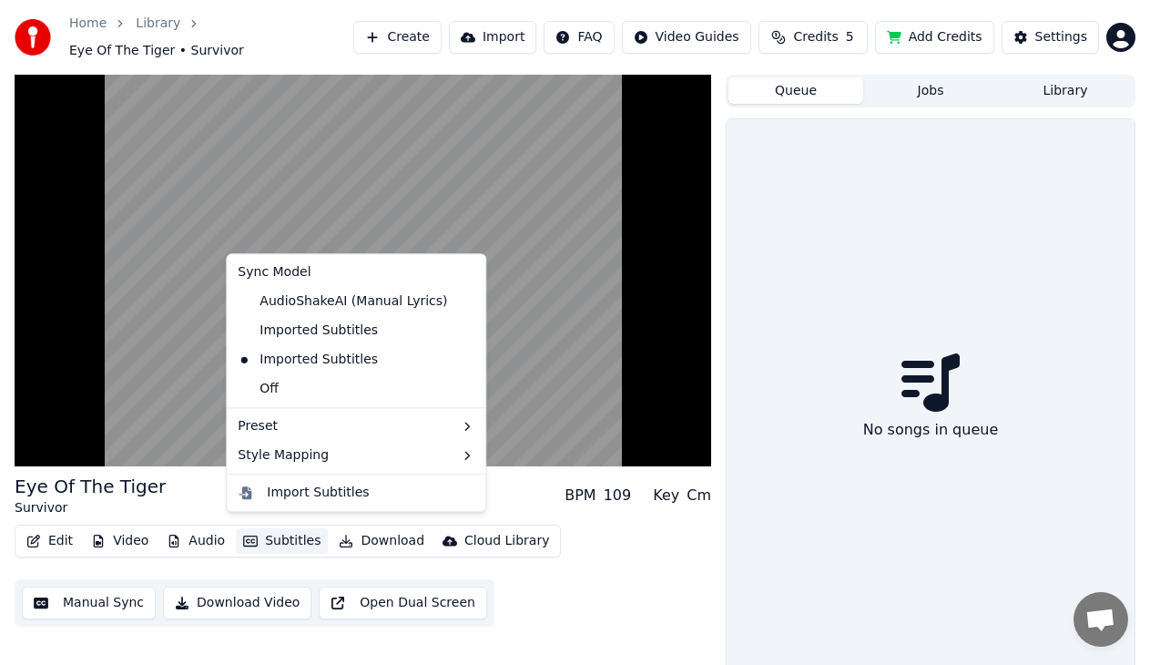
click at [270, 528] on button "Subtitles" at bounding box center [282, 540] width 92 height 25
click at [328, 359] on div "Imported Subtitles" at bounding box center [307, 359] width 155 height 29
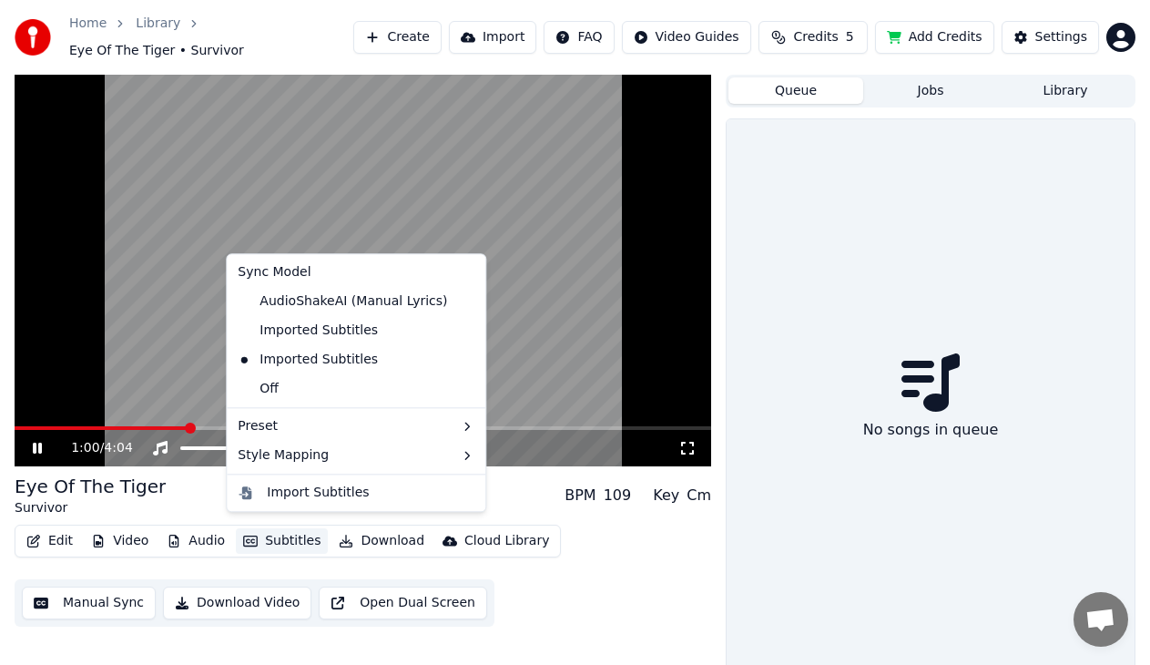
click at [277, 528] on button "Subtitles" at bounding box center [282, 540] width 92 height 25
click at [311, 484] on div "Import Subtitles" at bounding box center [318, 492] width 102 height 18
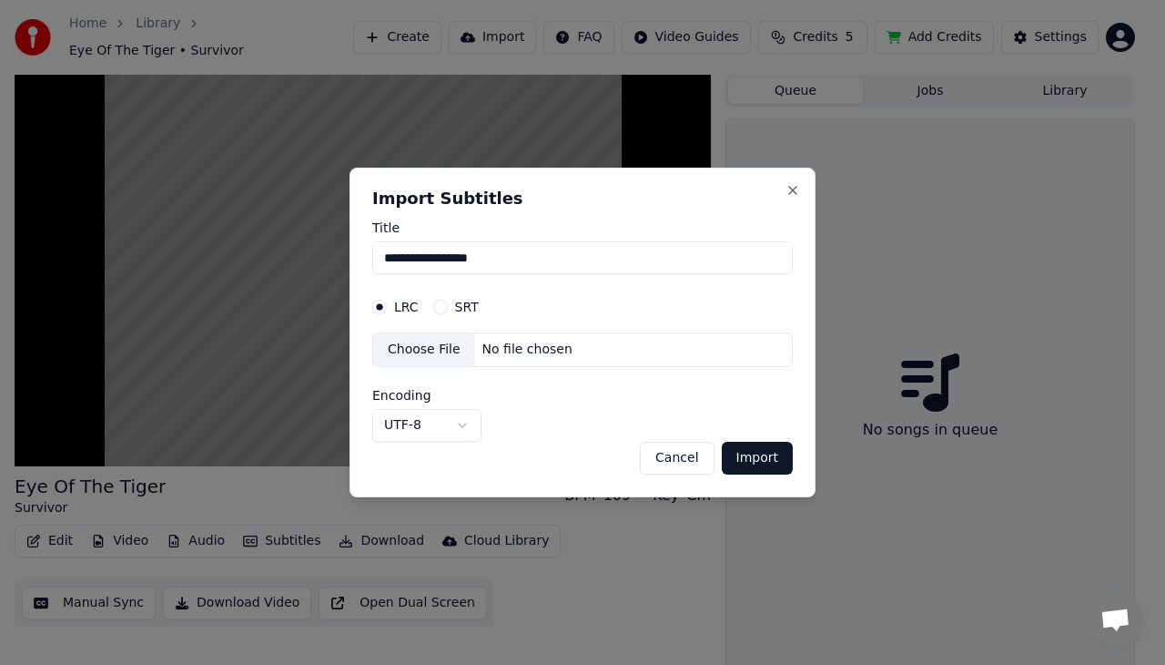
click at [514, 350] on div "No file chosen" at bounding box center [527, 349] width 105 height 18
click at [774, 450] on button "Import" at bounding box center [757, 458] width 71 height 33
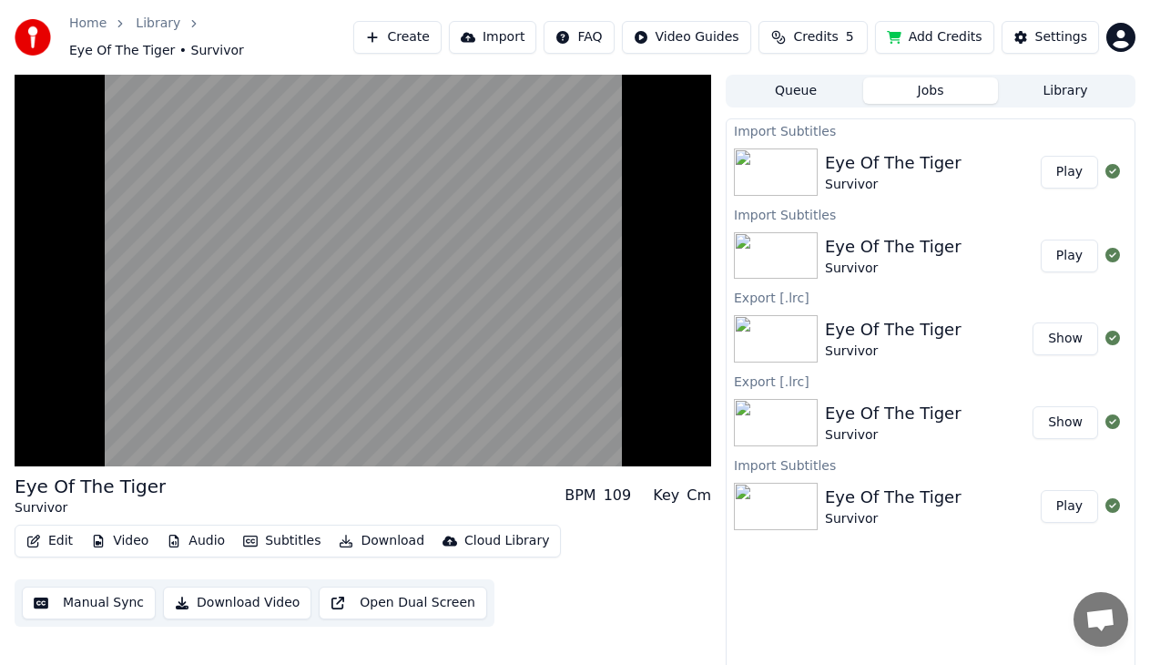
click at [1052, 494] on button "Play" at bounding box center [1069, 506] width 57 height 33
click at [1025, 29] on button "Settings" at bounding box center [1049, 37] width 97 height 33
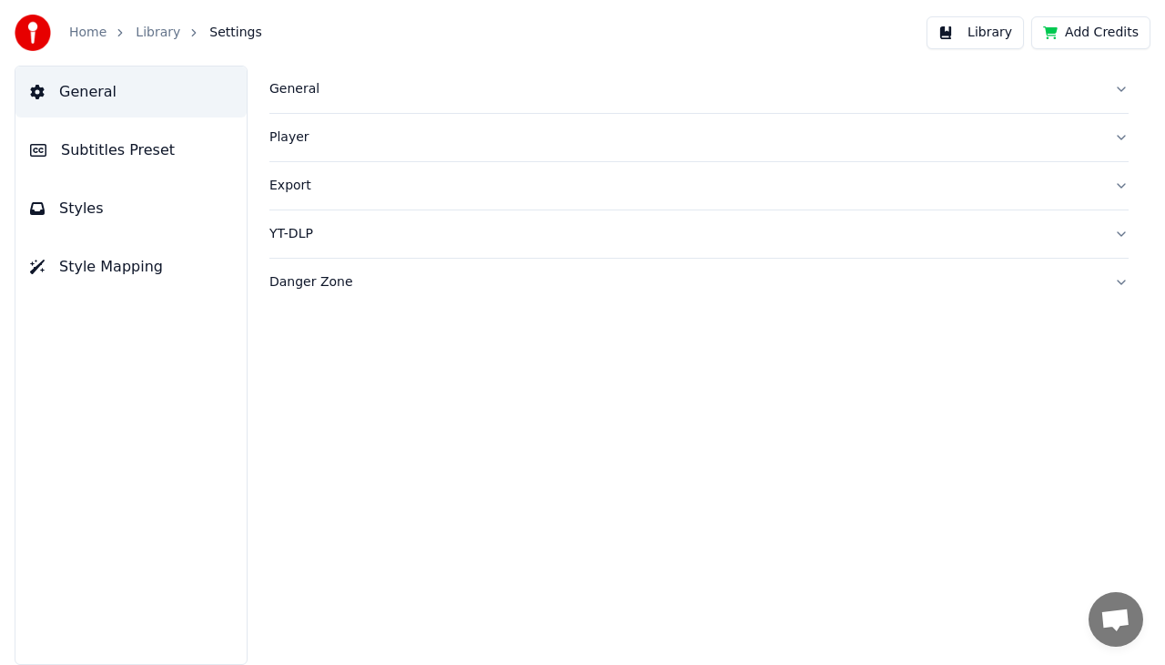
click at [143, 155] on span "Subtitles Preset" at bounding box center [118, 150] width 114 height 22
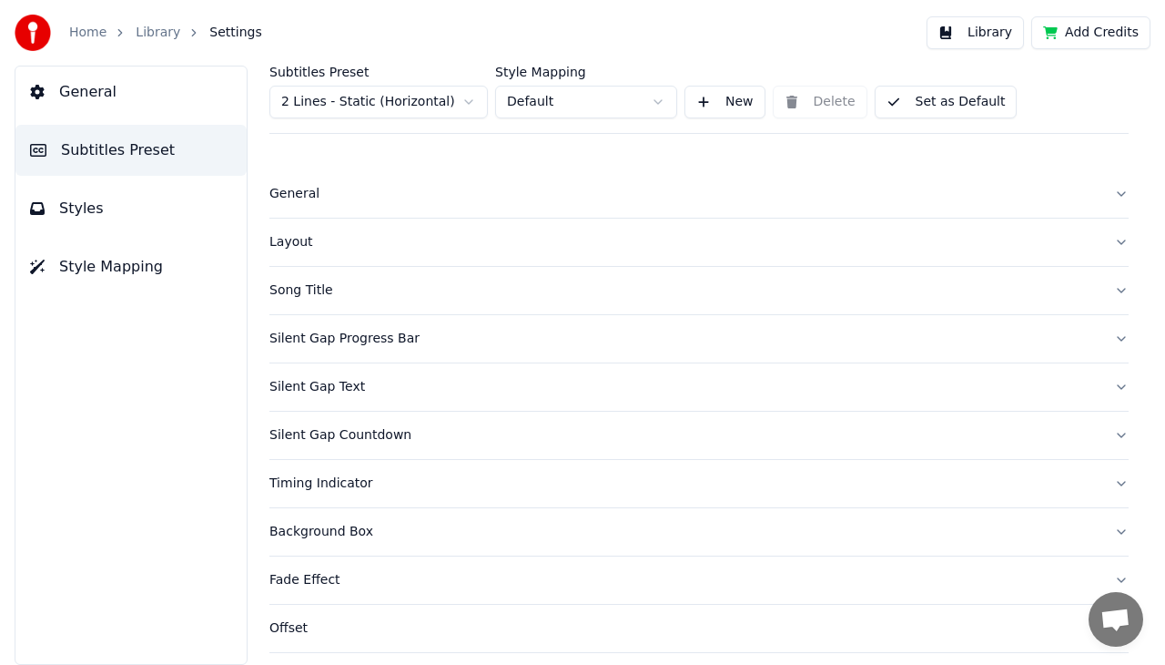
click at [92, 75] on button "General" at bounding box center [130, 91] width 231 height 51
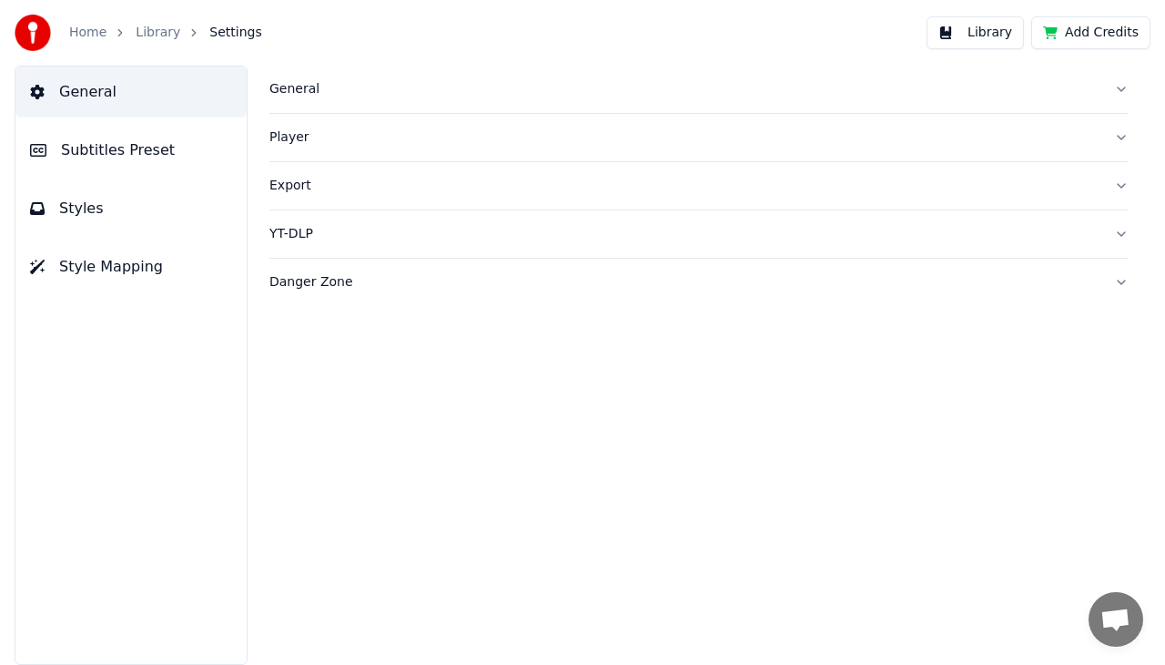
click at [970, 36] on button "Library" at bounding box center [975, 32] width 97 height 33
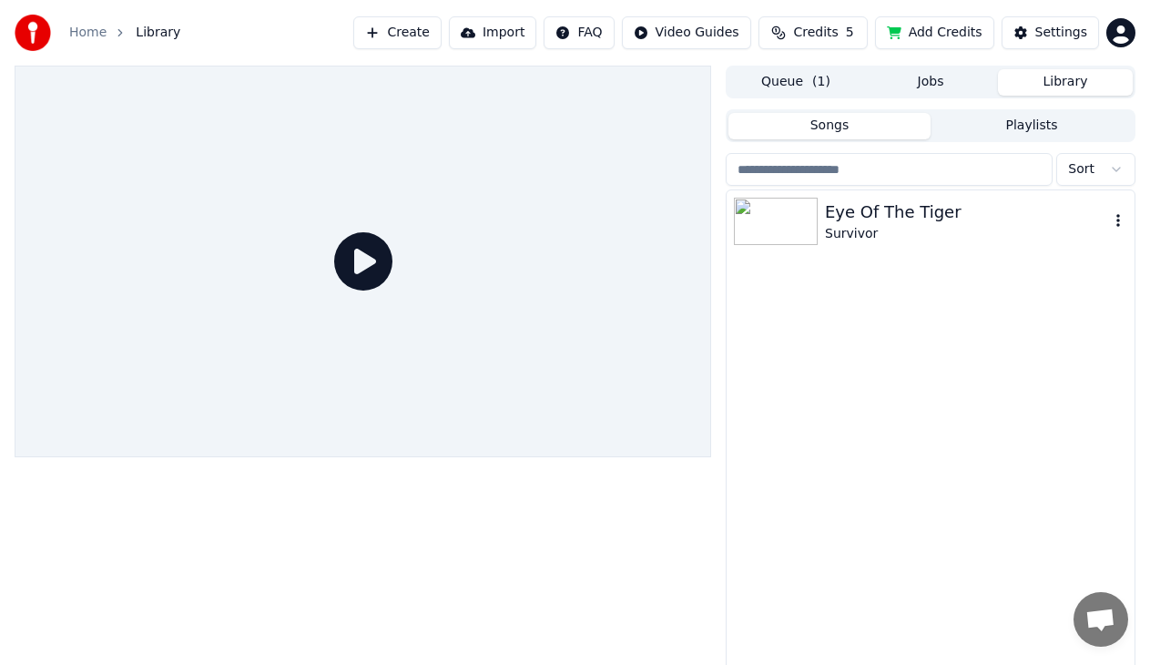
click at [930, 231] on div "Survivor" at bounding box center [967, 234] width 284 height 18
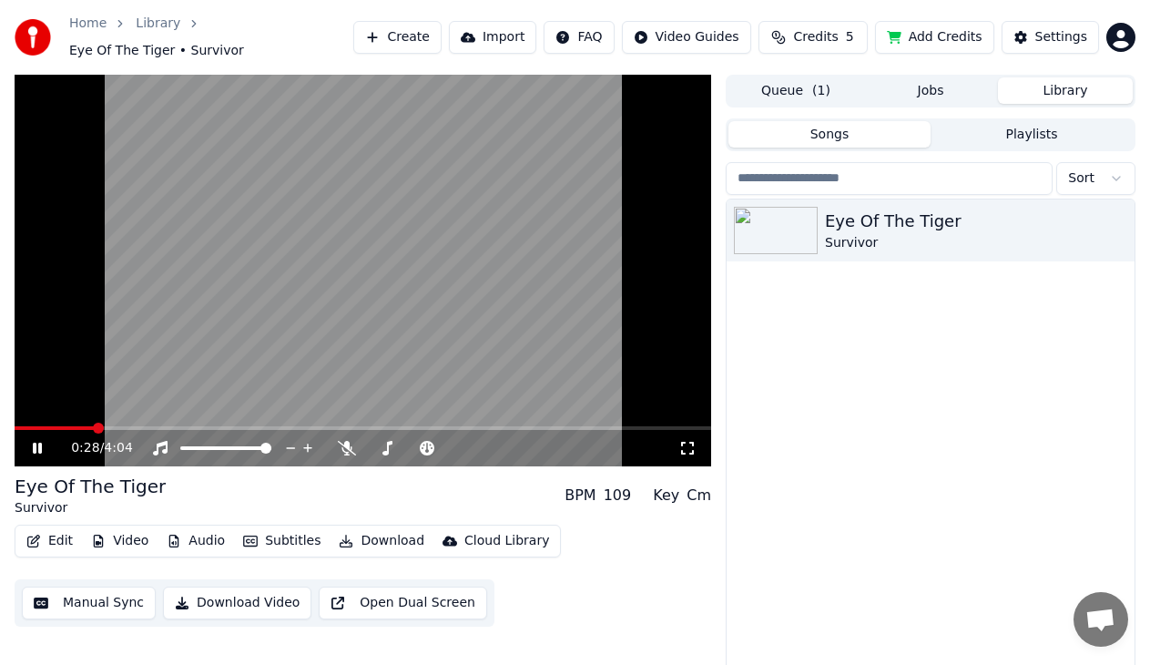
click at [94, 422] on span at bounding box center [98, 427] width 11 height 11
click at [954, 87] on button "Jobs" at bounding box center [930, 90] width 135 height 26
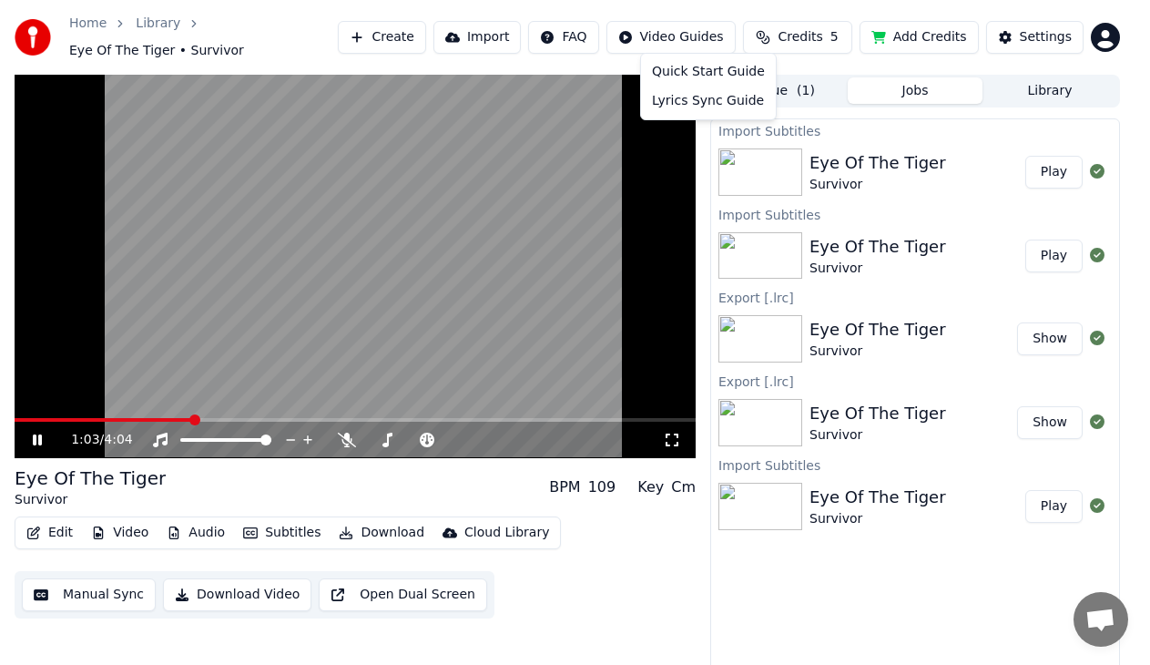
click at [704, 37] on html "Home Library Eye Of The Tiger • Survivor Create Import FAQ Video Guides Credits…" at bounding box center [575, 332] width 1150 height 665
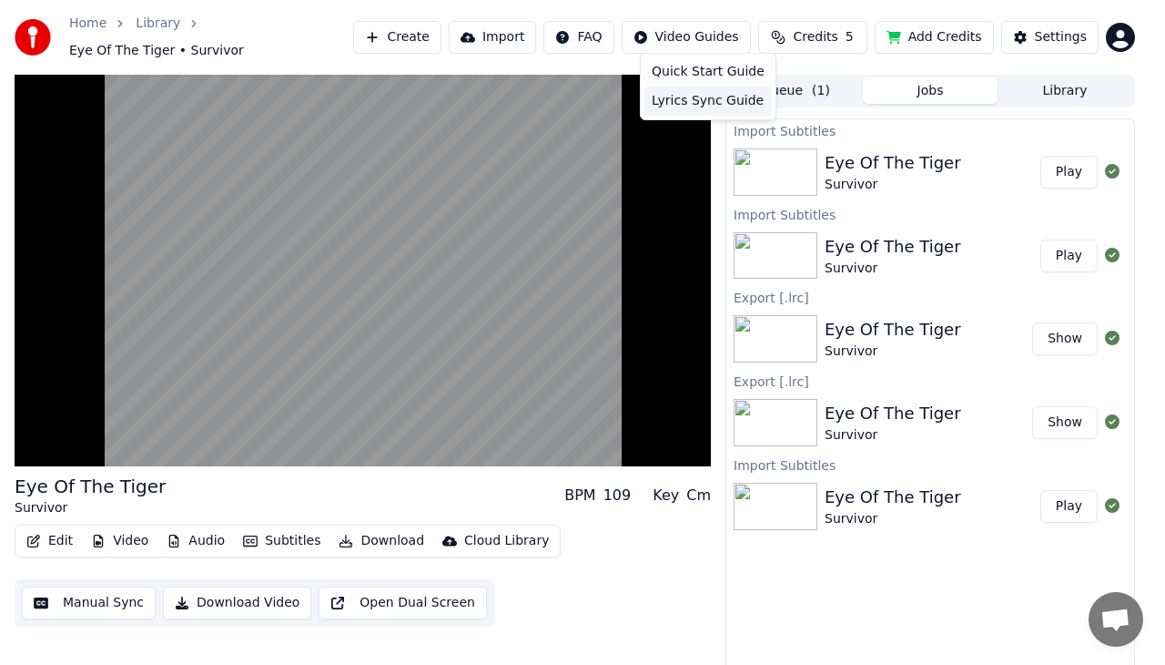
click at [704, 95] on div "Lyrics Sync Guide" at bounding box center [708, 100] width 127 height 29
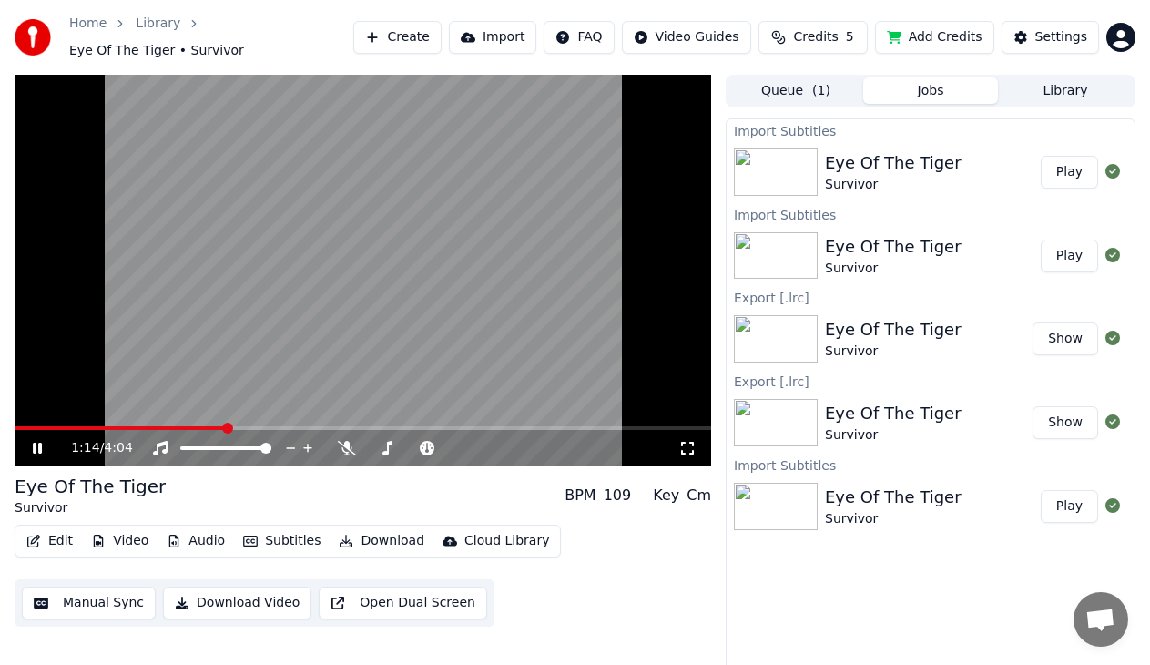
click at [36, 441] on icon at bounding box center [50, 448] width 42 height 15
click at [1089, 416] on button "Show" at bounding box center [1065, 422] width 66 height 33
click at [1052, 325] on button "Show" at bounding box center [1065, 338] width 66 height 33
click at [1072, 156] on button "Play" at bounding box center [1069, 172] width 57 height 33
click at [66, 422] on span at bounding box center [70, 427] width 11 height 11
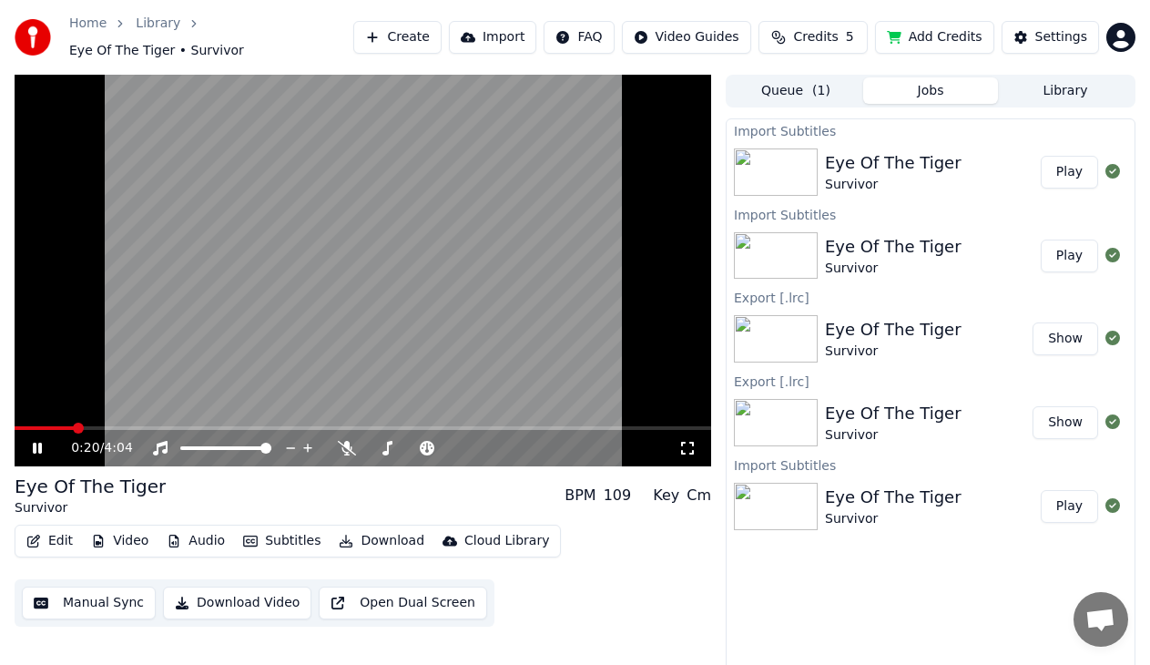
click at [1080, 253] on button "Play" at bounding box center [1069, 255] width 57 height 33
drag, startPoint x: 46, startPoint y: 414, endPoint x: 131, endPoint y: 416, distance: 85.6
click at [131, 416] on video at bounding box center [363, 270] width 696 height 391
click at [1068, 503] on button "Play" at bounding box center [1069, 506] width 57 height 33
click at [508, 28] on button "Import" at bounding box center [492, 37] width 87 height 33
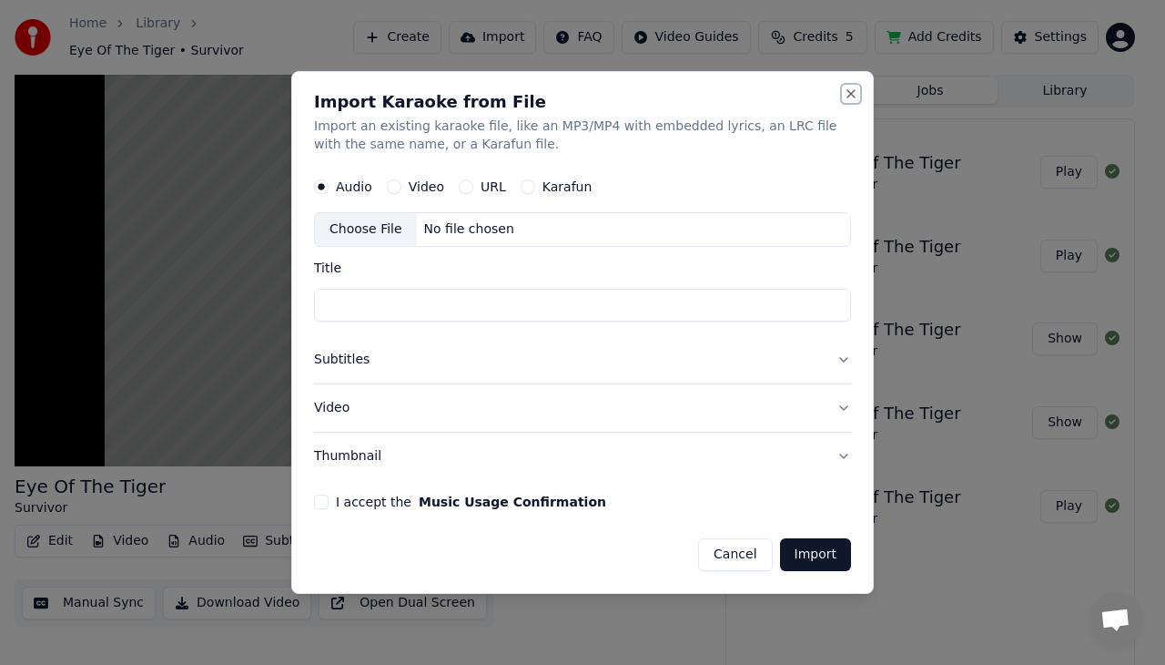
click at [848, 89] on button "Close" at bounding box center [851, 93] width 15 height 15
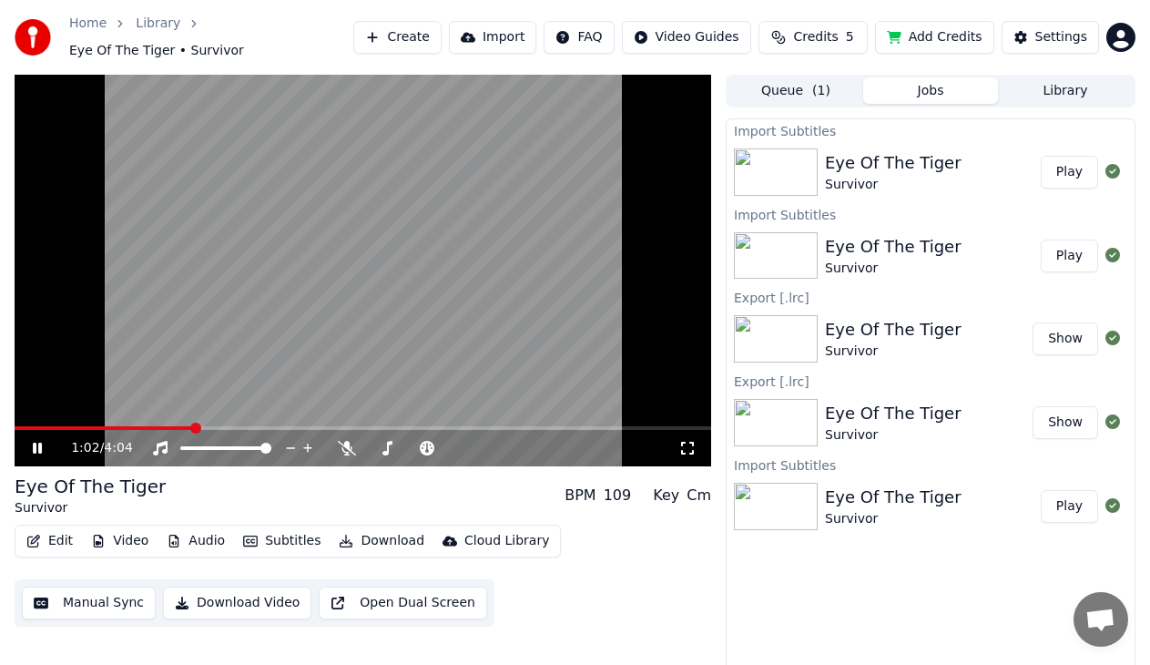
click at [1123, 45] on html "Home Library Eye Of The Tiger • Survivor Create Import FAQ Video Guides Credits…" at bounding box center [575, 332] width 1150 height 665
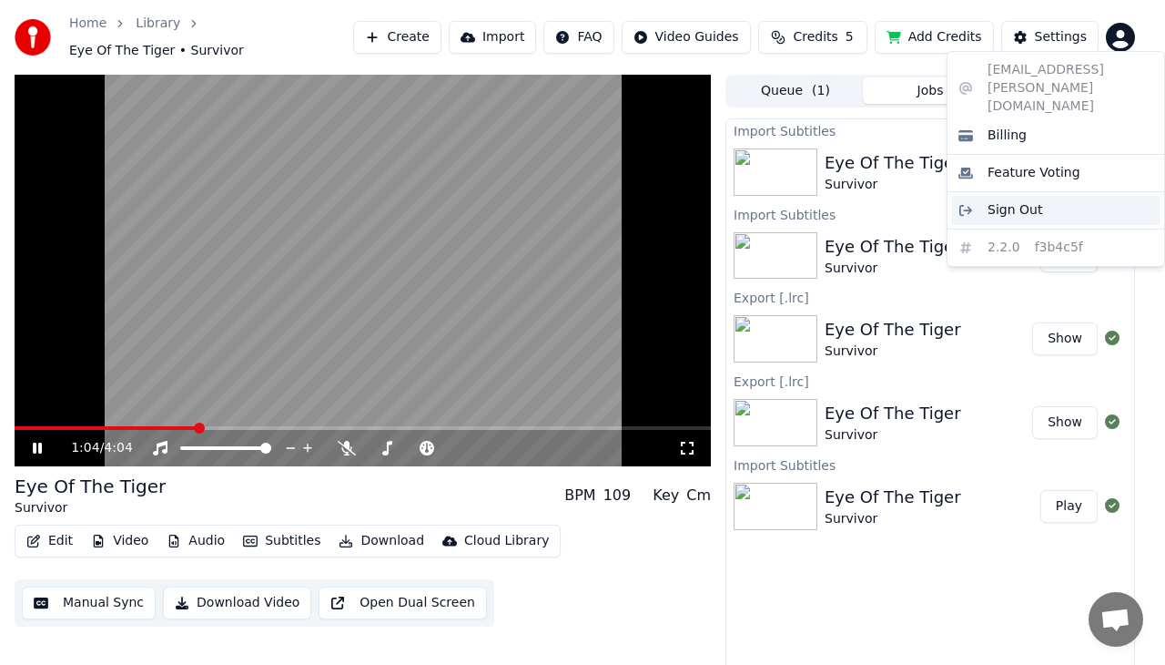
click at [1045, 196] on div "Sign Out" at bounding box center [1055, 210] width 209 height 29
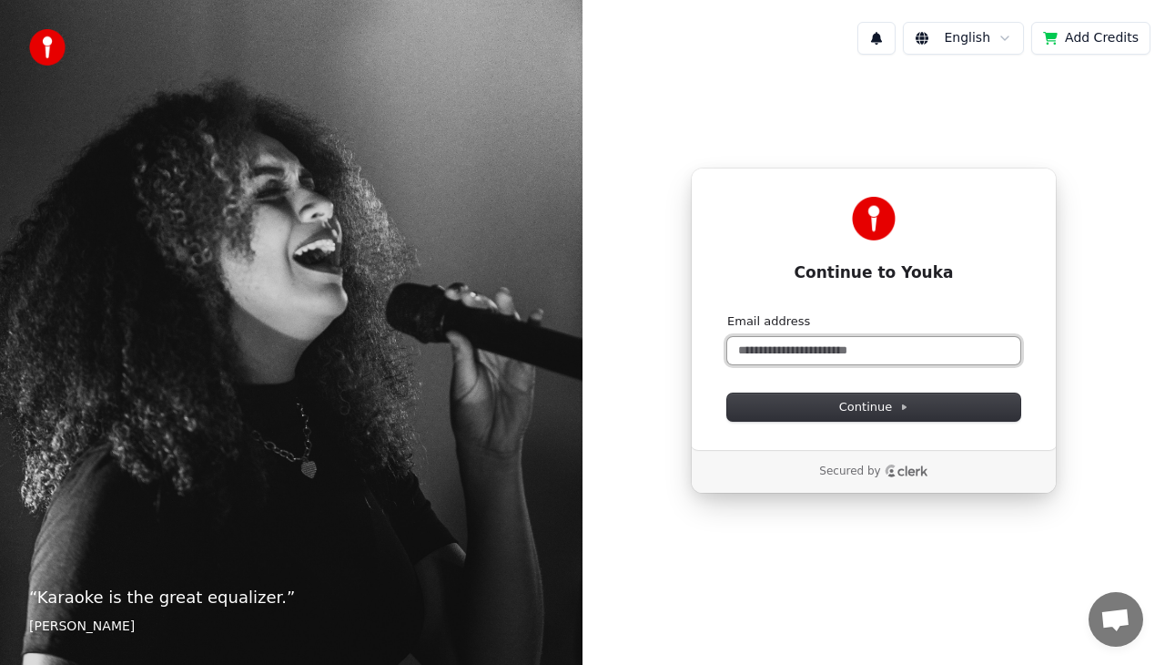
click at [806, 358] on input "Email address" at bounding box center [873, 350] width 293 height 27
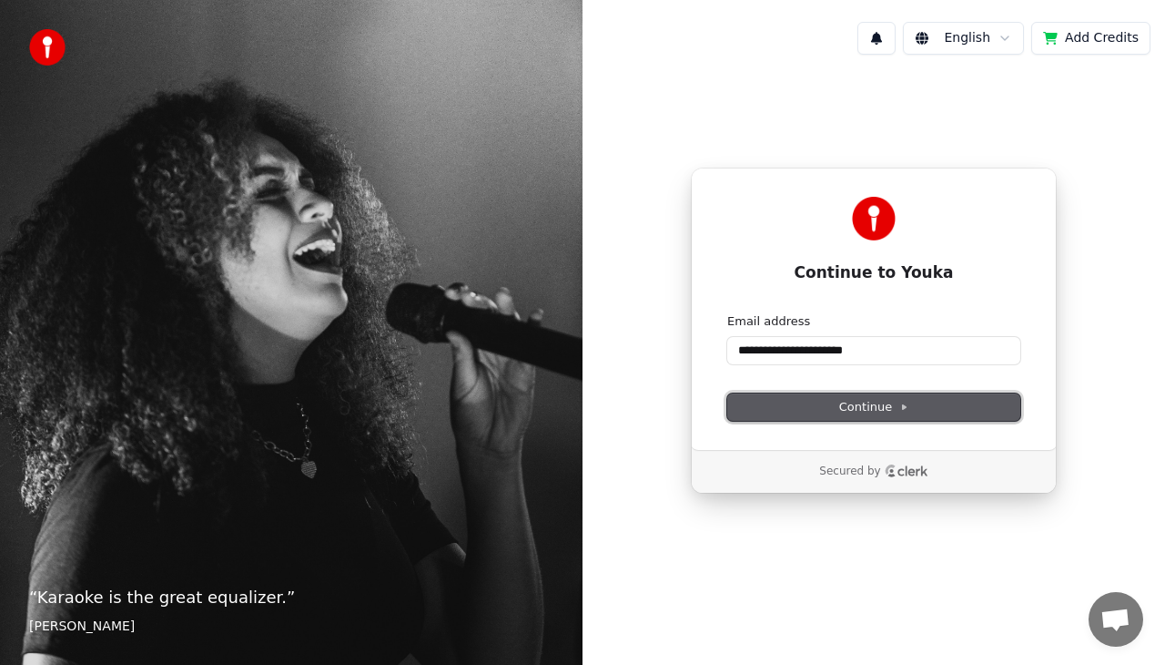
click at [810, 406] on button "Continue" at bounding box center [873, 406] width 293 height 27
type input "**********"
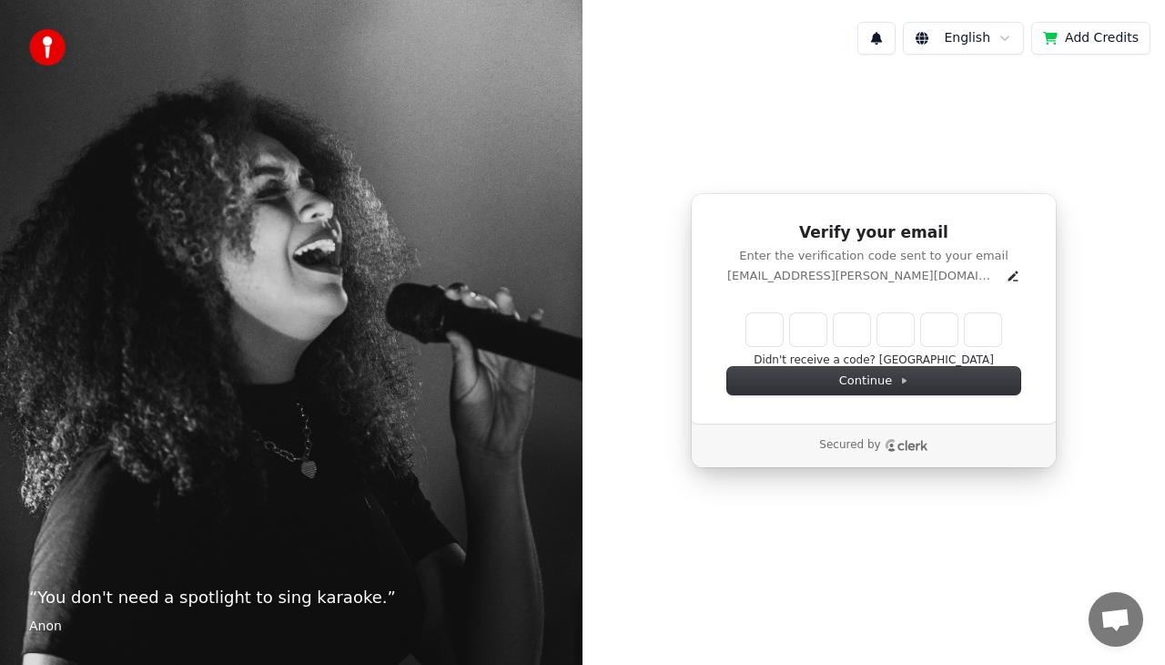
click at [769, 327] on input "Enter verification code" at bounding box center [874, 329] width 255 height 33
paste input "******"
type input "******"
